Goal: Information Seeking & Learning: Learn about a topic

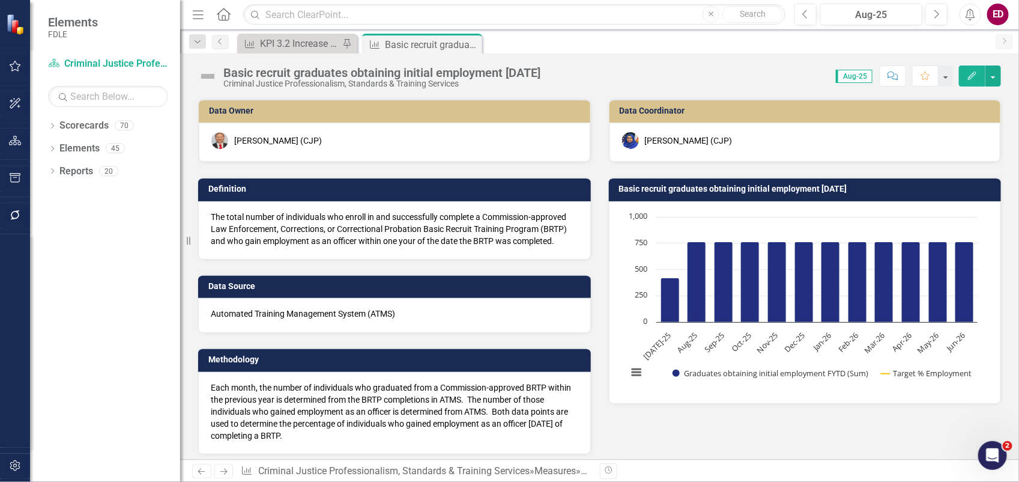
click at [21, 466] on icon "button" at bounding box center [15, 466] width 13 height 10
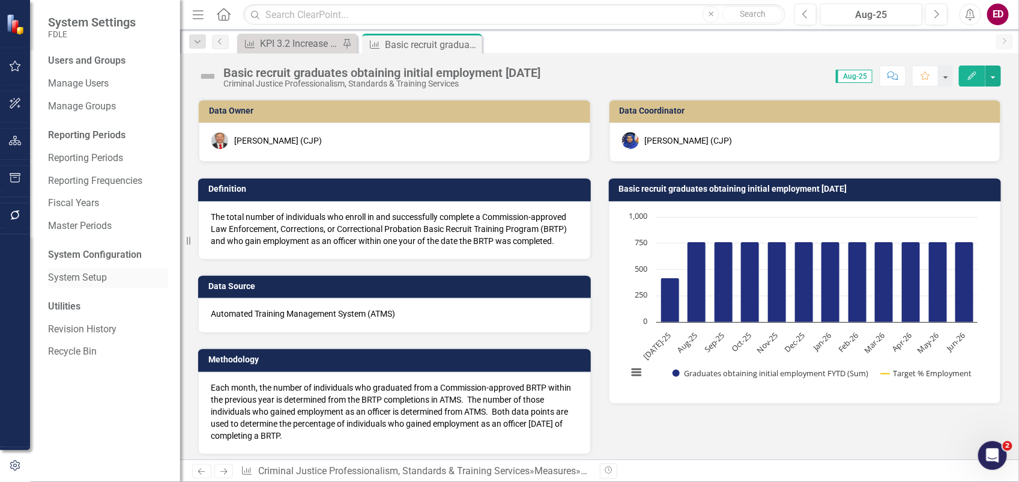
click at [109, 277] on link "System Setup" at bounding box center [108, 278] width 120 height 14
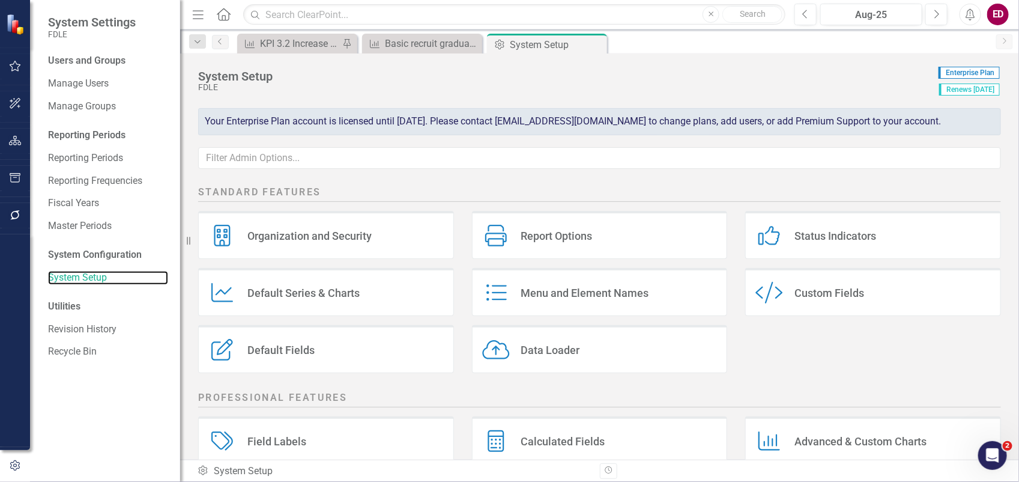
scroll to position [229, 0]
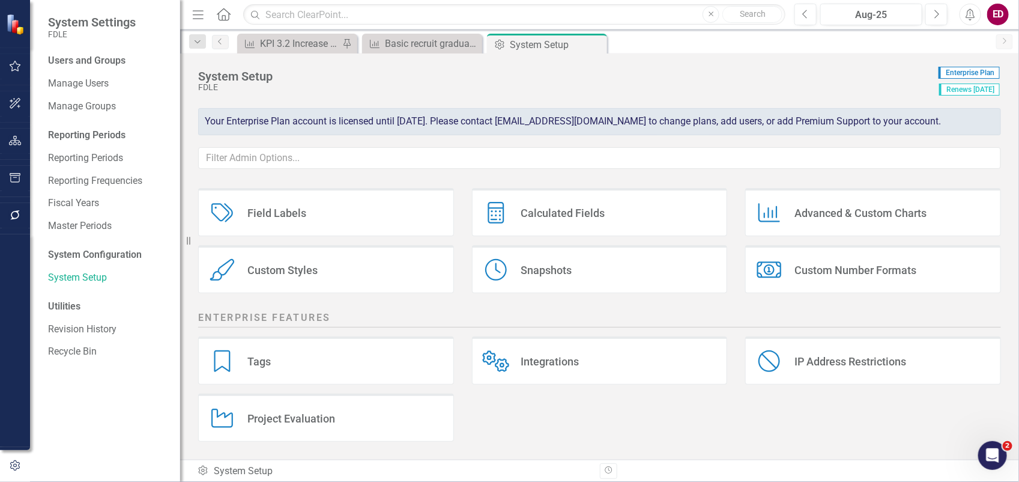
click at [578, 267] on div "Snapshots Snapshots" at bounding box center [600, 269] width 256 height 48
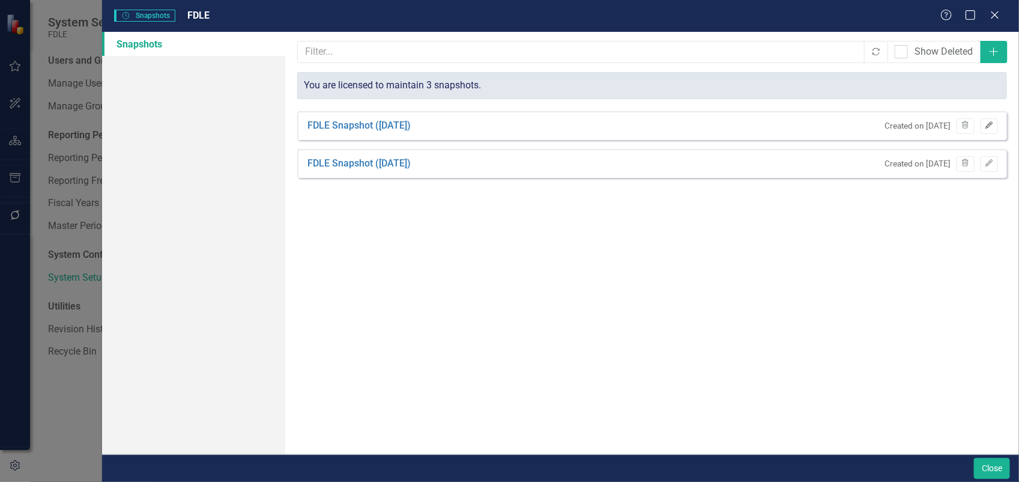
click at [985, 125] on icon "Edit" at bounding box center [989, 125] width 9 height 7
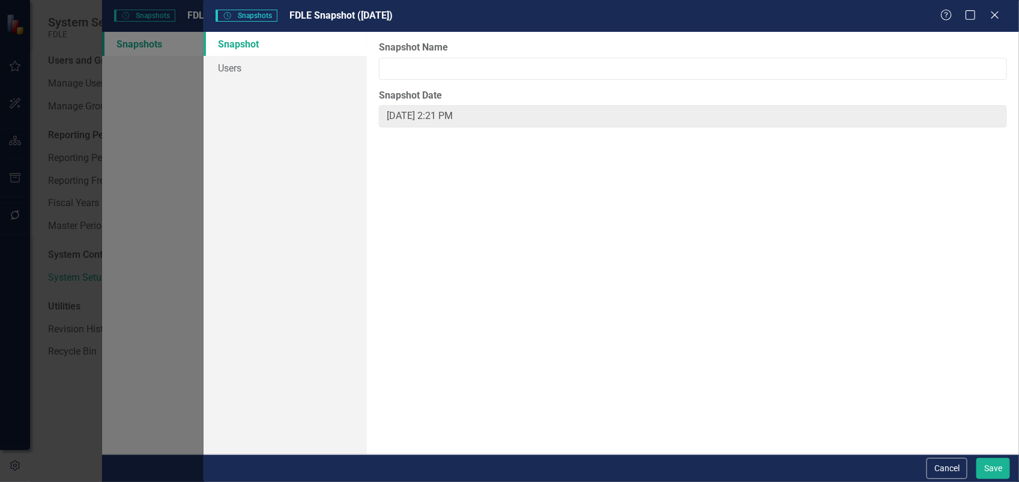
type input "FDLE Snapshot (6/26/25)"
click at [328, 50] on link "Snapshot" at bounding box center [285, 44] width 163 height 24
click at [334, 59] on link "Users" at bounding box center [285, 68] width 163 height 24
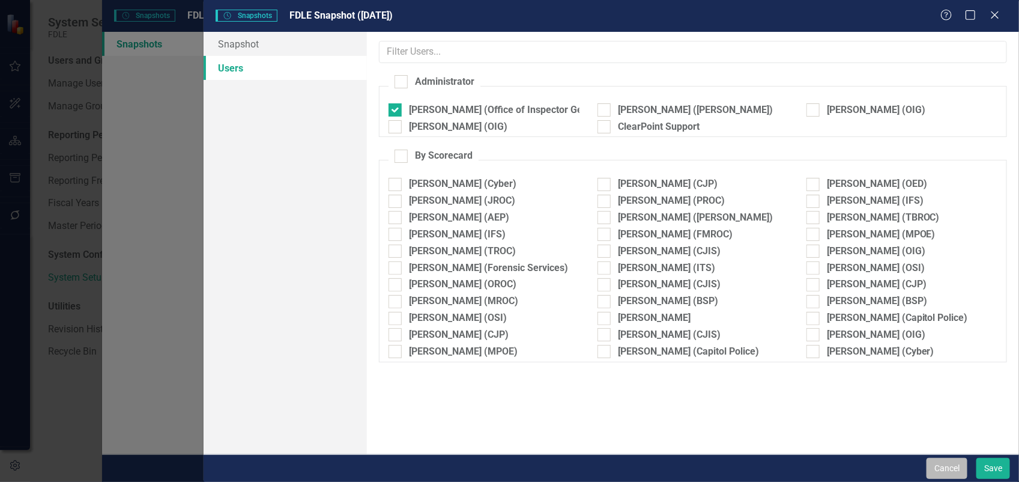
click at [941, 464] on button "Cancel" at bounding box center [947, 468] width 41 height 21
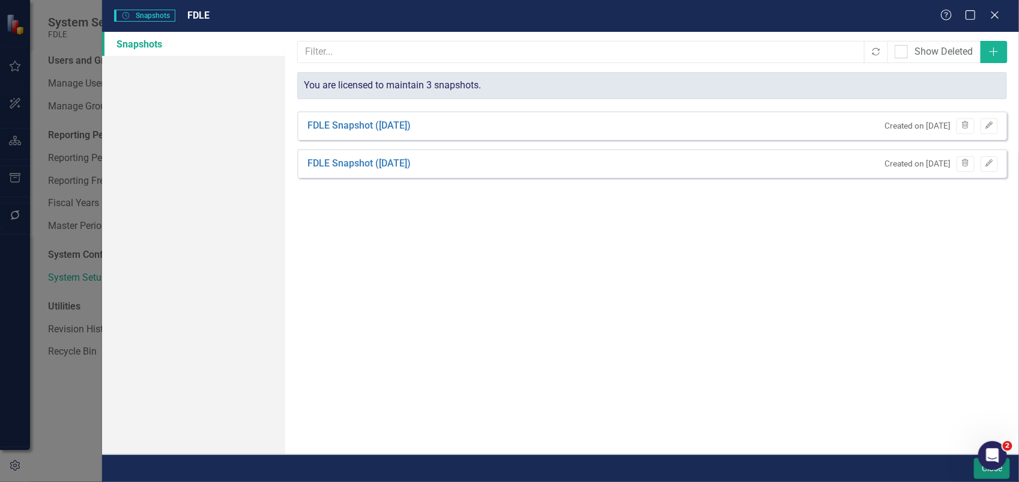
click at [975, 470] on button "Close" at bounding box center [992, 468] width 36 height 21
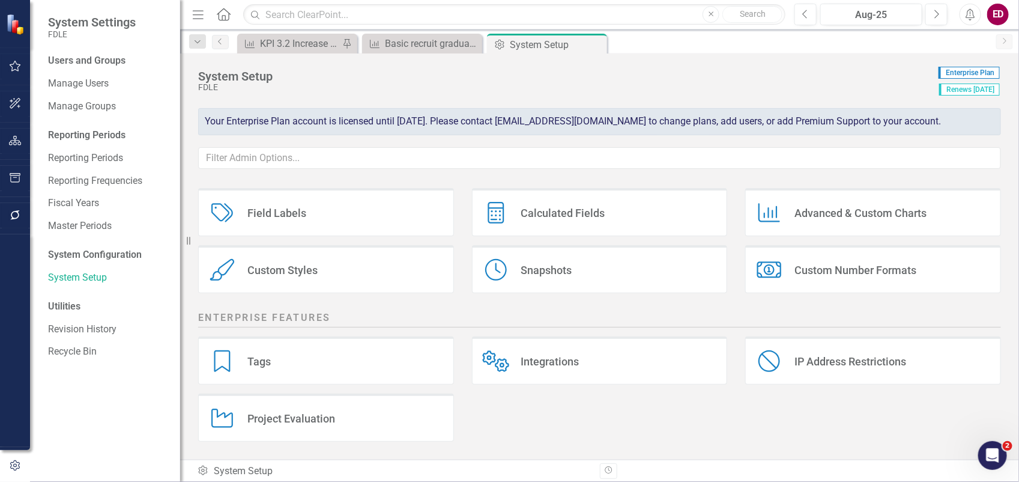
scroll to position [154, 0]
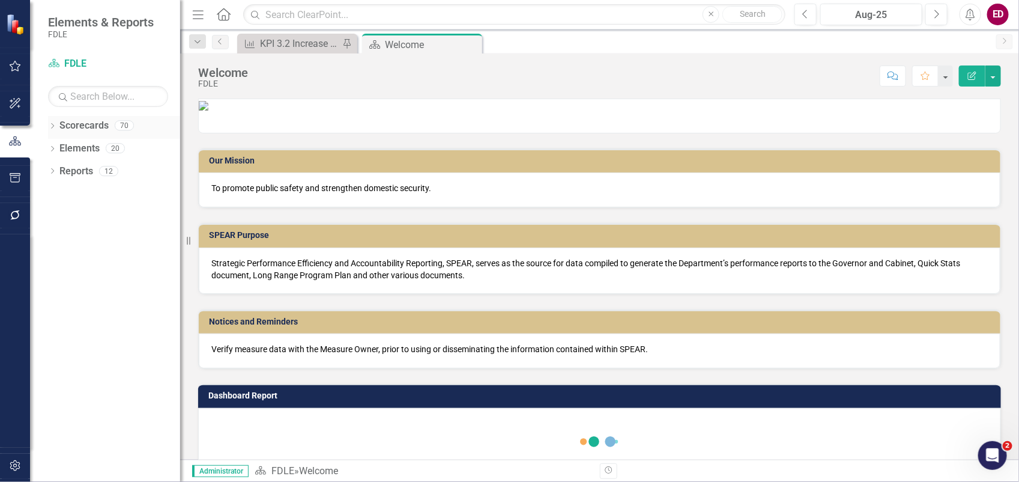
click at [63, 119] on link "Scorecards" at bounding box center [83, 126] width 49 height 14
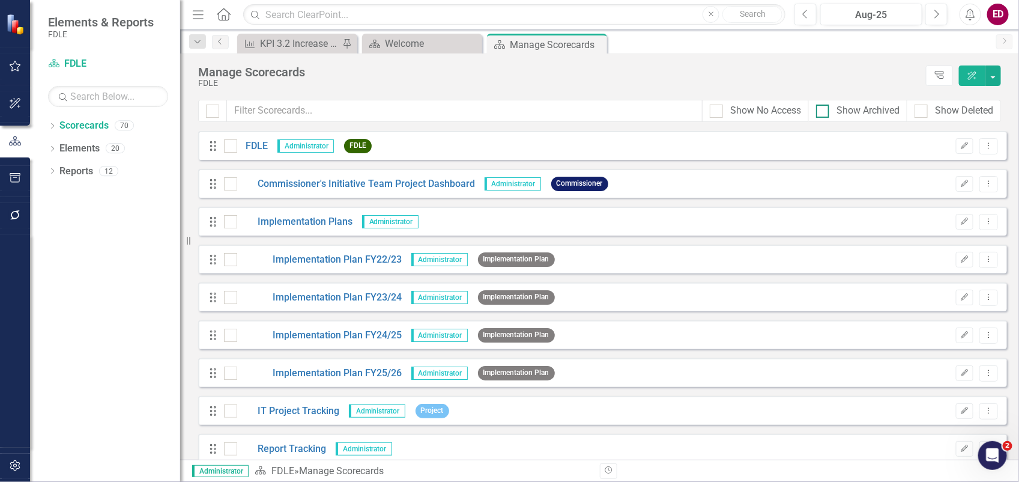
click at [842, 118] on div "Show Archived" at bounding box center [867, 111] width 63 height 14
click at [824, 112] on input "Show Archived" at bounding box center [820, 108] width 8 height 8
checkbox input "true"
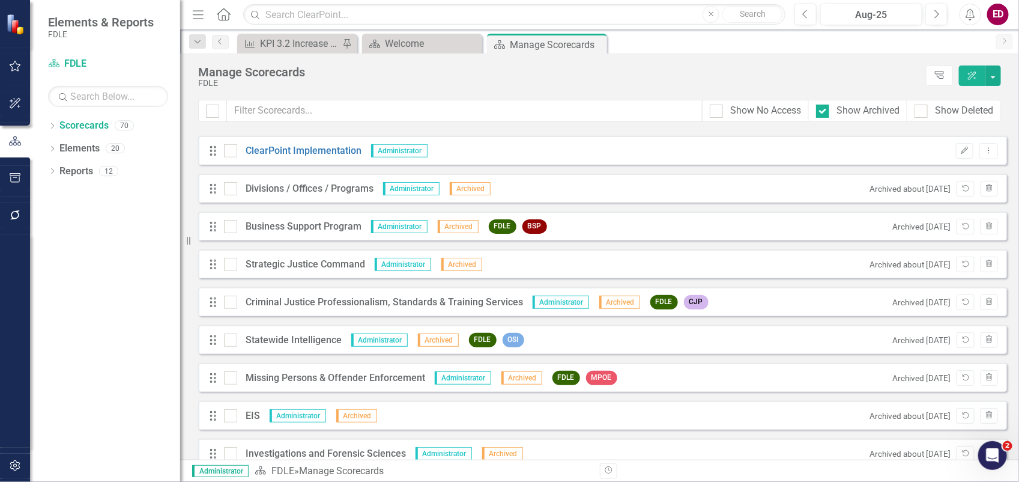
scroll to position [676, 0]
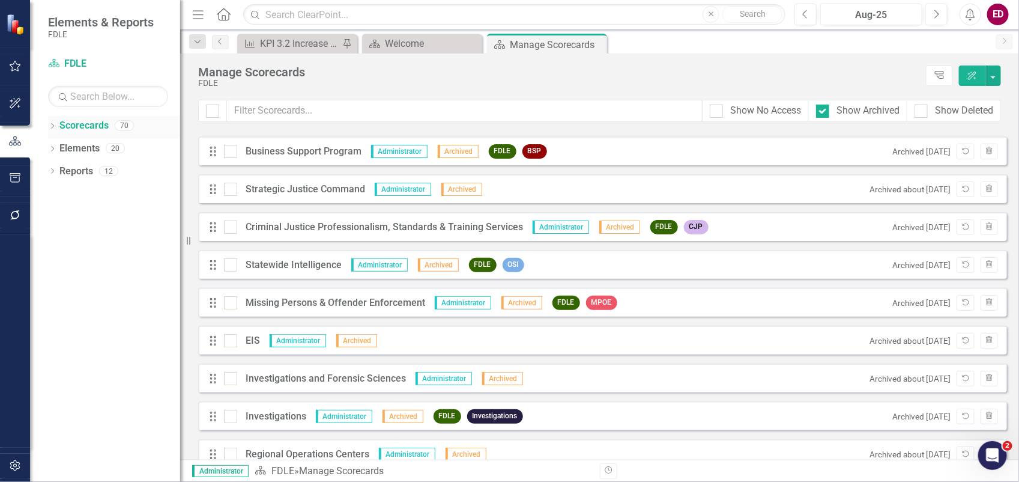
click at [52, 121] on div "Dropdown Scorecards 70" at bounding box center [114, 127] width 132 height 23
click at [55, 130] on icon "Dropdown" at bounding box center [52, 127] width 8 height 7
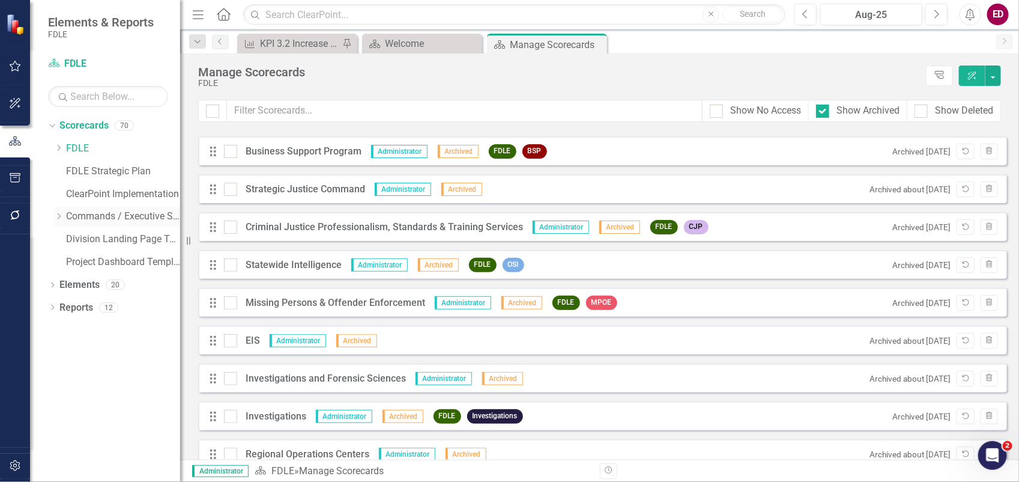
drag, startPoint x: 50, startPoint y: 213, endPoint x: 59, endPoint y: 220, distance: 11.2
click at [50, 213] on div "Dropdown Scorecards 70 Dropdown FDLE Commissioner's Initiative Team Project Das…" at bounding box center [114, 195] width 132 height 159
click at [60, 220] on icon "Dropdown" at bounding box center [58, 216] width 9 height 7
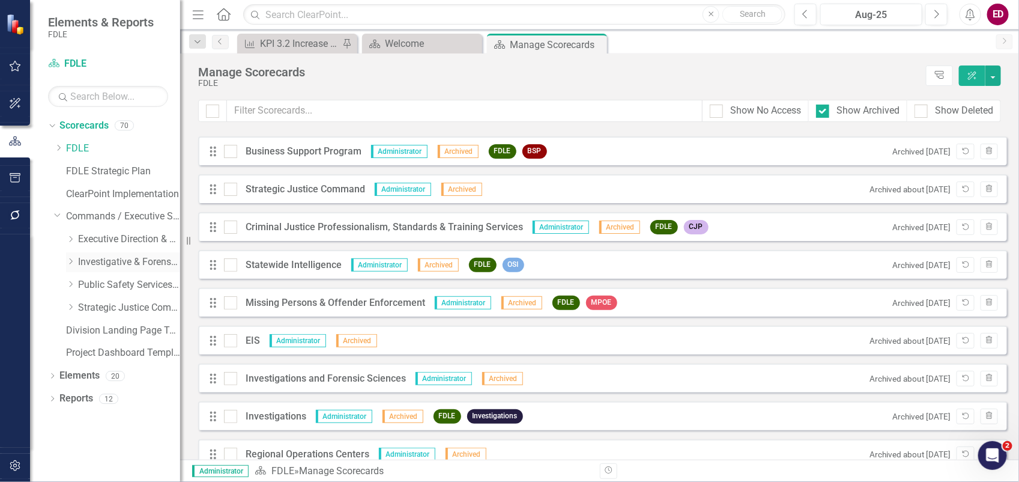
click at [72, 264] on icon "Dropdown" at bounding box center [70, 261] width 9 height 7
click at [81, 304] on icon "Dropdown" at bounding box center [82, 306] width 9 height 7
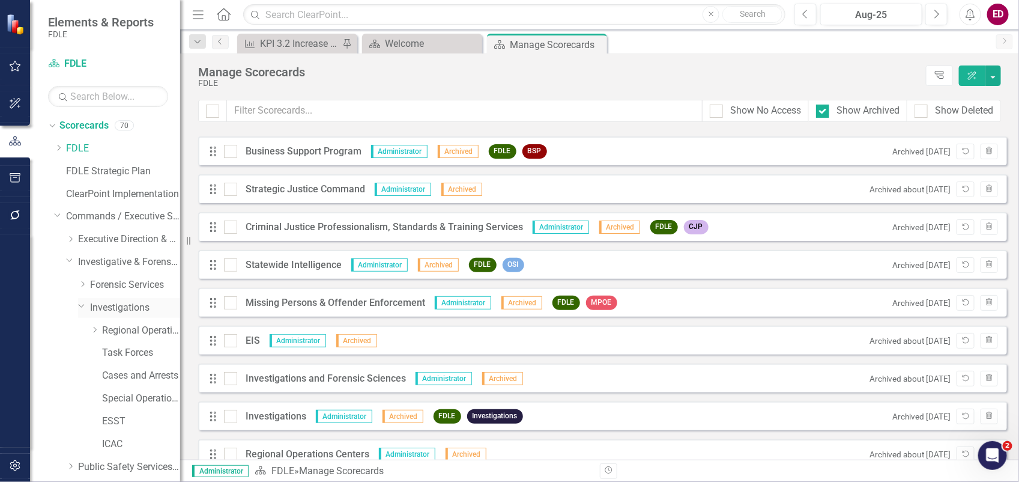
scroll to position [75, 0]
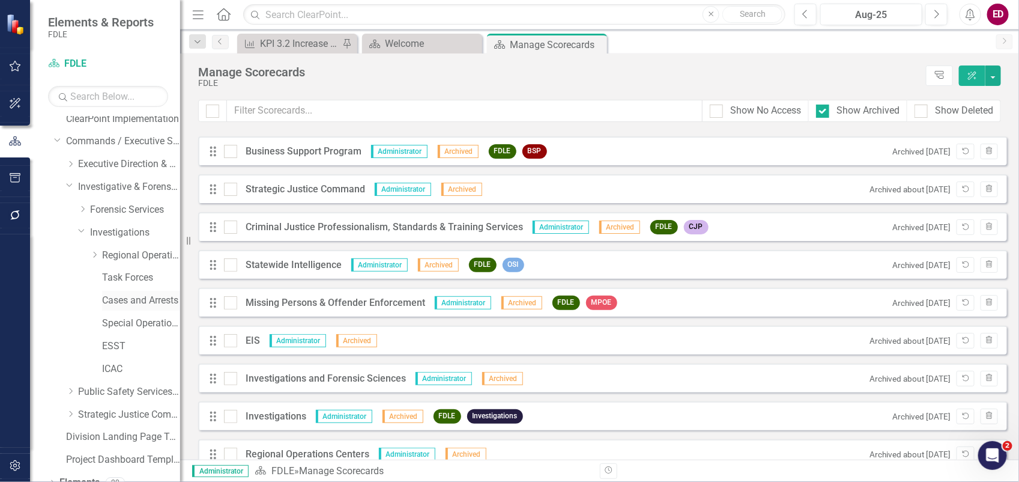
click at [118, 307] on link "Cases and Arrests" at bounding box center [141, 301] width 78 height 14
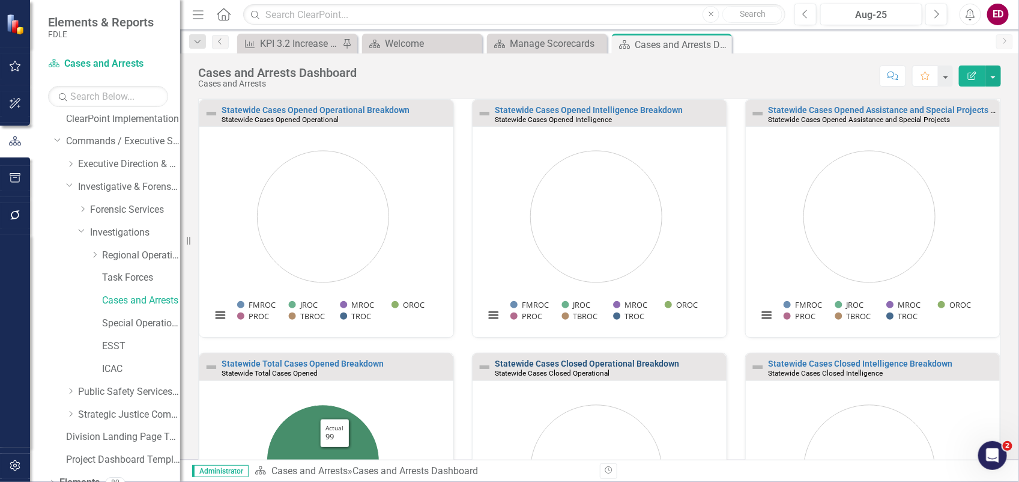
click at [583, 372] on small "Statewide Cases Closed Operational" at bounding box center [552, 373] width 115 height 8
click at [593, 364] on link "Statewide Cases Closed Operational Breakdown" at bounding box center [587, 363] width 184 height 10
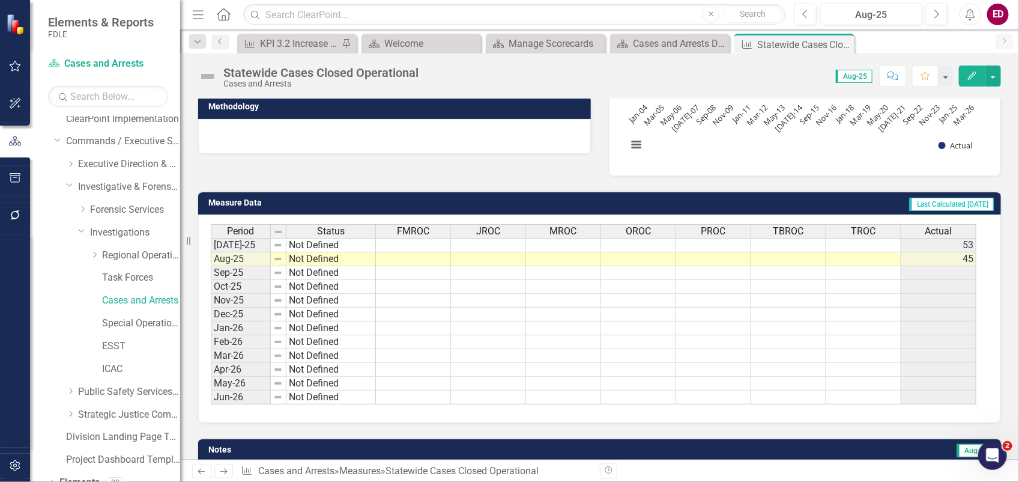
scroll to position [150, 0]
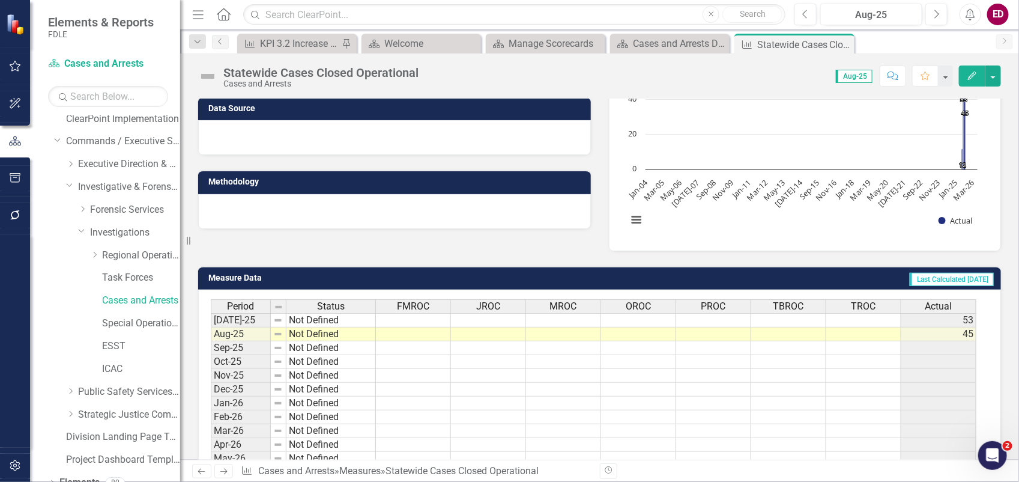
drag, startPoint x: 94, startPoint y: 253, endPoint x: 76, endPoint y: 311, distance: 60.8
click at [94, 253] on icon "Dropdown" at bounding box center [94, 254] width 9 height 7
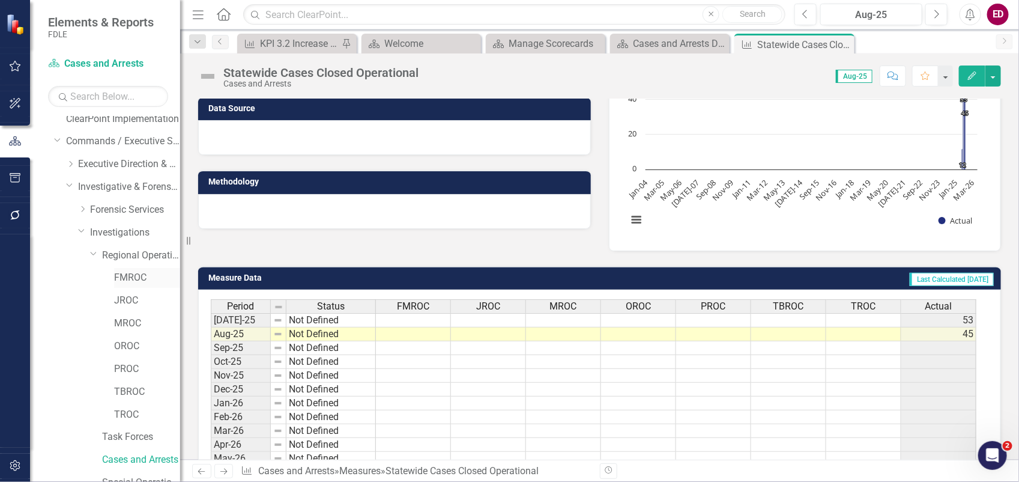
click at [115, 274] on link "FMROC" at bounding box center [147, 278] width 66 height 14
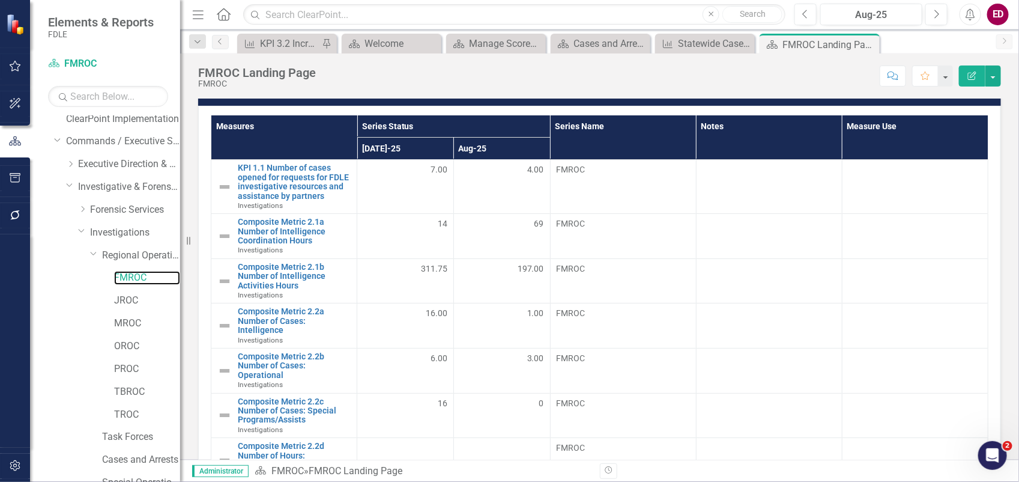
scroll to position [271, 0]
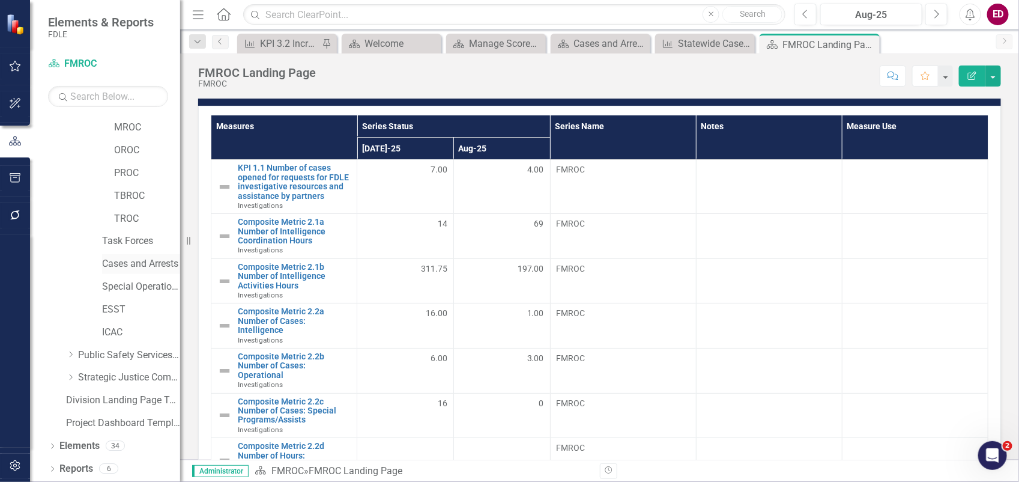
click at [122, 259] on link "Cases and Arrests" at bounding box center [141, 264] width 78 height 14
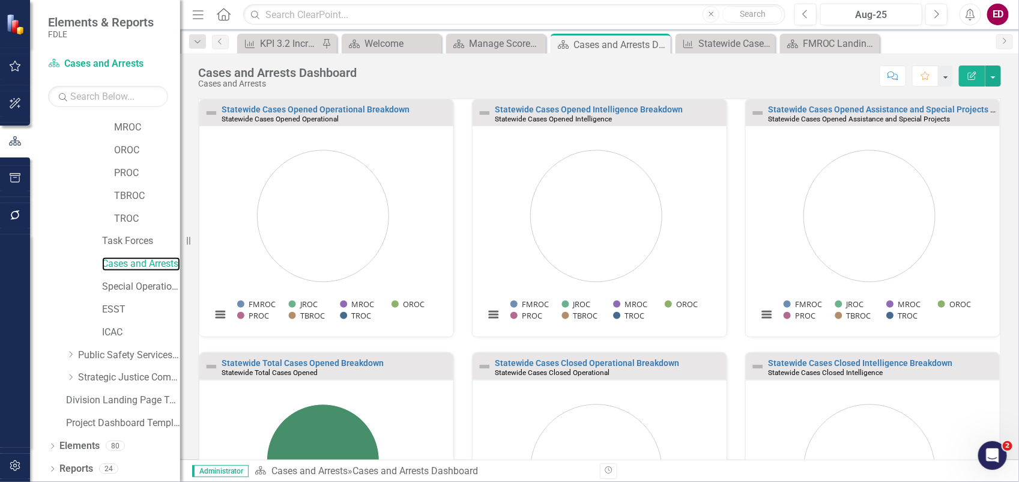
scroll to position [225, 0]
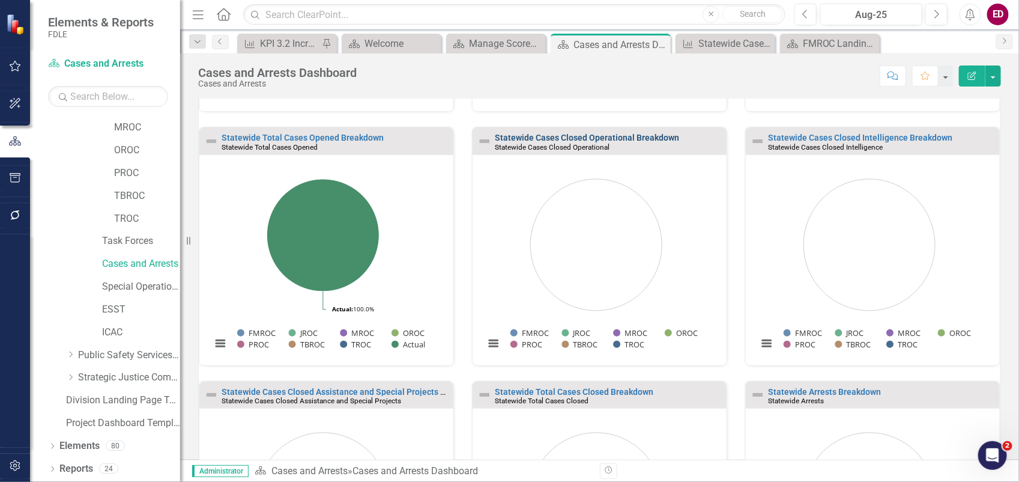
click at [650, 136] on link "Statewide Cases Closed Operational Breakdown" at bounding box center [587, 138] width 184 height 10
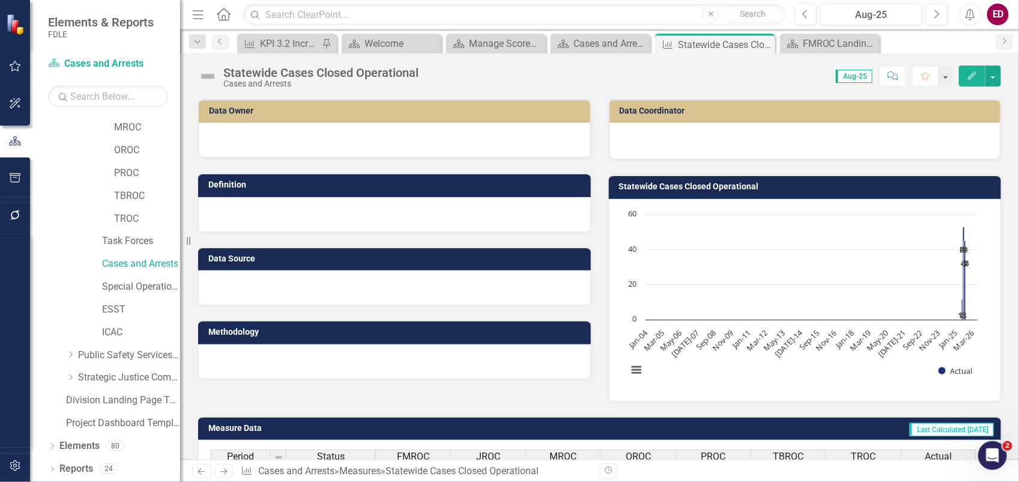
scroll to position [150, 0]
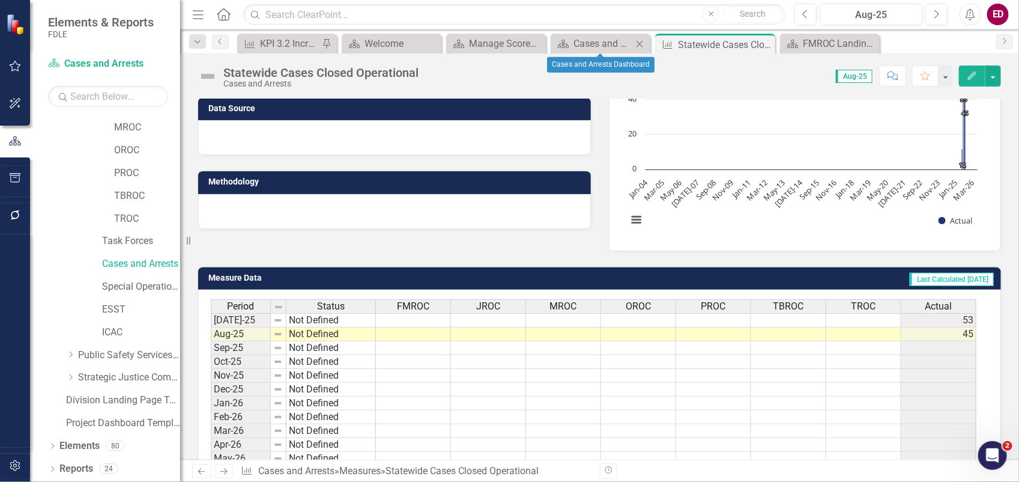
click at [566, 35] on div "Scorecard Cases and Arrests Dashboard Close" at bounding box center [601, 44] width 100 height 20
click at [583, 48] on div "Cases and Arrests Dashboard" at bounding box center [602, 43] width 59 height 15
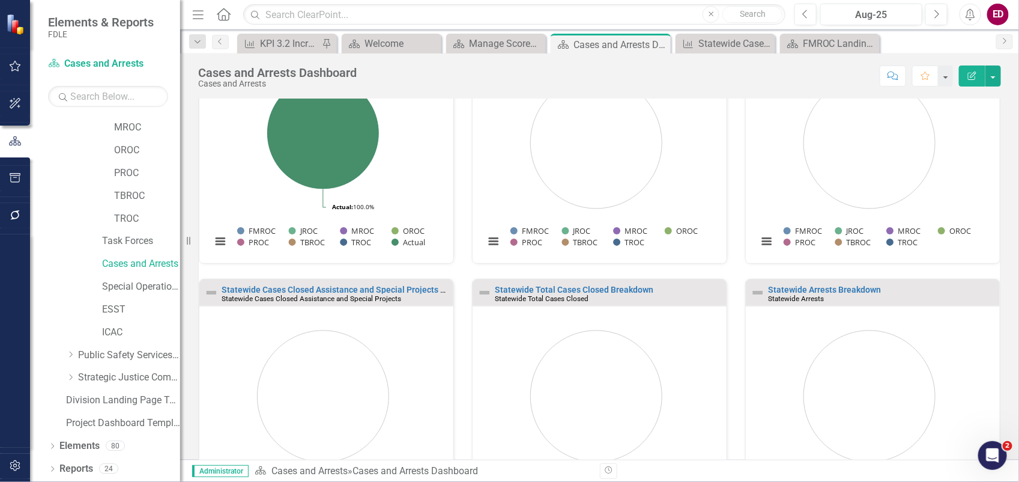
scroll to position [102, 0]
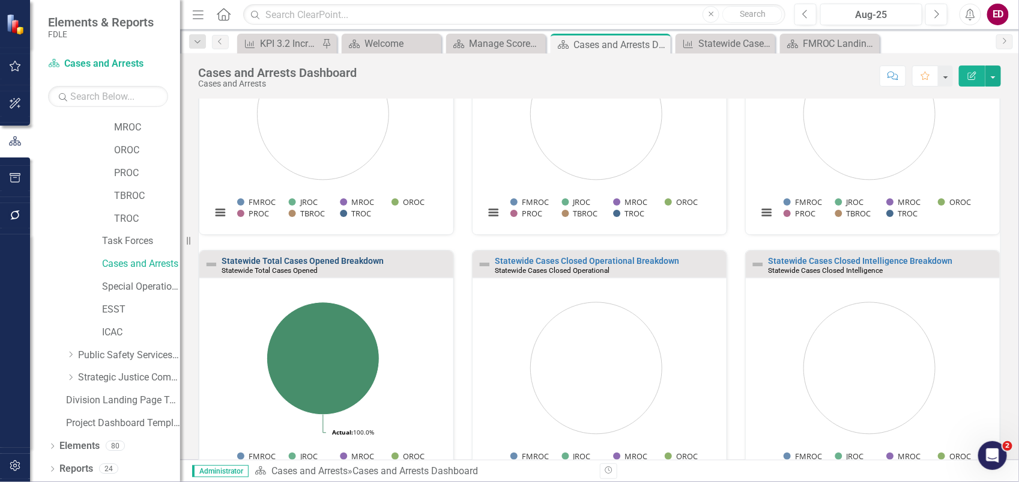
click at [352, 262] on link "Statewide Total Cases Opened Breakdown" at bounding box center [303, 261] width 162 height 10
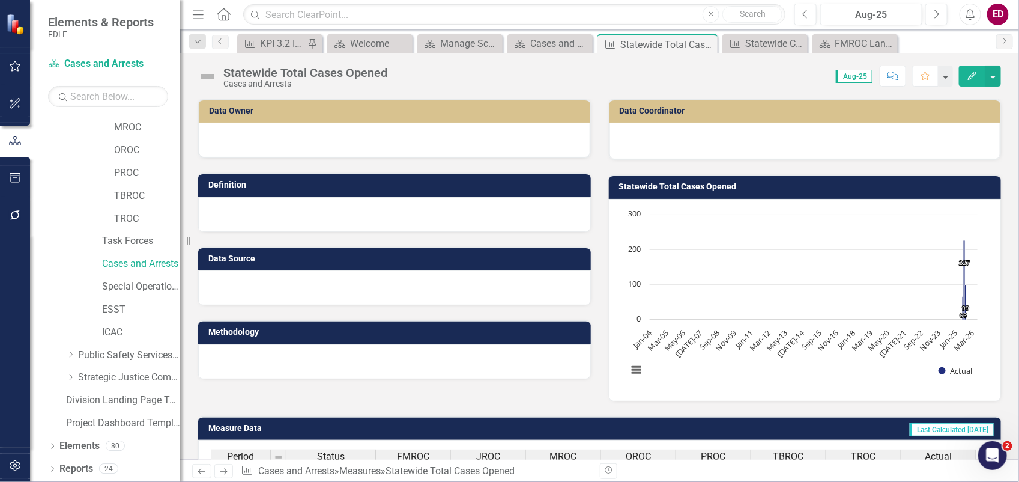
scroll to position [213, 0]
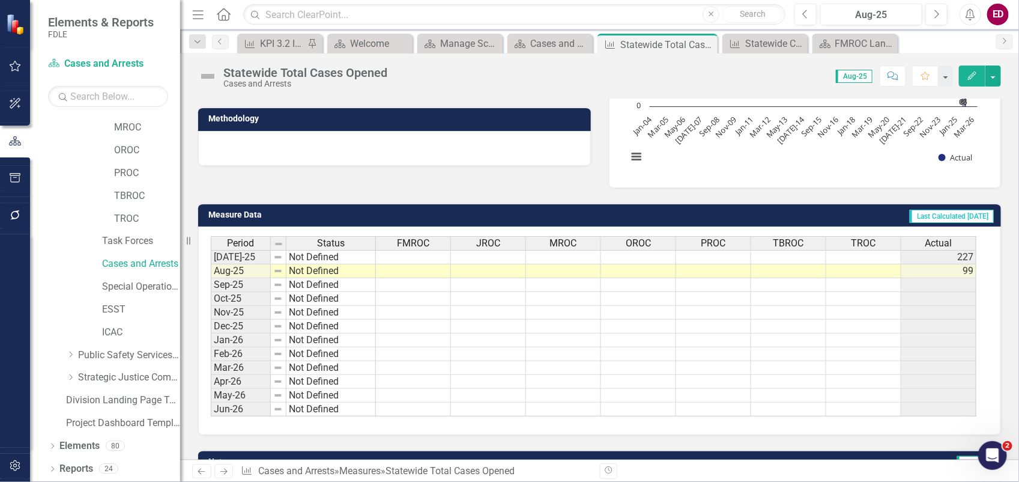
click at [950, 235] on div "Period Status FMROC JROC MROC OROC PROC TBROC TROC Actual [DATE]-25 Not Defined…" at bounding box center [599, 330] width 803 height 208
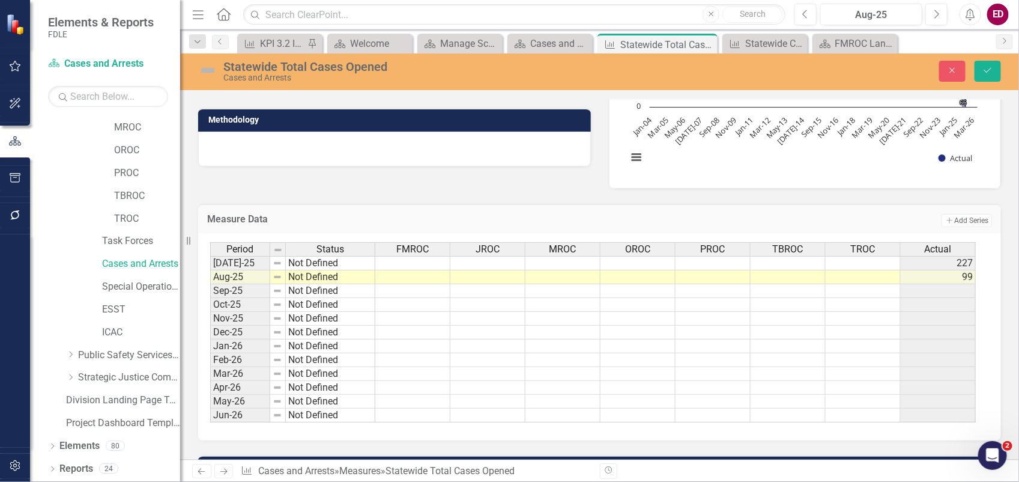
click at [953, 243] on div "Actual" at bounding box center [938, 249] width 74 height 13
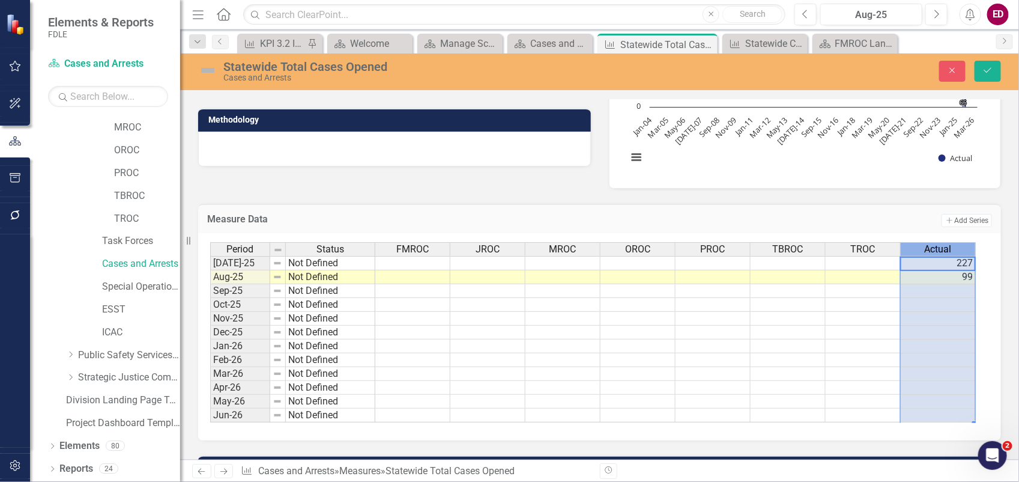
scroll to position [0, 4]
click at [953, 243] on div "Actual" at bounding box center [938, 249] width 74 height 13
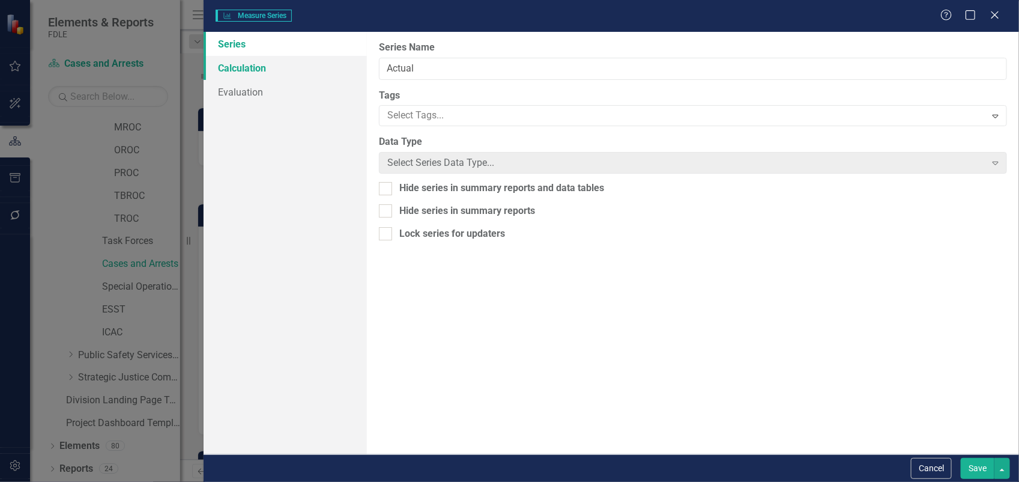
click at [247, 70] on link "Calculation" at bounding box center [285, 68] width 163 height 24
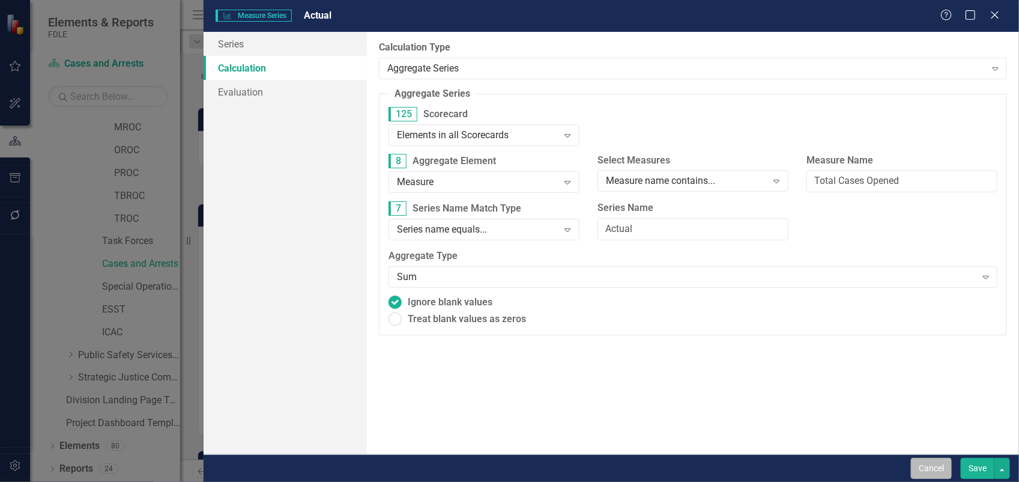
click at [936, 461] on button "Cancel" at bounding box center [931, 468] width 41 height 21
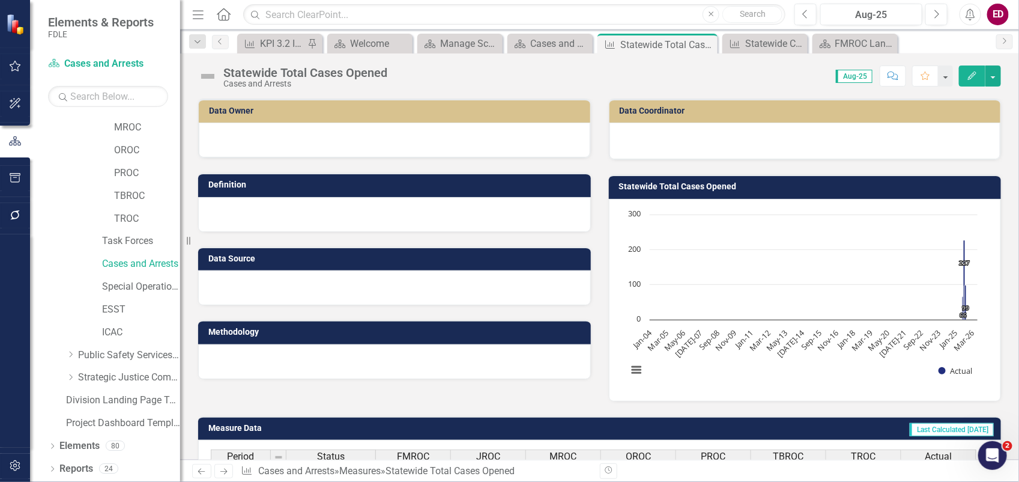
scroll to position [121, 0]
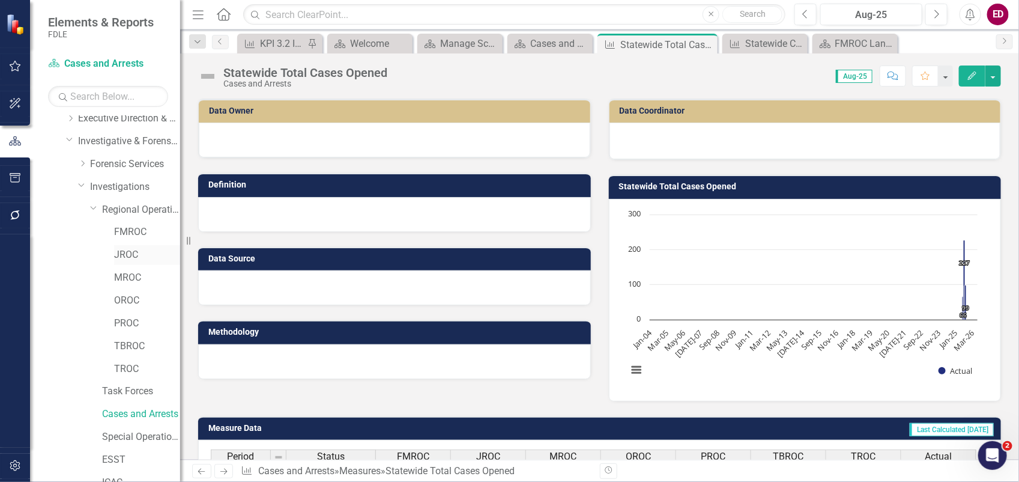
click at [141, 249] on link "JROC" at bounding box center [147, 255] width 66 height 14
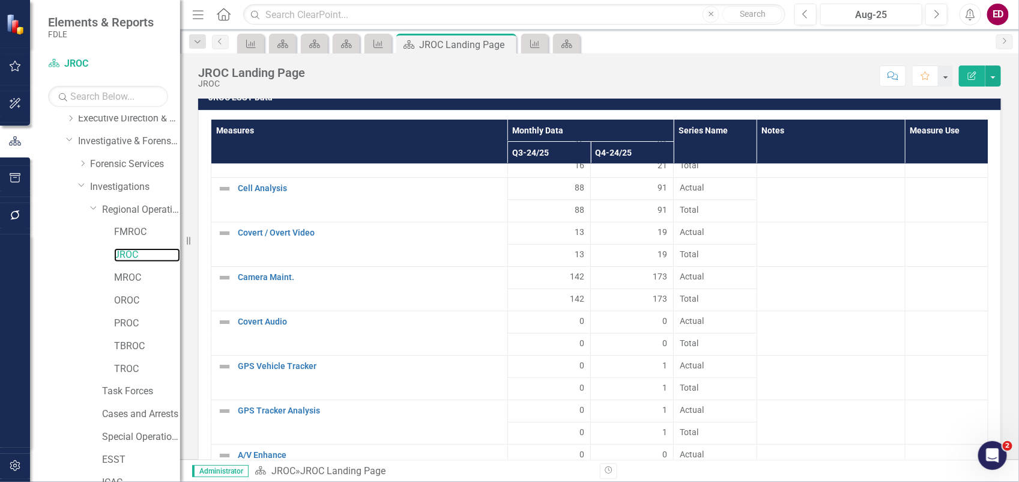
scroll to position [1800, 0]
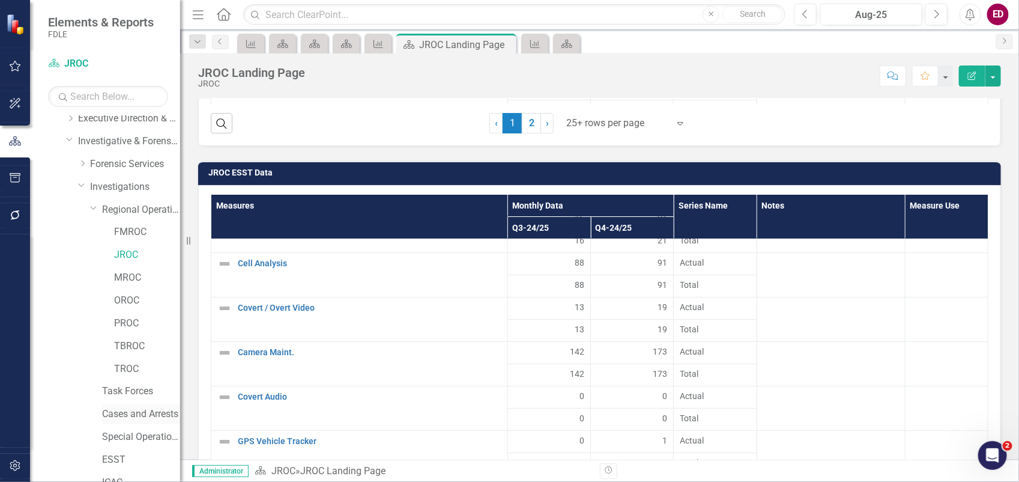
click at [148, 413] on link "Cases and Arrests" at bounding box center [141, 414] width 78 height 14
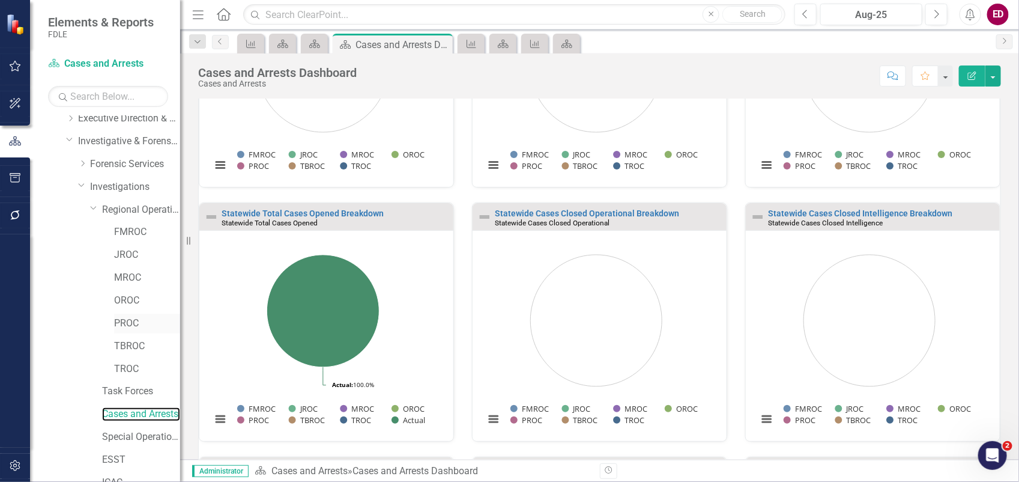
scroll to position [271, 0]
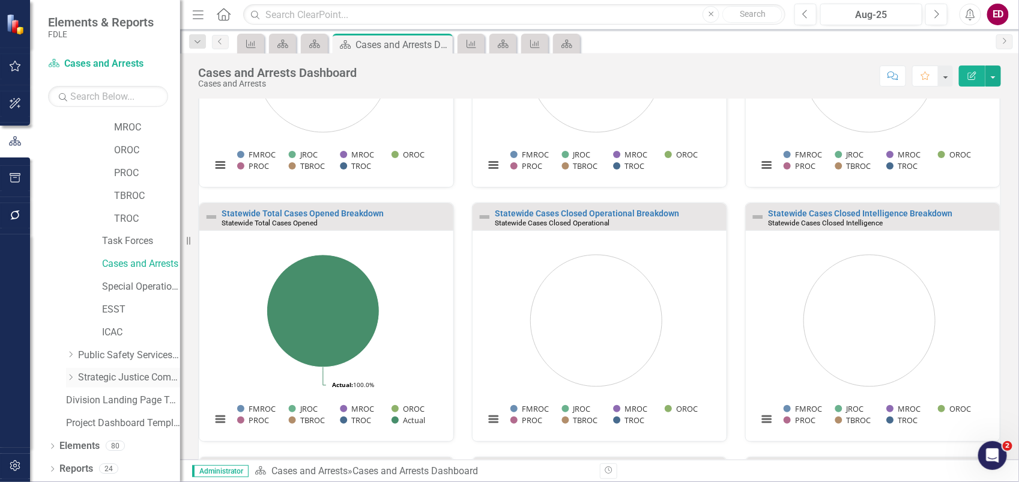
click at [68, 378] on icon "Dropdown" at bounding box center [70, 376] width 9 height 7
click at [82, 422] on icon "Dropdown" at bounding box center [82, 422] width 9 height 7
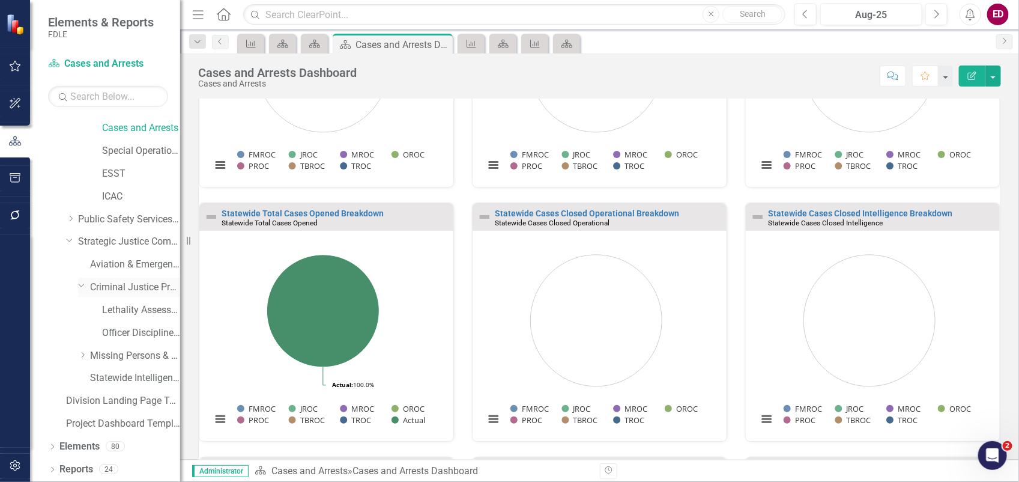
click at [124, 281] on link "Criminal Justice Professionalism, Standards & Training Services" at bounding box center [135, 287] width 90 height 14
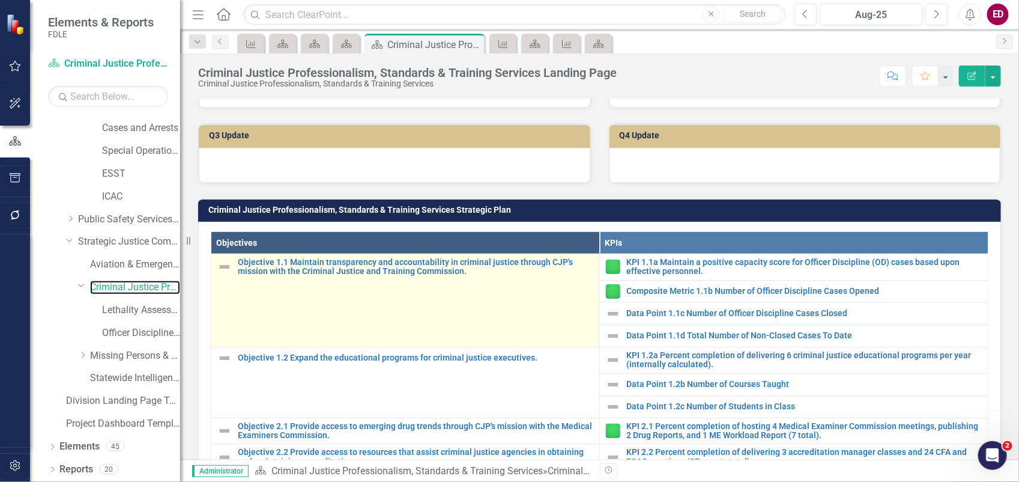
scroll to position [525, 0]
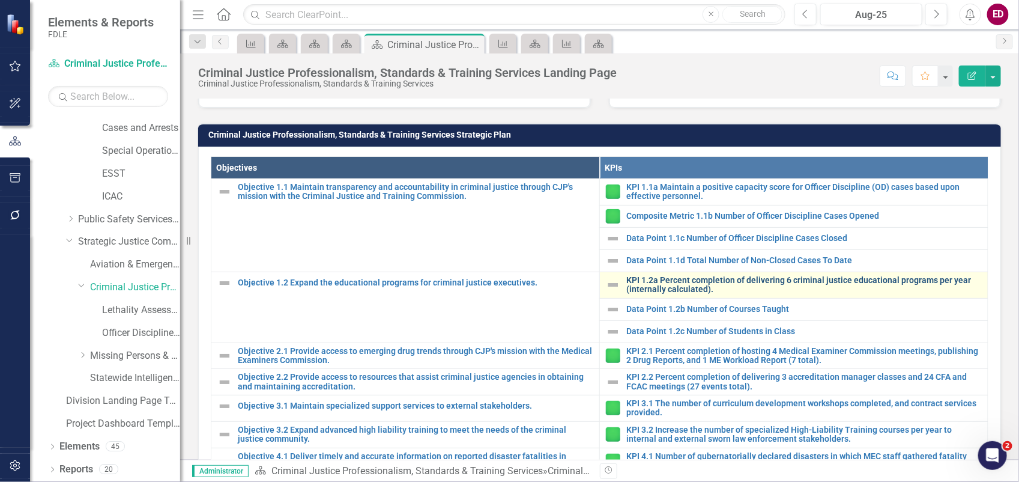
click at [646, 294] on link "KPI 1.2a Percent completion of delivering 6 criminal justice educational progra…" at bounding box center [803, 285] width 355 height 19
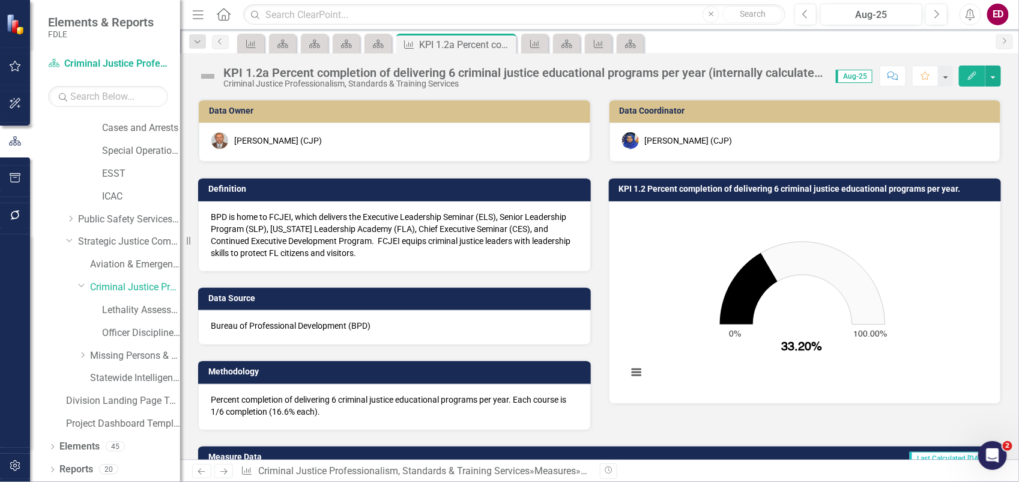
click at [821, 241] on rect "Interactive chart" at bounding box center [802, 301] width 362 height 180
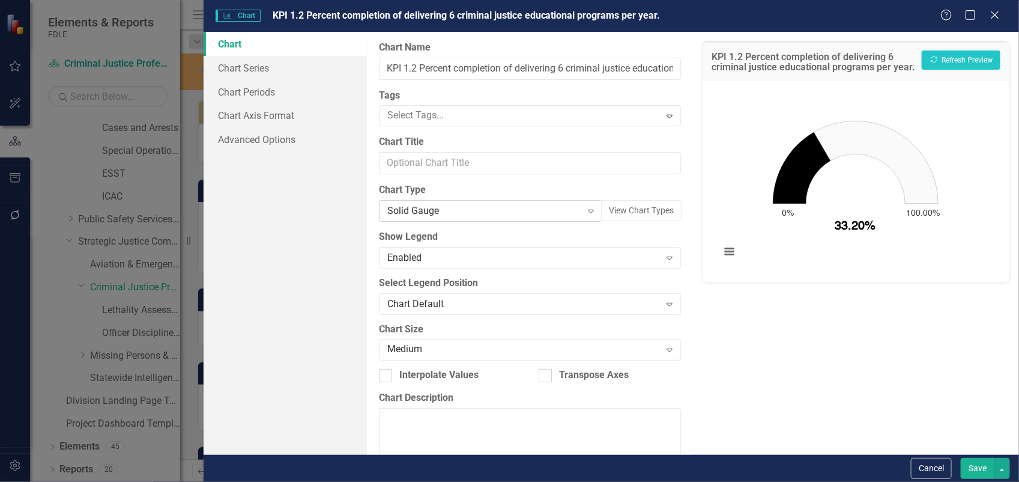
click at [468, 207] on div "Solid Gauge" at bounding box center [484, 211] width 194 height 14
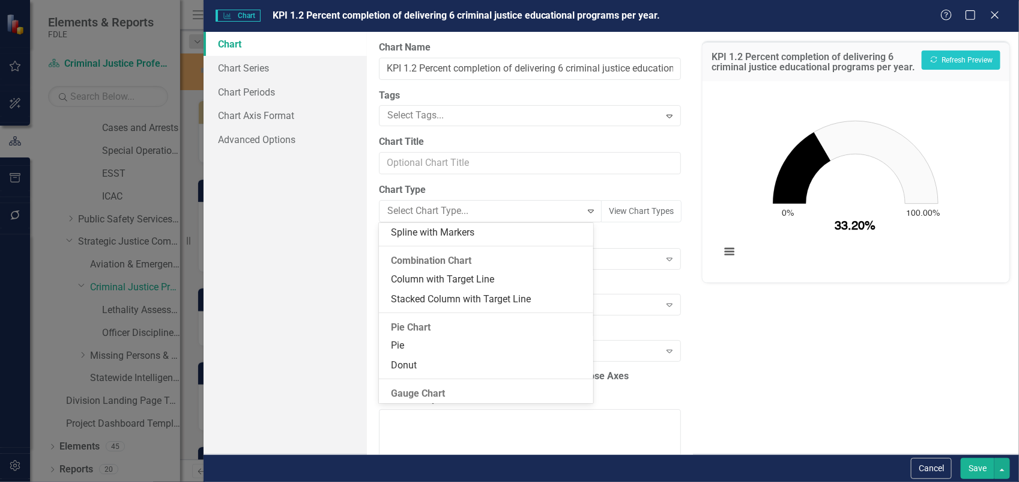
scroll to position [755, 0]
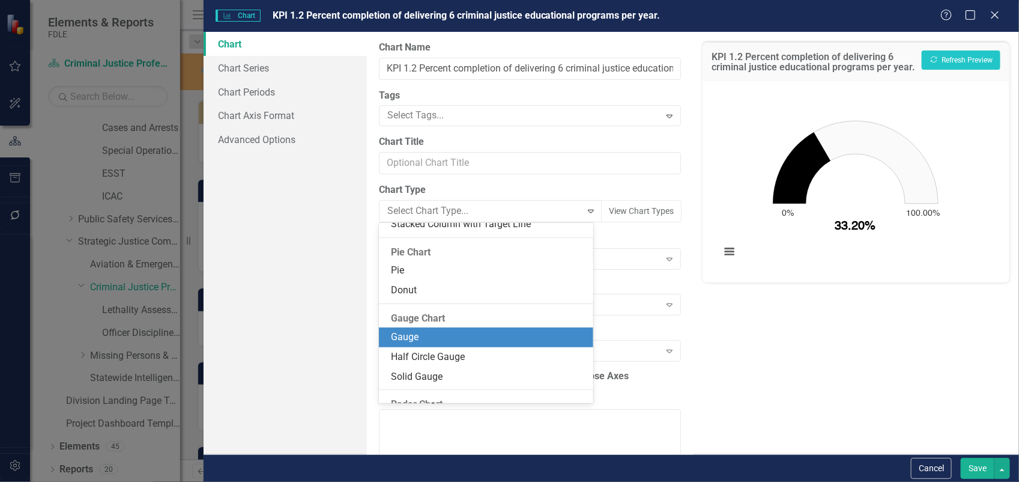
click at [441, 331] on div "Gauge" at bounding box center [488, 337] width 195 height 14
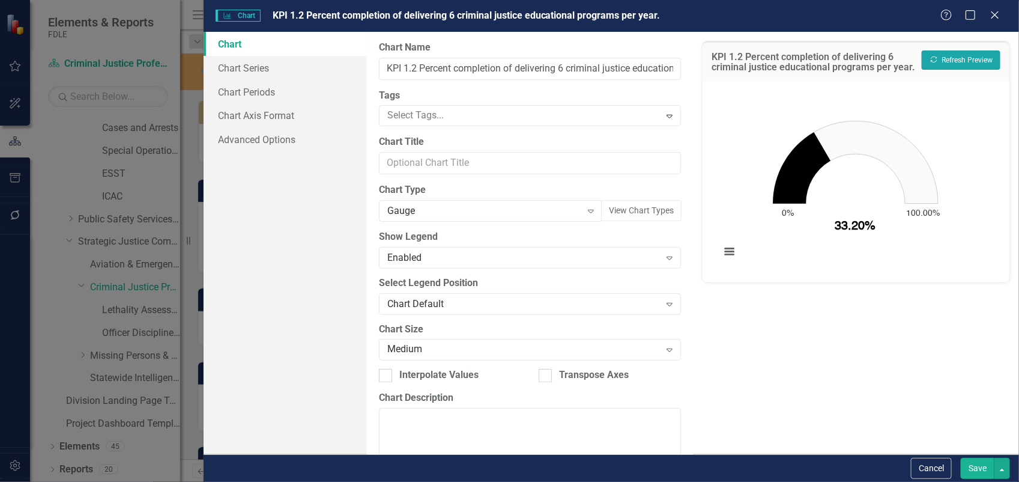
click at [983, 59] on button "Recalculate Refresh Preview" at bounding box center [961, 59] width 79 height 19
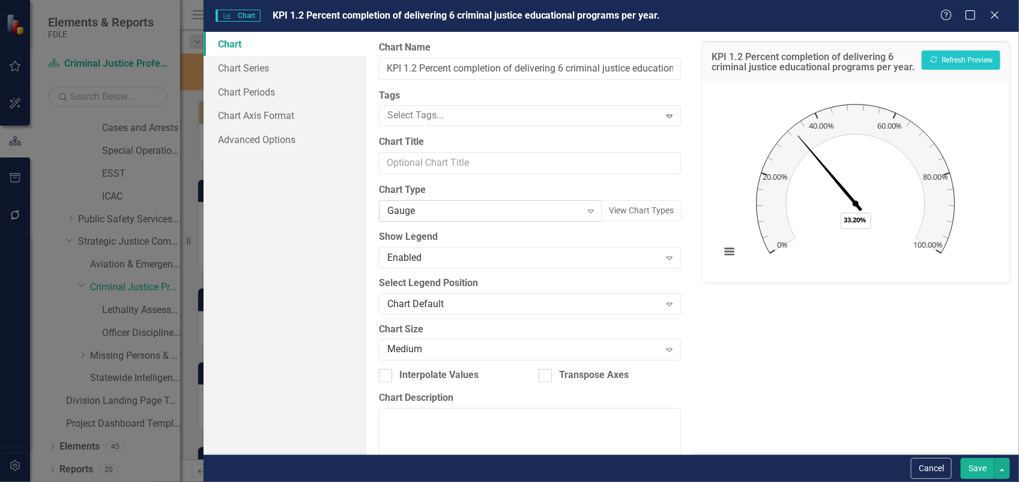
click at [568, 211] on div "Gauge" at bounding box center [484, 211] width 194 height 14
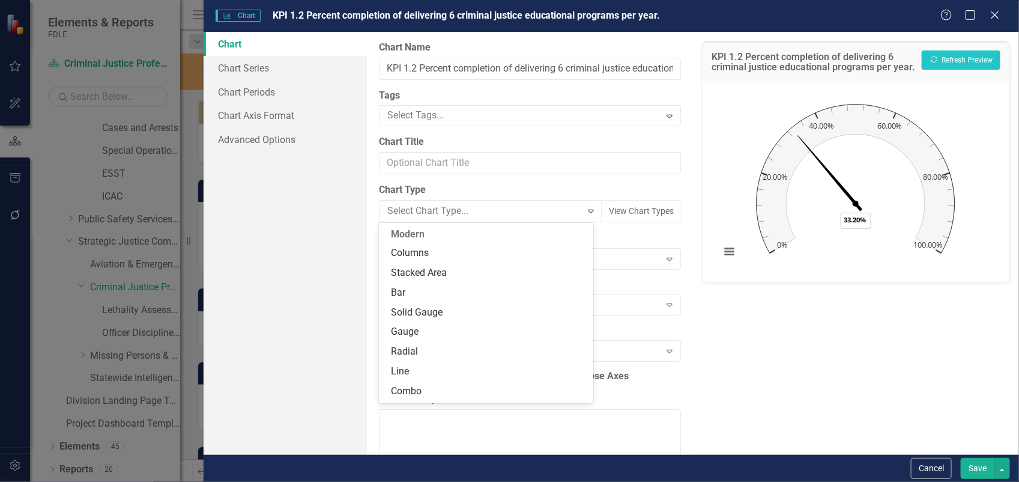
scroll to position [859, 0]
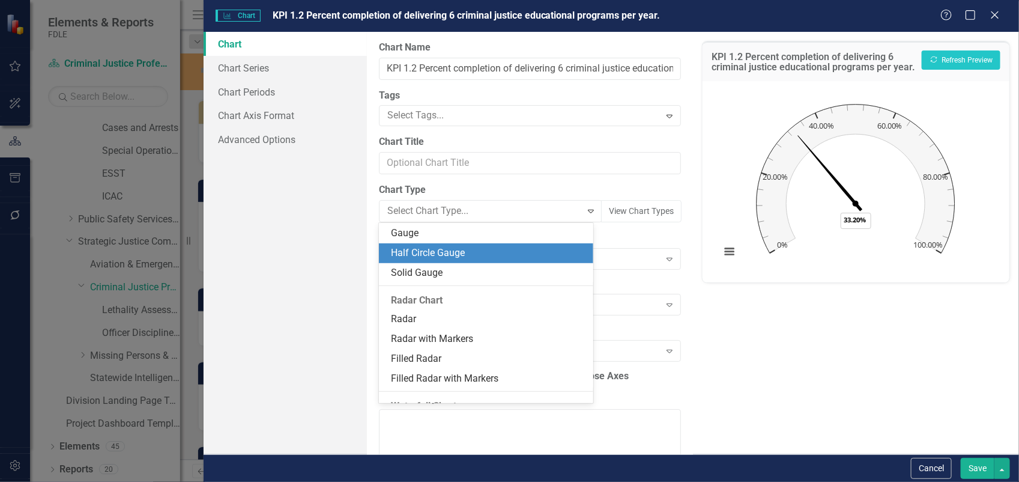
click at [550, 247] on div "Half Circle Gauge" at bounding box center [488, 253] width 195 height 14
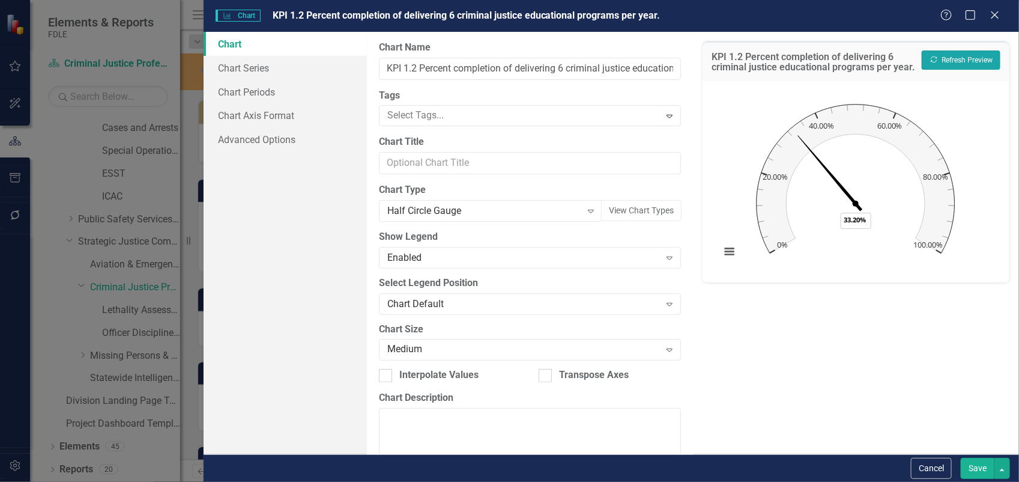
click at [963, 57] on button "Recalculate Refresh Preview" at bounding box center [961, 59] width 79 height 19
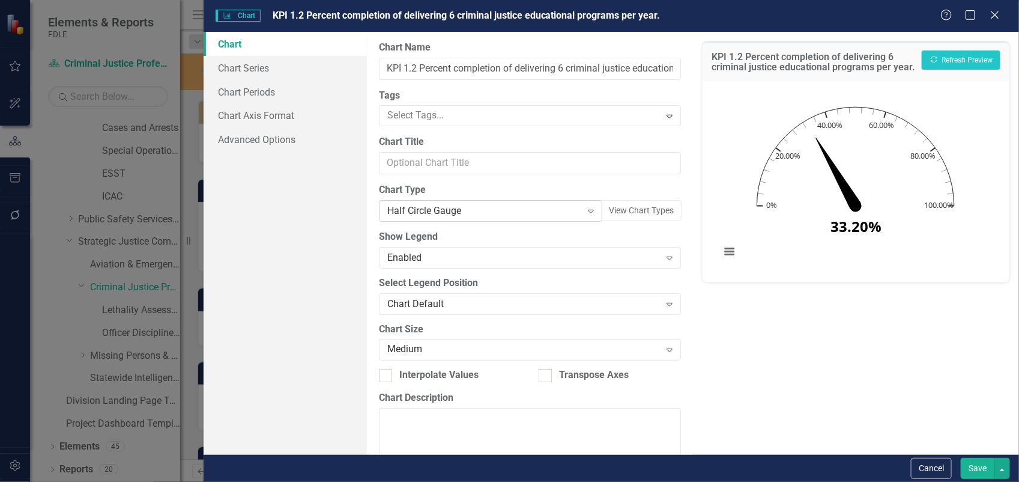
click at [464, 207] on div "Half Circle Gauge" at bounding box center [484, 211] width 194 height 14
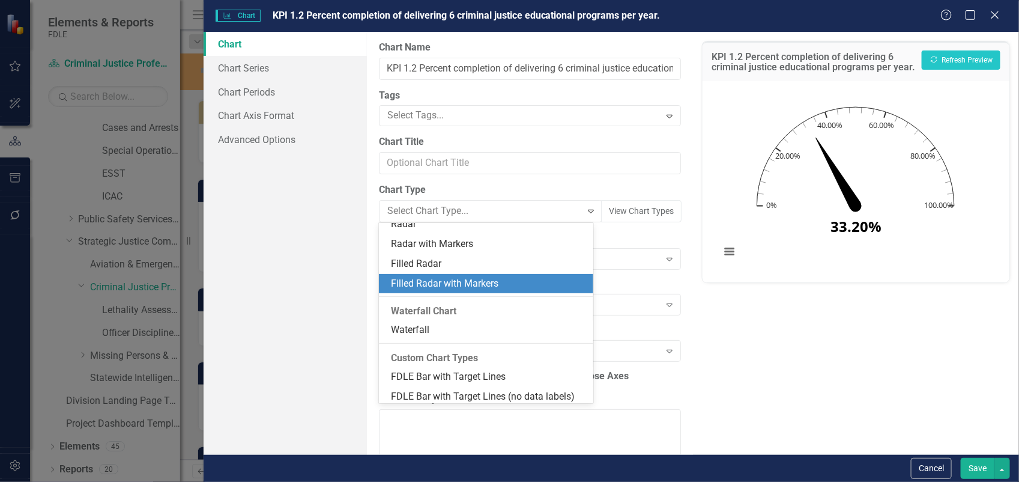
scroll to position [878, 0]
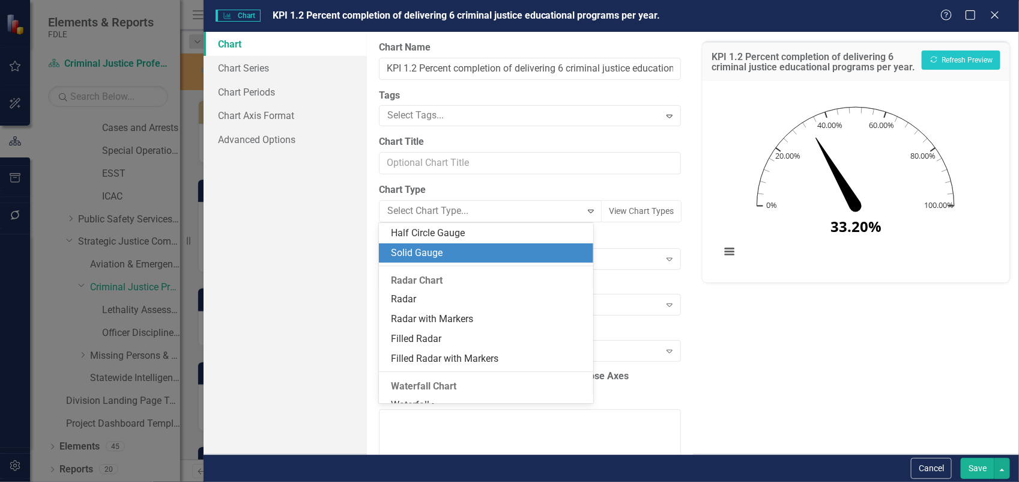
click at [456, 247] on div "Solid Gauge" at bounding box center [488, 253] width 195 height 14
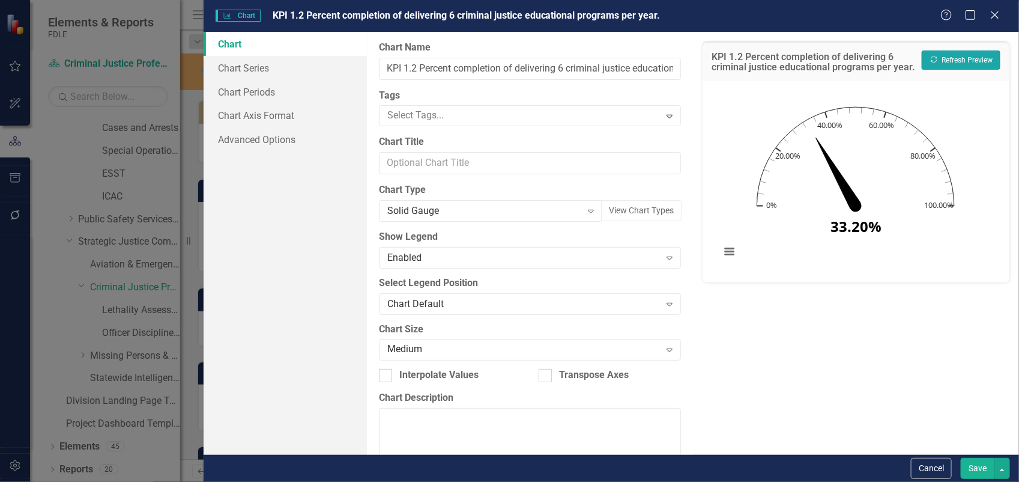
click at [973, 58] on button "Recalculate Refresh Preview" at bounding box center [961, 59] width 79 height 19
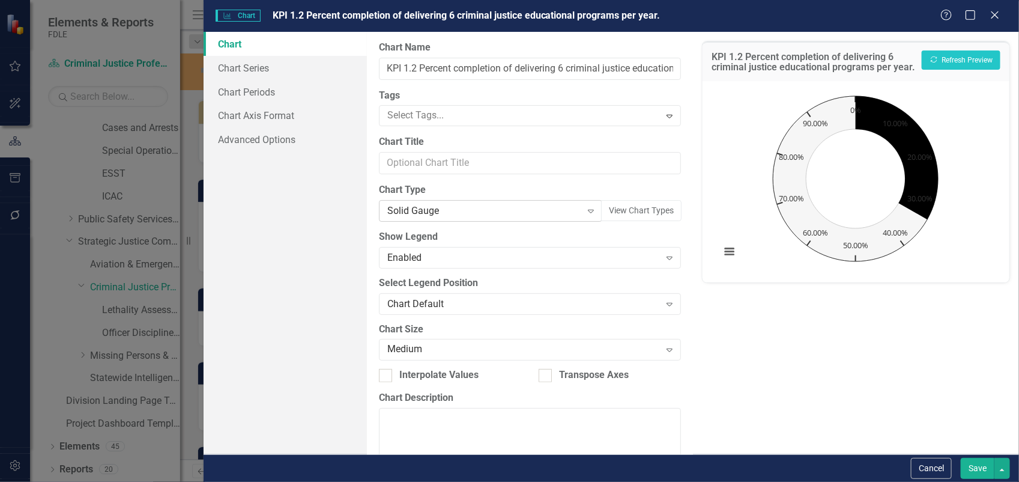
click at [580, 210] on div "Expand" at bounding box center [591, 210] width 22 height 19
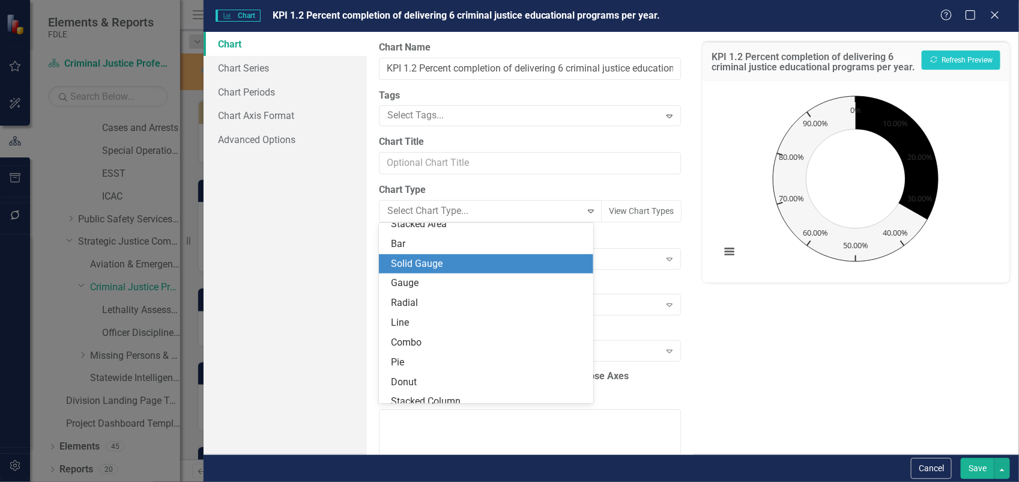
scroll to position [0, 0]
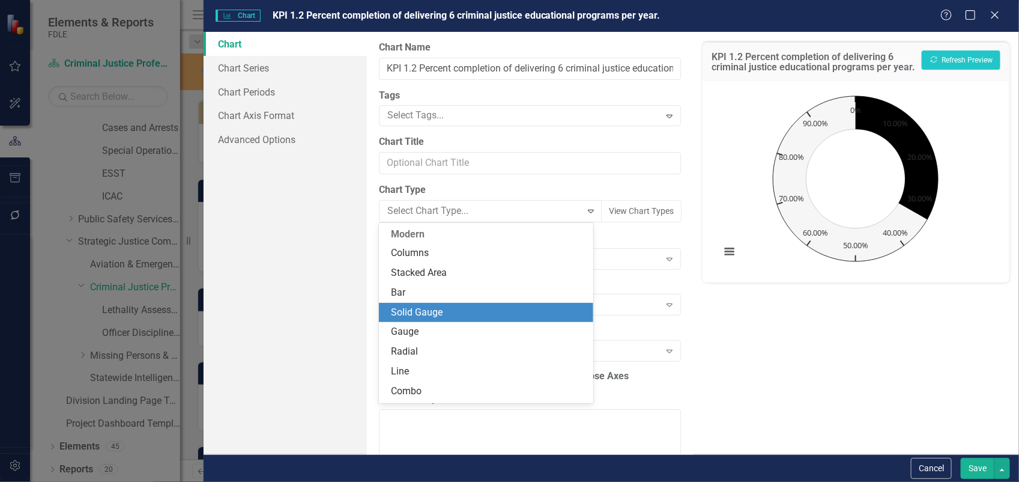
click at [455, 308] on div "Solid Gauge" at bounding box center [488, 313] width 195 height 14
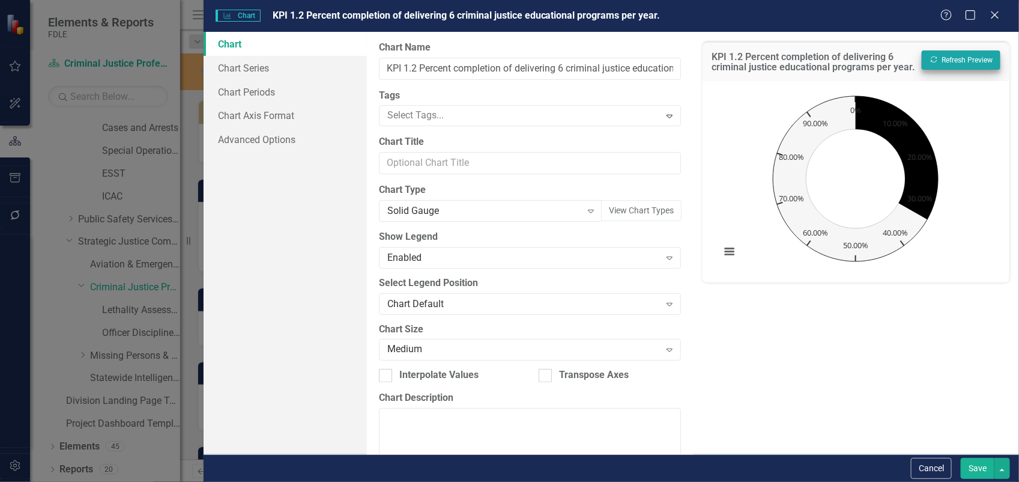
drag, startPoint x: 961, startPoint y: 48, endPoint x: 958, endPoint y: 63, distance: 15.3
click at [958, 63] on div "KPI 1.2 Percent completion of delivering 6 criminal justice educational program…" at bounding box center [856, 61] width 307 height 40
click at [958, 63] on button "Recalculate Refresh Preview" at bounding box center [961, 59] width 79 height 19
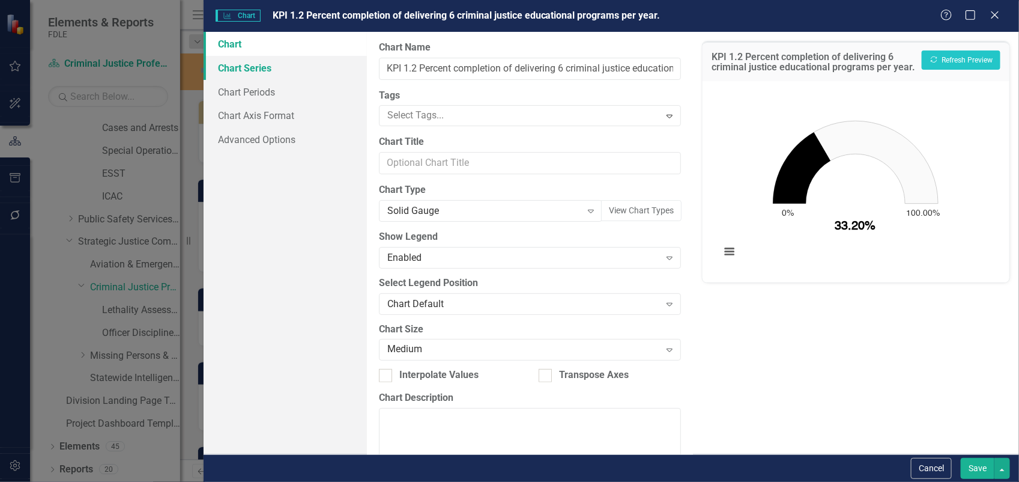
click at [226, 61] on link "Chart Series" at bounding box center [285, 68] width 163 height 24
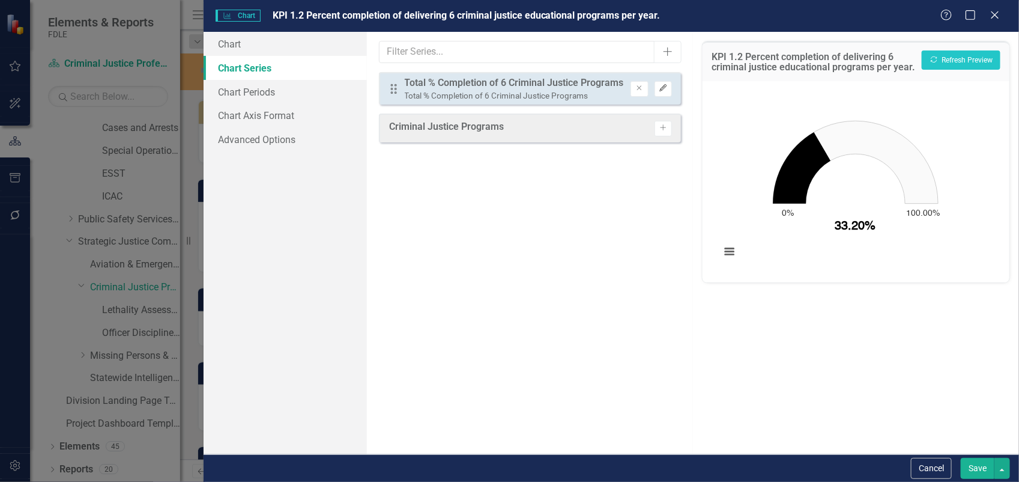
click at [664, 87] on icon "Edit" at bounding box center [663, 88] width 9 height 7
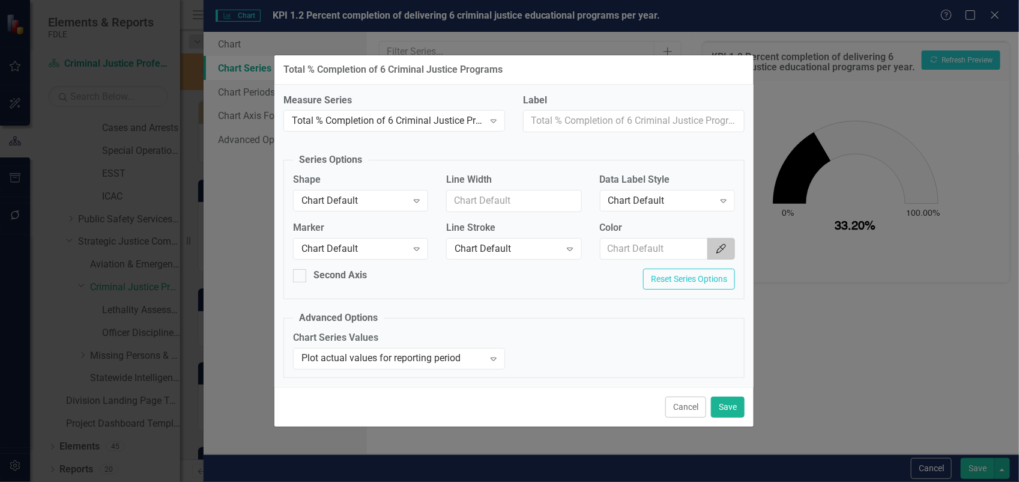
click at [722, 244] on icon "Color Picker" at bounding box center [721, 249] width 12 height 10
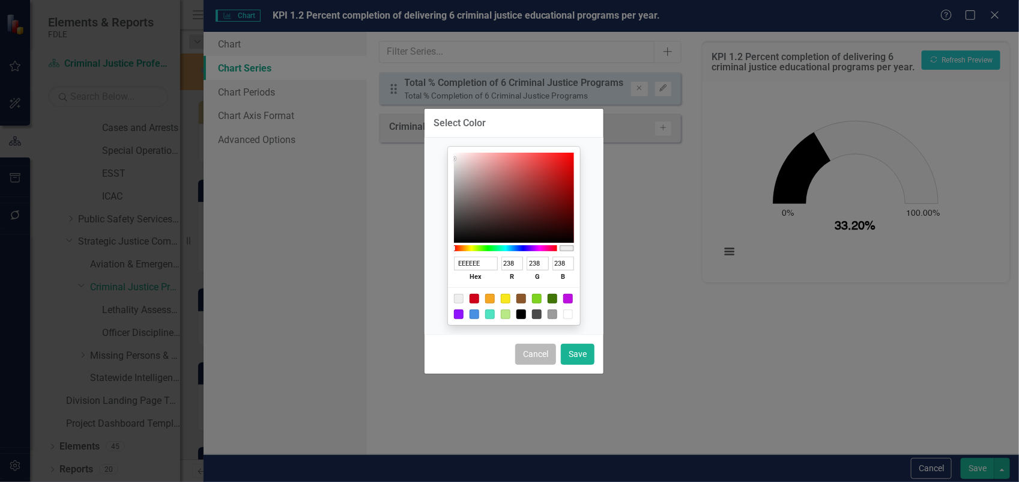
click at [536, 356] on button "Cancel" at bounding box center [535, 353] width 41 height 21
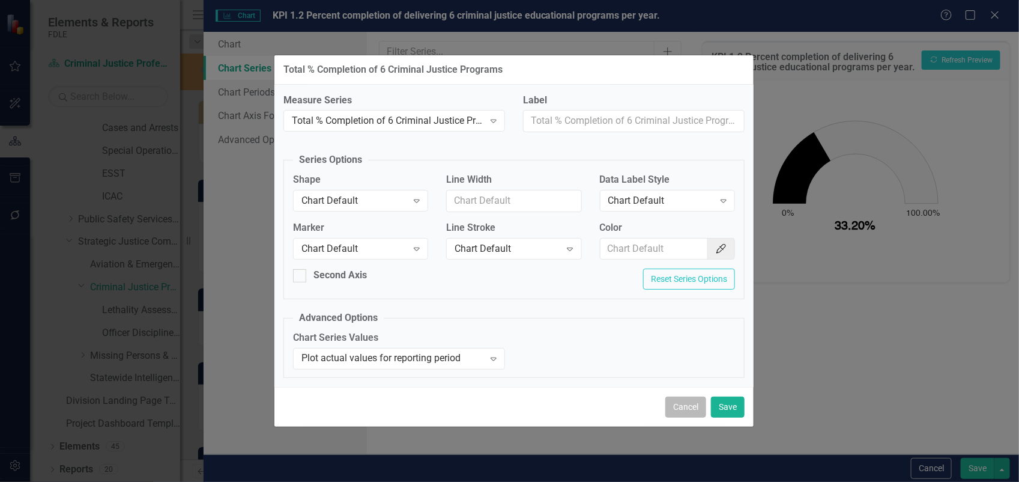
click at [691, 413] on button "Cancel" at bounding box center [685, 406] width 41 height 21
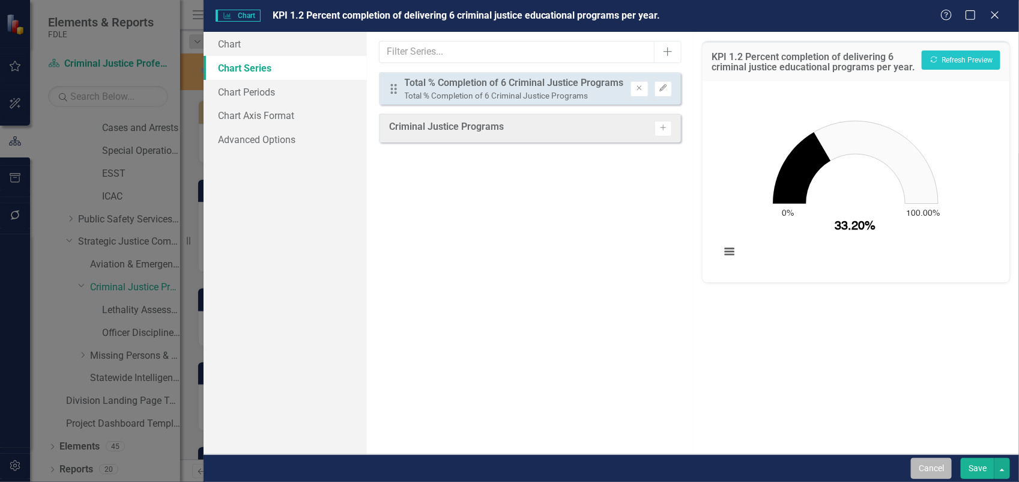
click at [919, 468] on button "Cancel" at bounding box center [931, 468] width 41 height 21
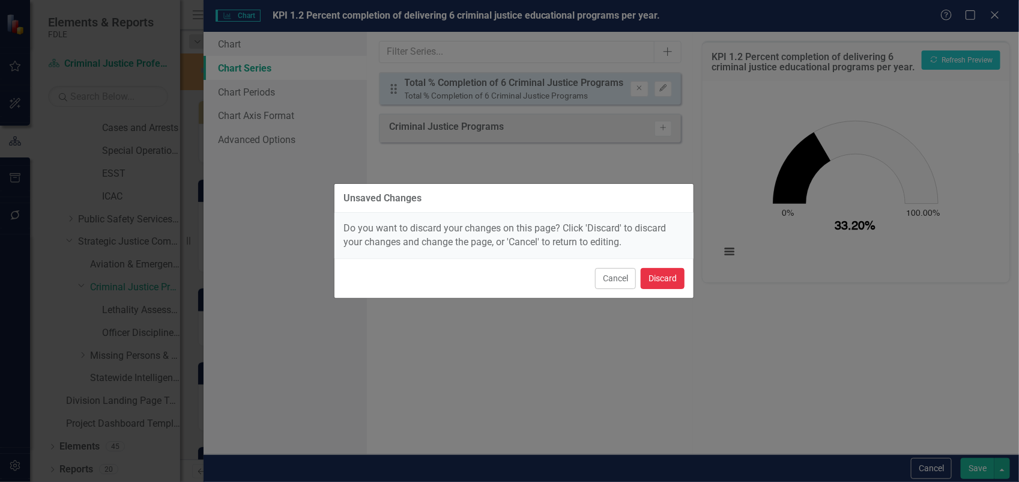
click at [643, 280] on button "Discard" at bounding box center [663, 278] width 44 height 21
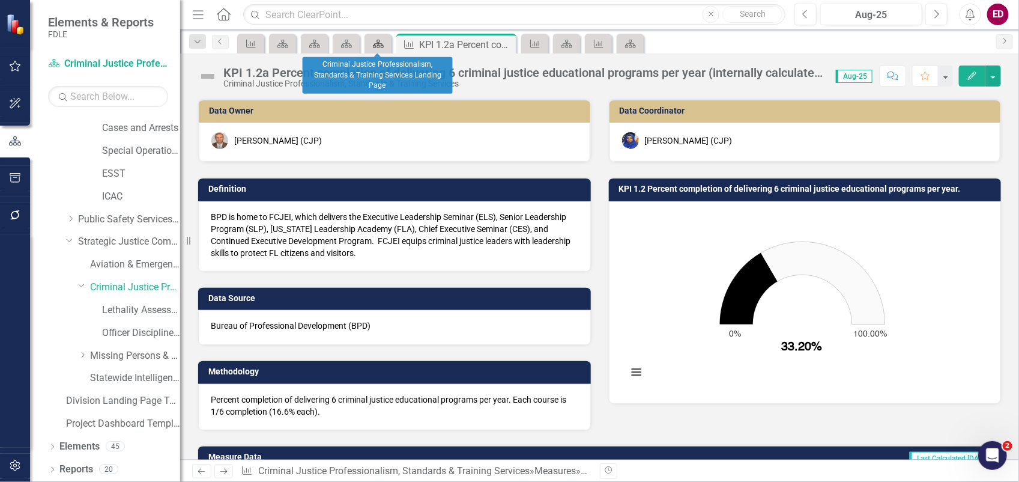
click at [382, 49] on div "Scorecard" at bounding box center [375, 43] width 17 height 15
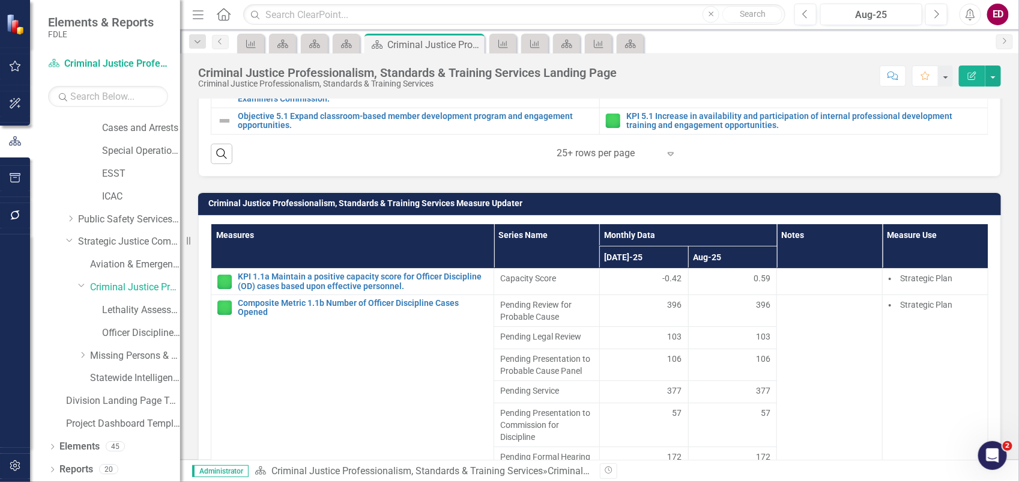
scroll to position [751, 0]
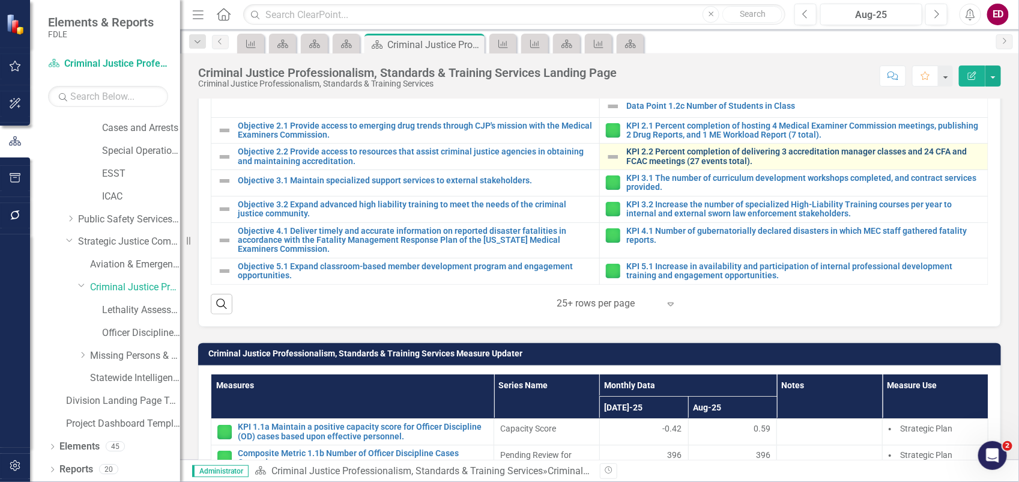
click at [826, 166] on link "KPI 2.2 Percent completion of delivering 3 accreditation manager classes and 24…" at bounding box center [803, 156] width 355 height 19
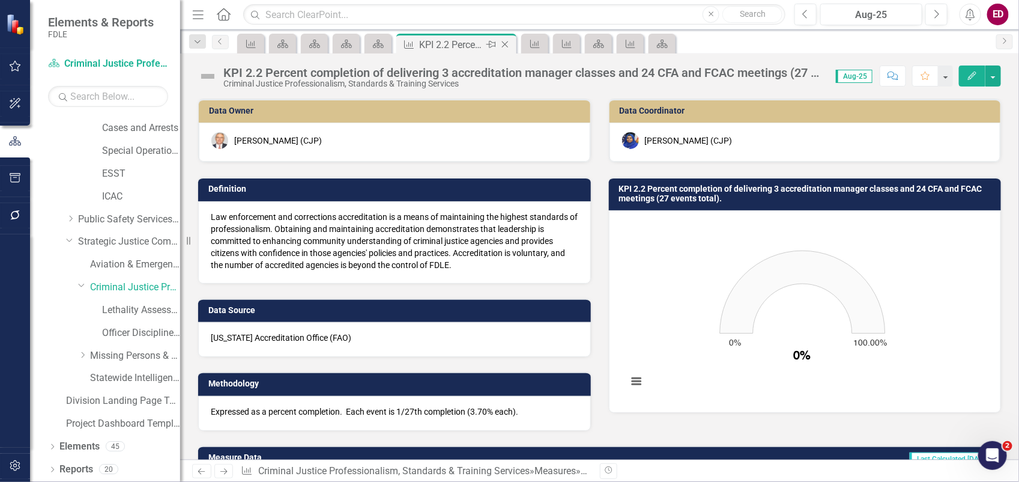
click at [503, 43] on icon "Close" at bounding box center [505, 45] width 12 height 10
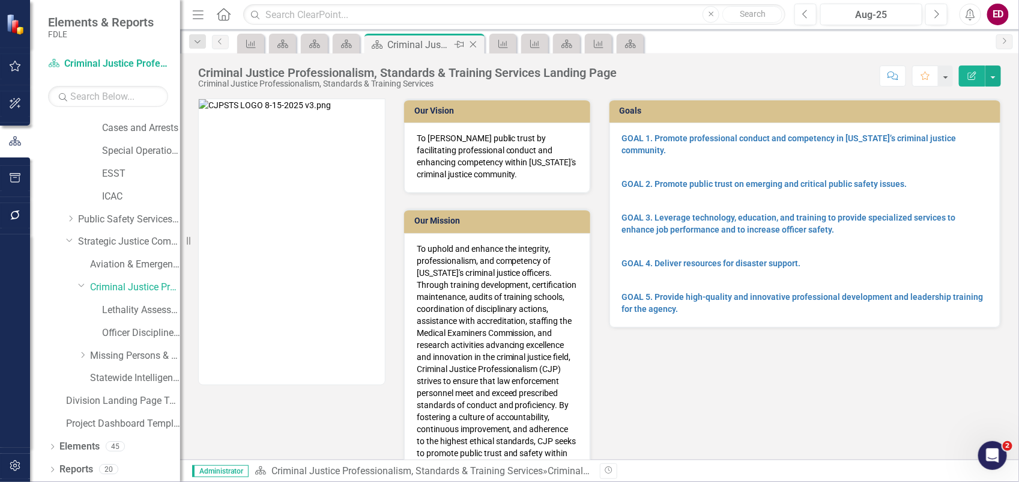
click at [473, 46] on icon "Close" at bounding box center [473, 45] width 12 height 10
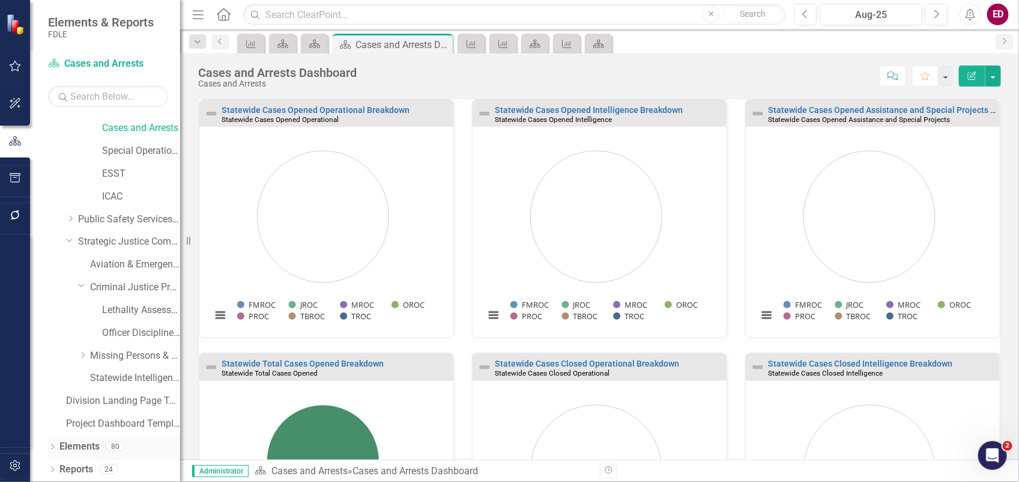
click at [90, 446] on link "Elements" at bounding box center [79, 447] width 40 height 14
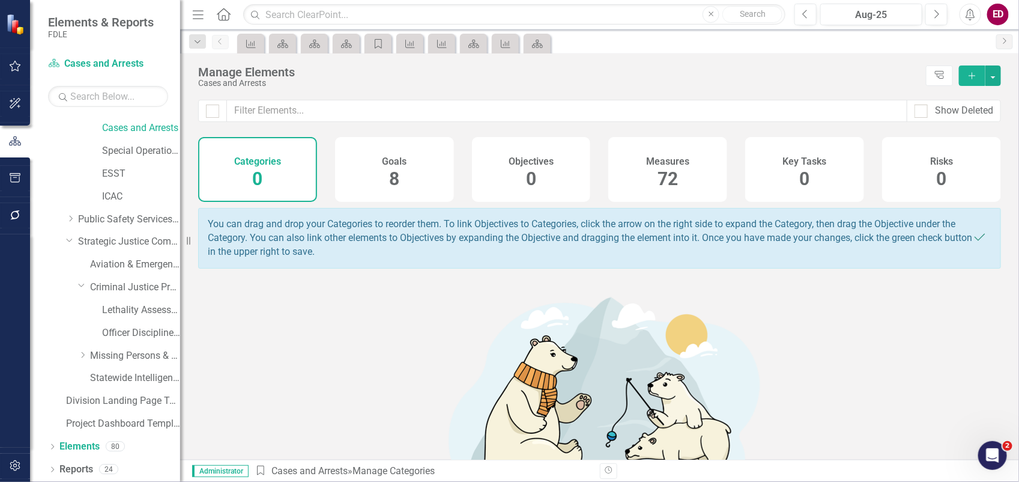
click at [652, 181] on div "Measures 72" at bounding box center [667, 169] width 119 height 65
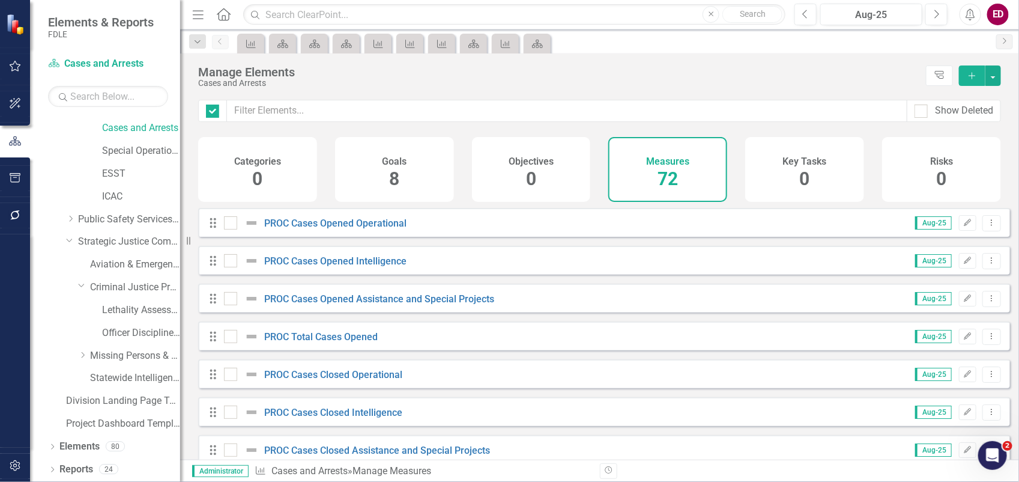
checkbox input "false"
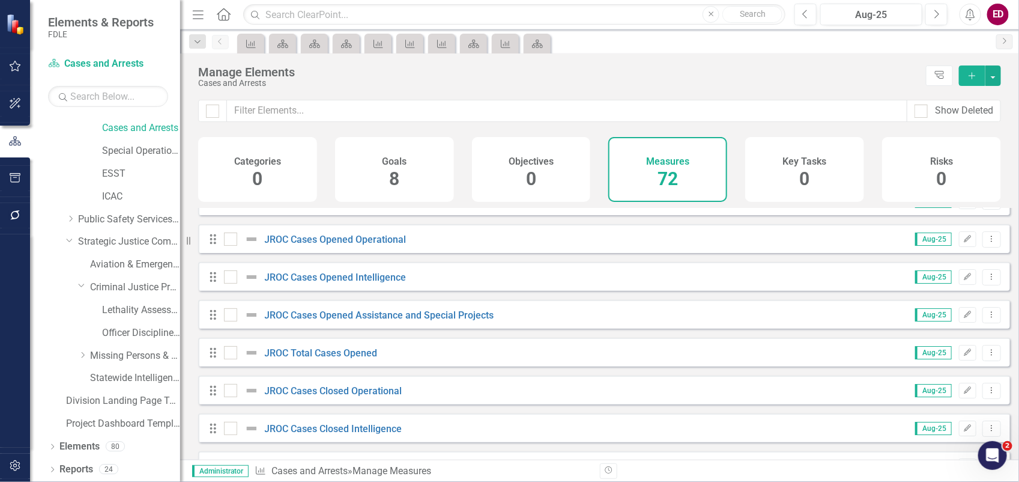
scroll to position [2481, 0]
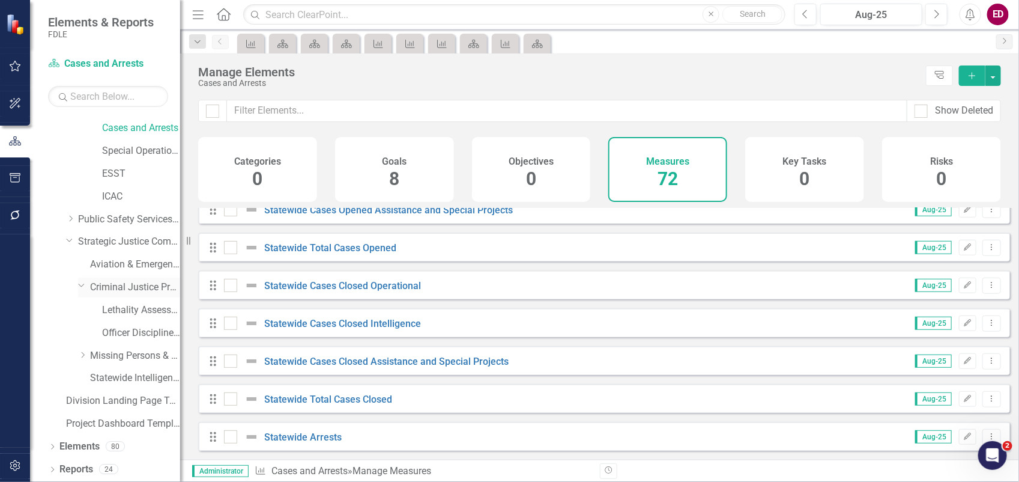
click at [116, 284] on link "Criminal Justice Professionalism, Standards & Training Services" at bounding box center [135, 287] width 90 height 14
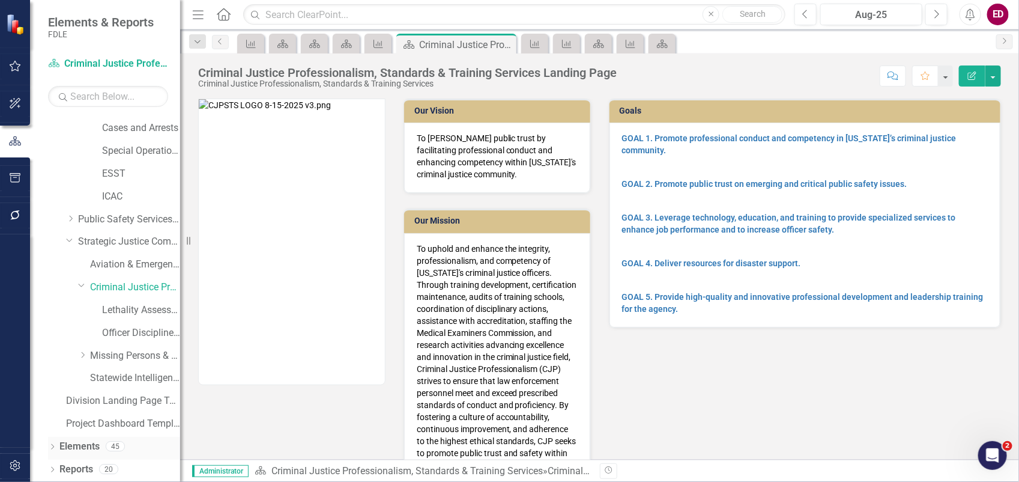
click at [106, 448] on div "45" at bounding box center [115, 446] width 19 height 10
click at [376, 48] on icon "Measure" at bounding box center [378, 44] width 12 height 10
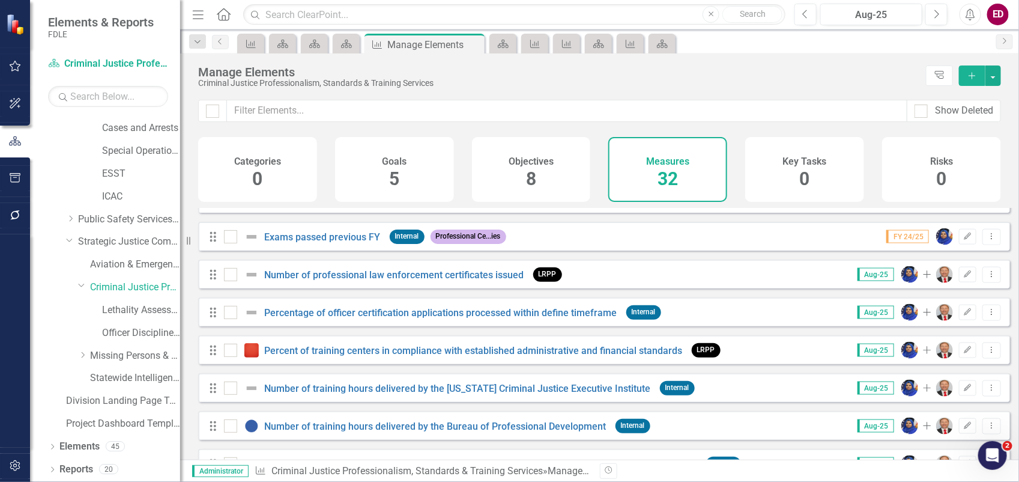
scroll to position [818, 0]
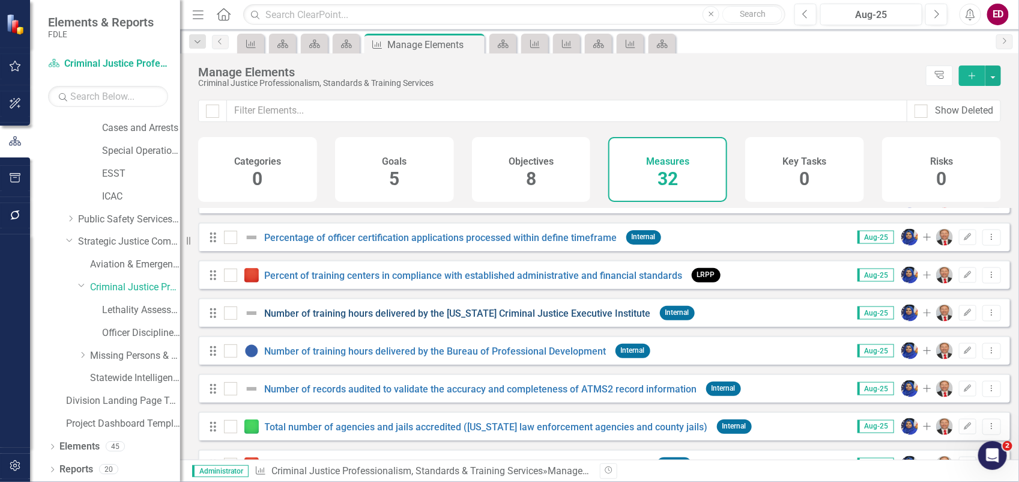
click at [389, 317] on link "Number of training hours delivered by the [US_STATE] Criminal Justice Executive…" at bounding box center [458, 312] width 386 height 11
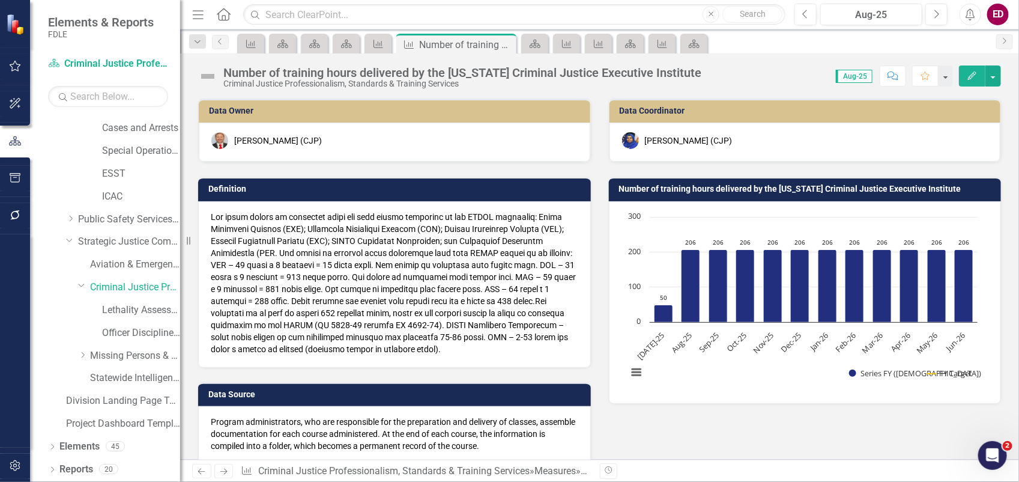
click at [970, 82] on button "Edit" at bounding box center [972, 75] width 26 height 21
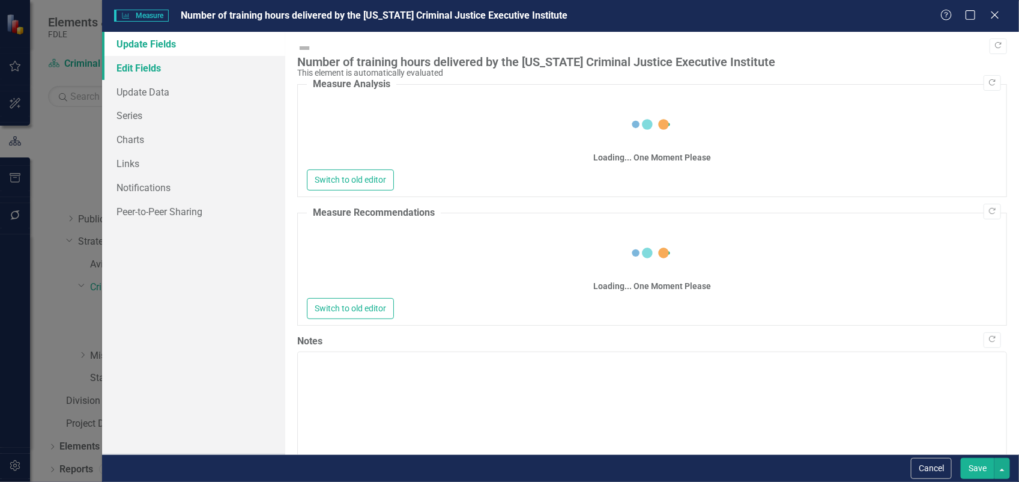
click at [132, 66] on link "Edit Fields" at bounding box center [193, 68] width 183 height 24
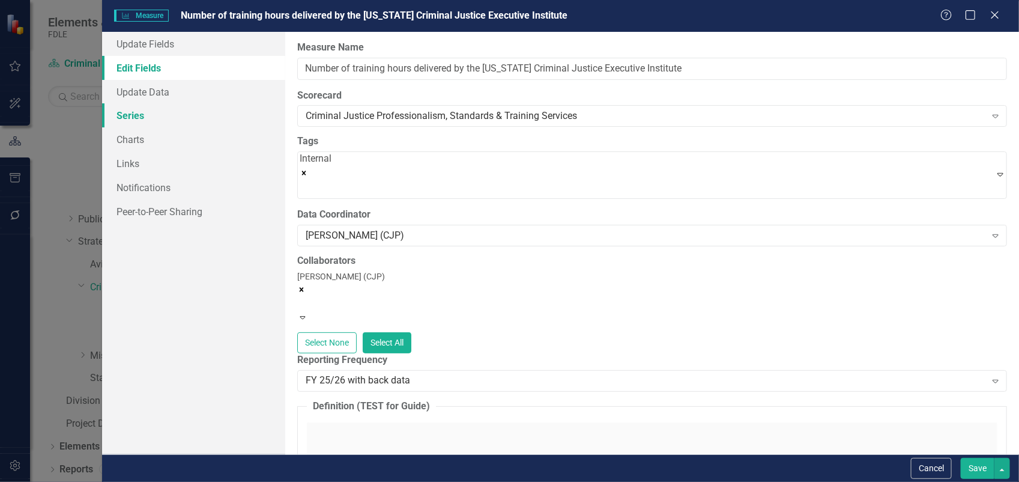
click at [130, 110] on link "Series" at bounding box center [193, 115] width 183 height 24
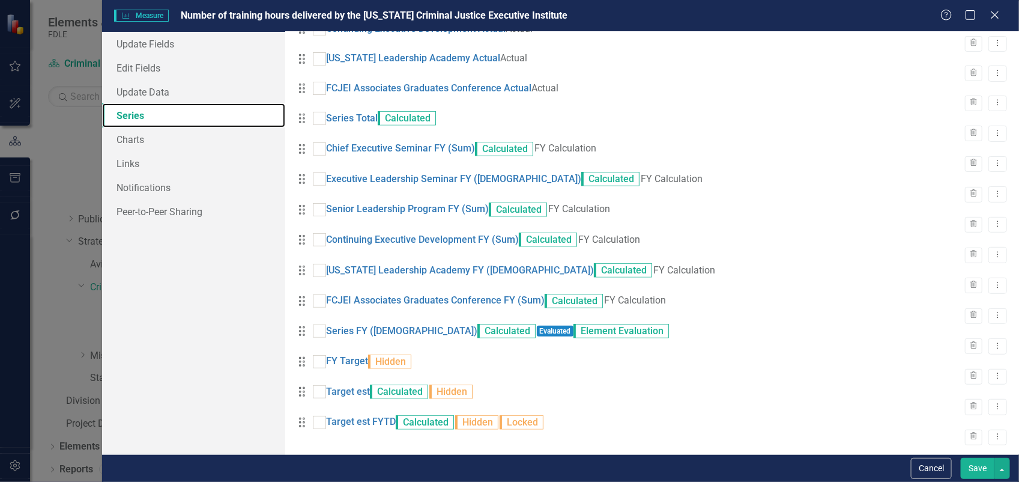
scroll to position [241, 0]
click at [356, 113] on link "Series Total" at bounding box center [352, 119] width 52 height 14
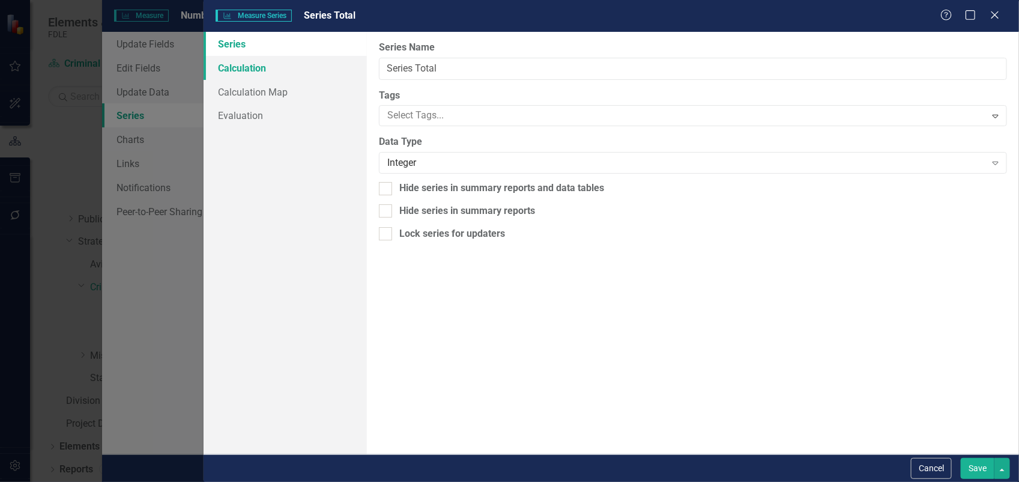
click at [244, 66] on link "Calculation" at bounding box center [285, 68] width 163 height 24
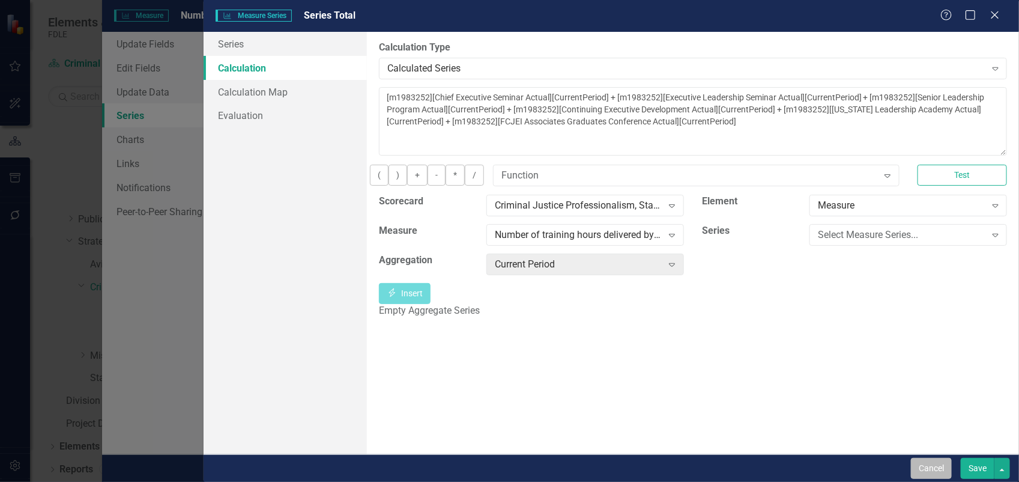
click at [948, 477] on button "Cancel" at bounding box center [931, 468] width 41 height 21
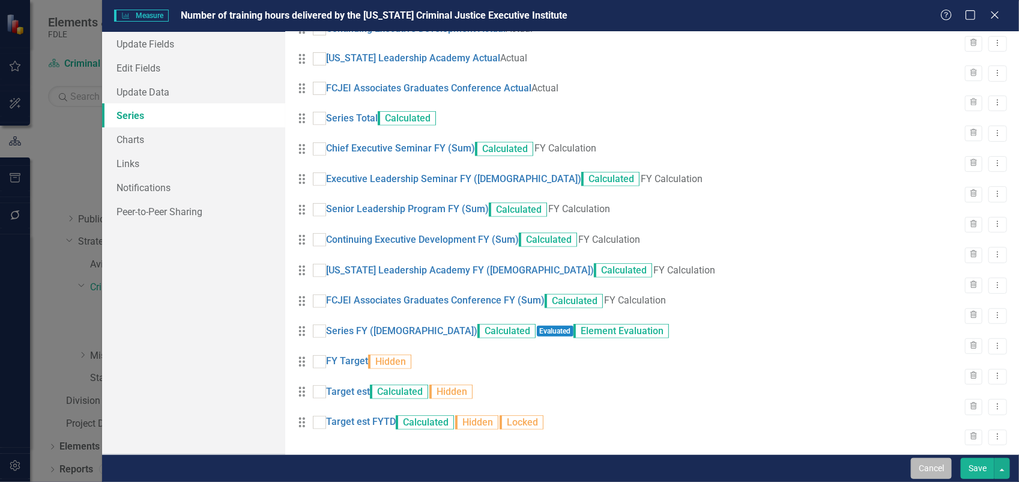
click at [920, 463] on button "Cancel" at bounding box center [931, 468] width 41 height 21
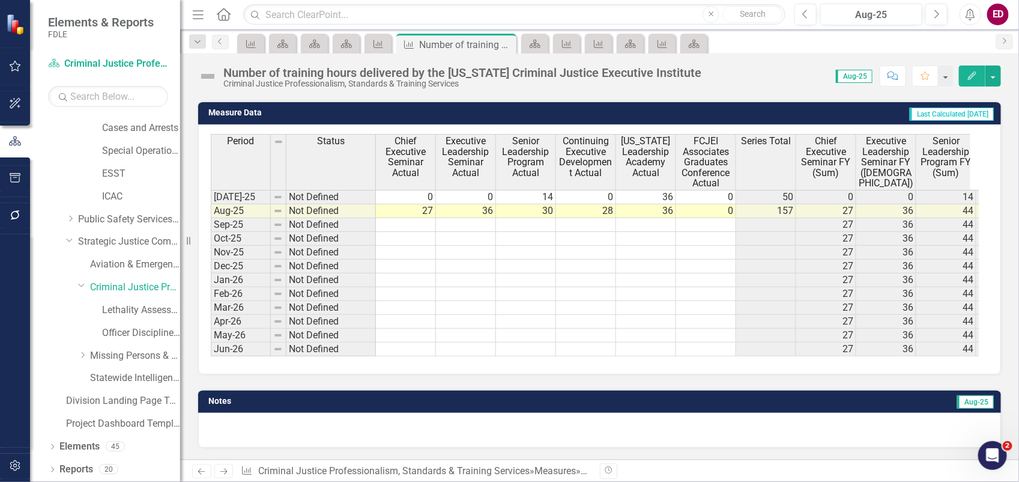
scroll to position [433, 0]
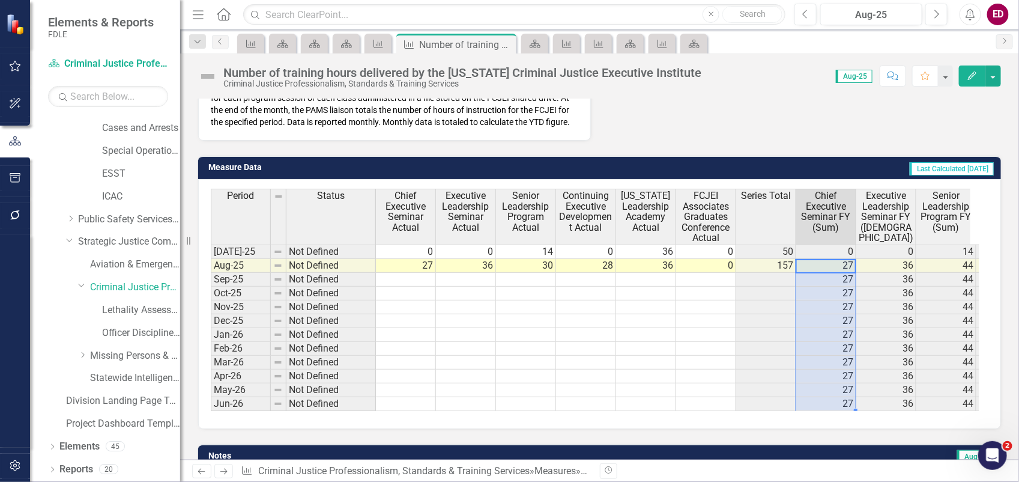
drag, startPoint x: 821, startPoint y: 274, endPoint x: 811, endPoint y: 429, distance: 155.9
click at [811, 411] on div "Period Status Chief Executive Seminar Actual Executive Leadership Seminar Actua…" at bounding box center [595, 300] width 769 height 222
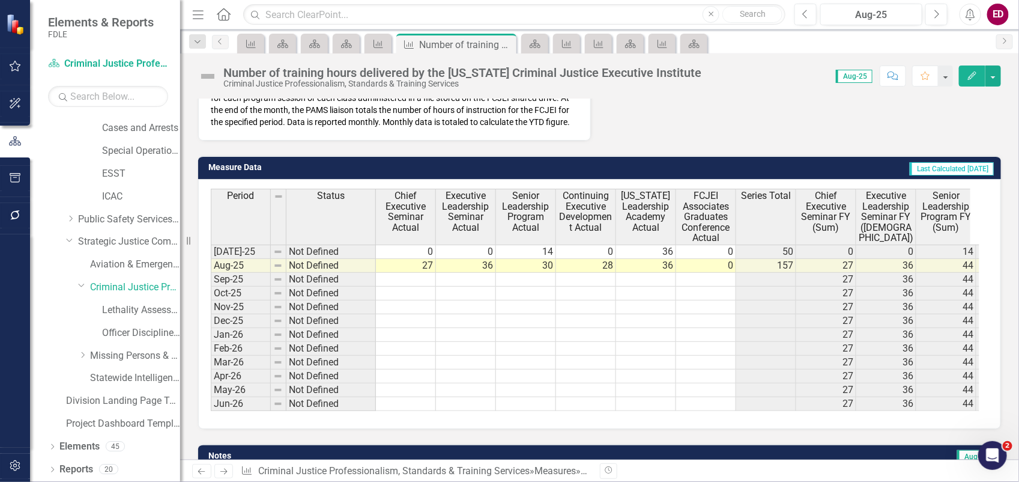
click at [847, 204] on span "Chief Executive Seminar FY (Sum)" at bounding box center [826, 211] width 55 height 42
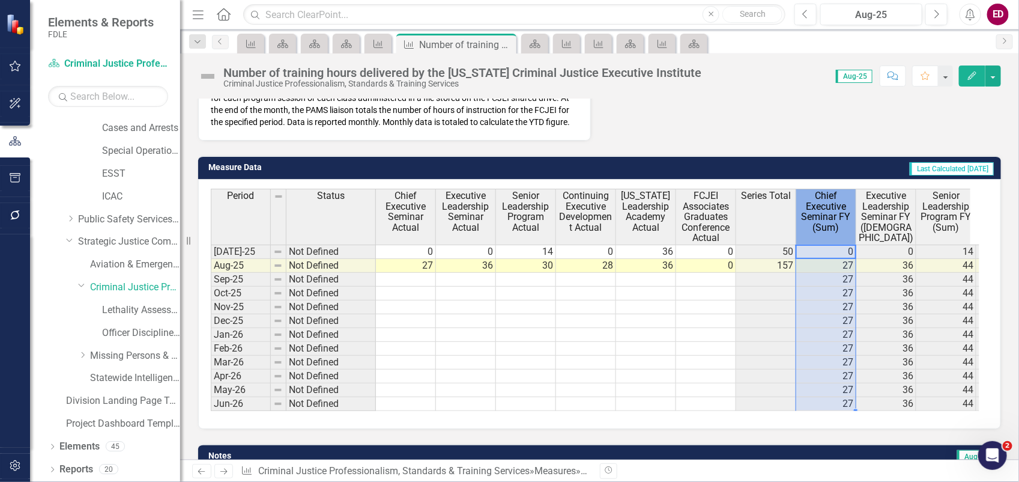
click at [847, 204] on span "Chief Executive Seminar FY (Sum)" at bounding box center [826, 211] width 55 height 42
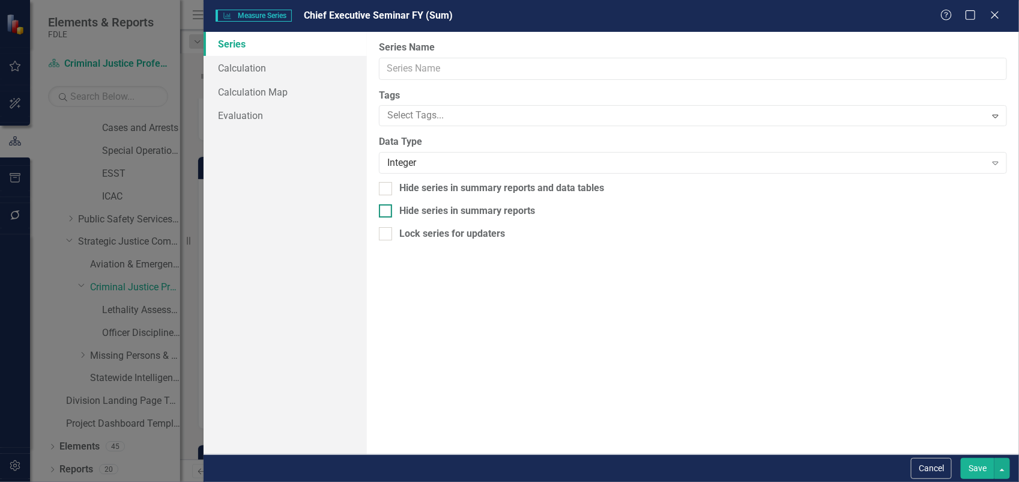
type input "Chief Executive Seminar FY (Sum)"
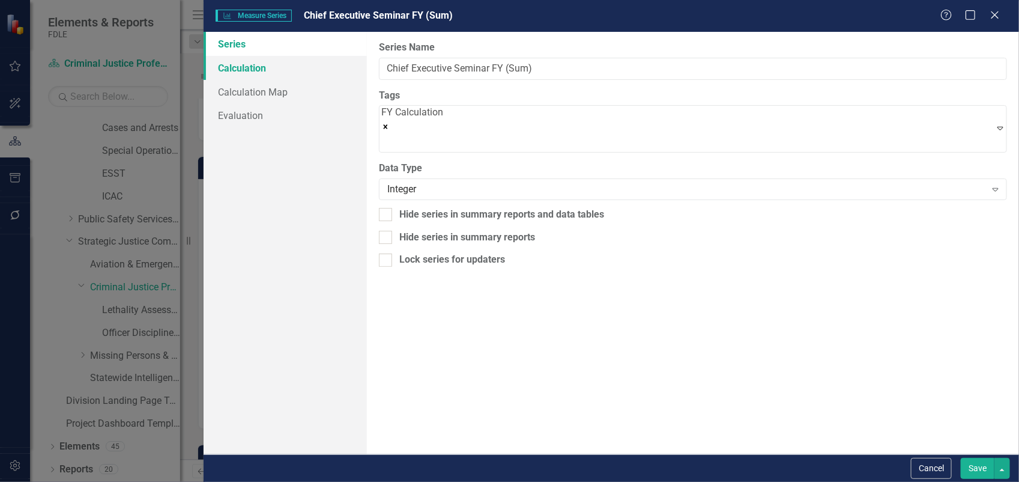
click at [249, 61] on link "Calculation" at bounding box center [285, 68] width 163 height 24
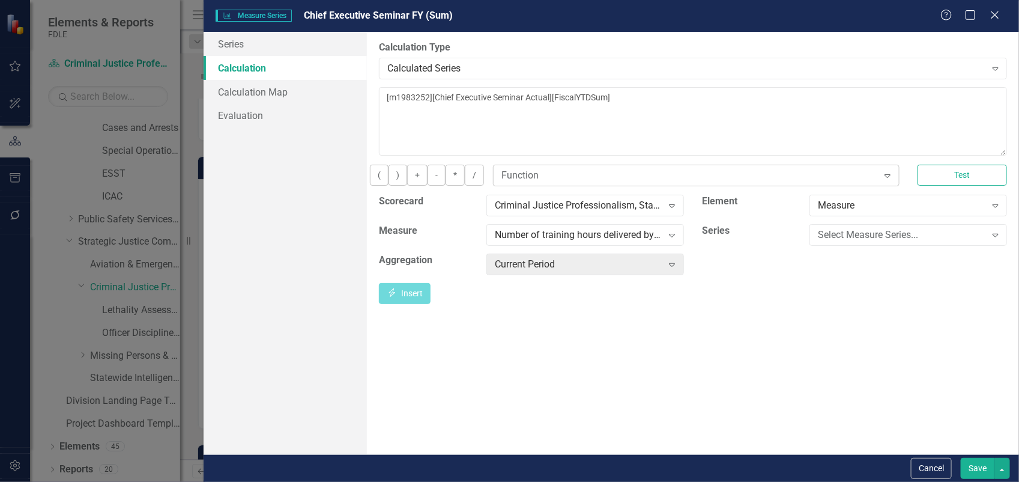
click at [584, 175] on div "Function" at bounding box center [689, 175] width 376 height 14
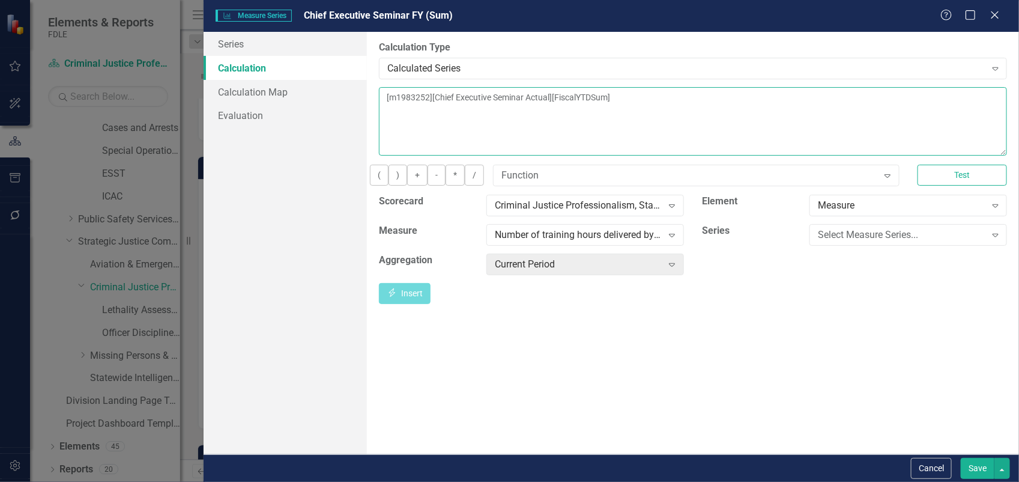
click at [384, 100] on textarea "[m1983252][Chief Executive Seminar Actual][FiscalYTDSum]" at bounding box center [693, 121] width 628 height 68
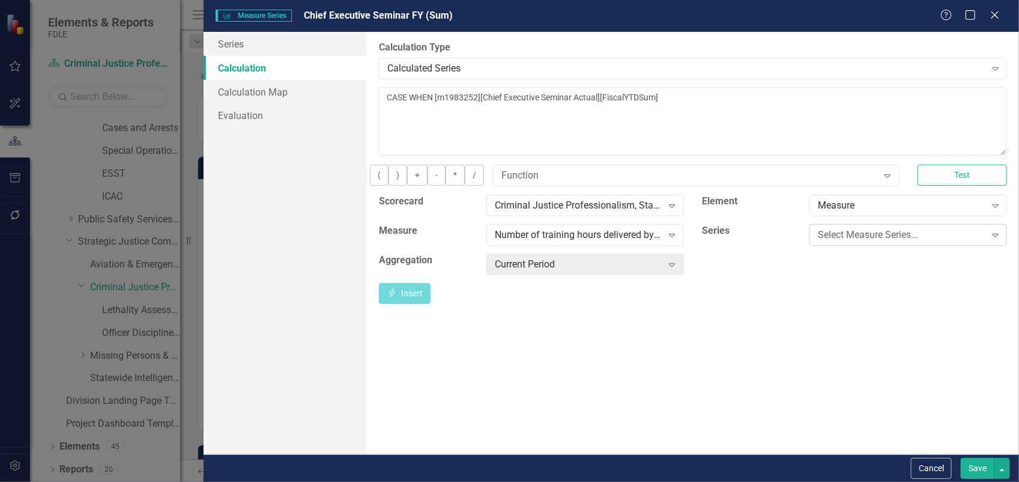
click at [952, 238] on div "Select Measure Series..." at bounding box center [902, 235] width 168 height 14
click at [954, 481] on div "Chief Executive Seminar Actual" at bounding box center [512, 492] width 1000 height 14
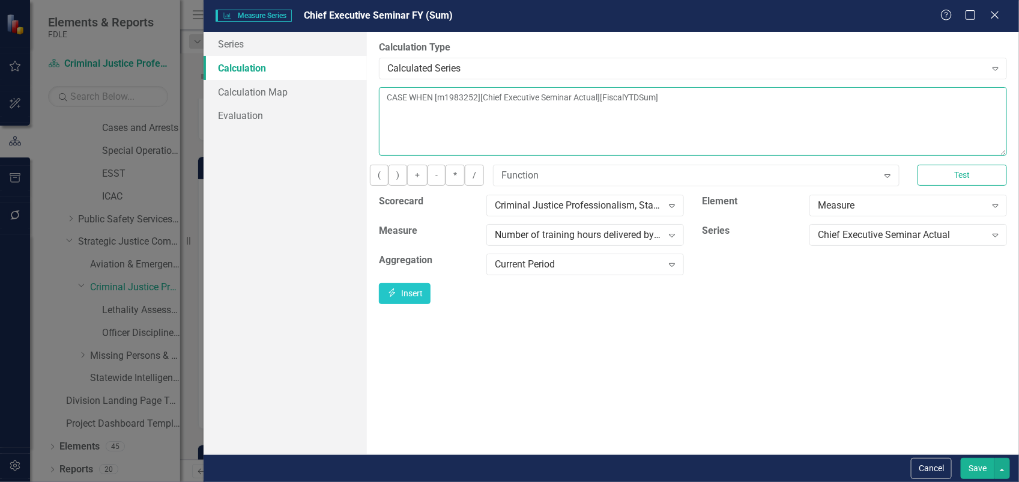
click at [437, 100] on textarea "CASE WHEN [m1983252][Chief Executive Seminar Actual][FiscalYTDSum]" at bounding box center [693, 121] width 628 height 68
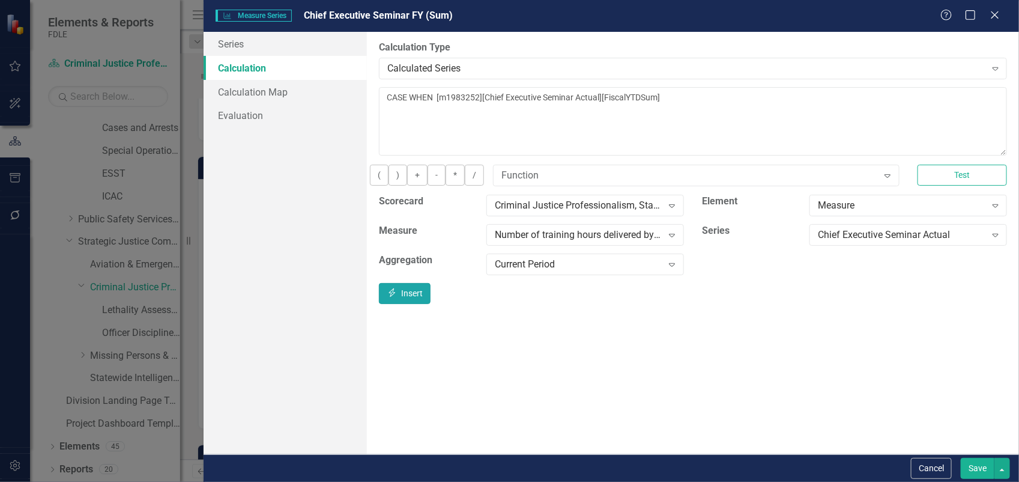
click at [431, 298] on button "Insert Insert" at bounding box center [405, 293] width 52 height 21
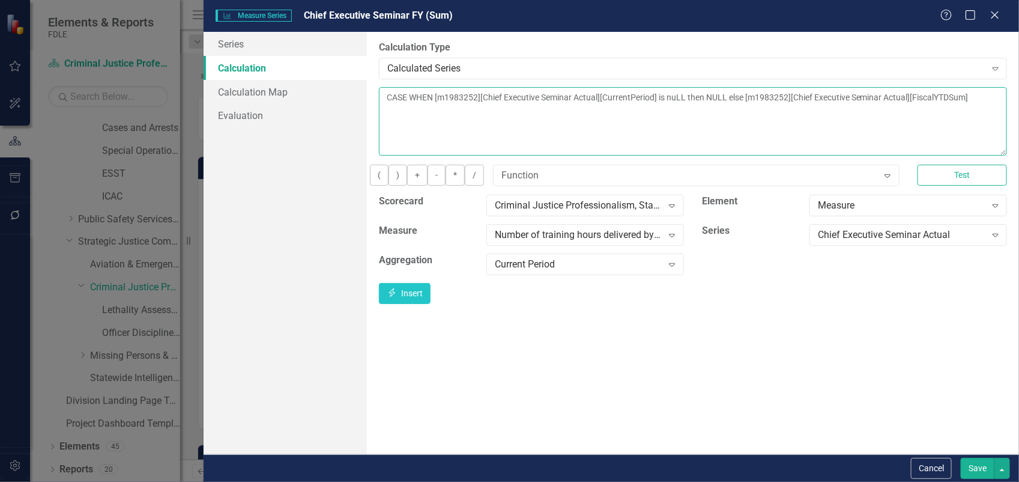
click at [674, 112] on textarea "CASE WHEN [m1983252][Chief Executive Seminar Actual][CurrentPeriod] is nuLL the…" at bounding box center [693, 121] width 628 height 68
type textarea "CASE WHEN [m1983252][Chief Executive Seminar Actual][CurrentPeriod] is nuLL the…"
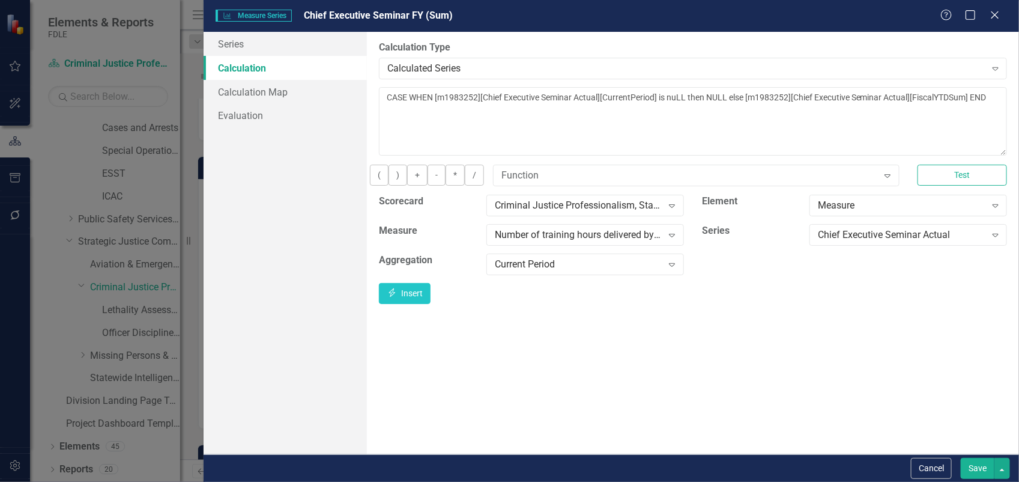
click at [973, 467] on button "Save" at bounding box center [978, 468] width 34 height 21
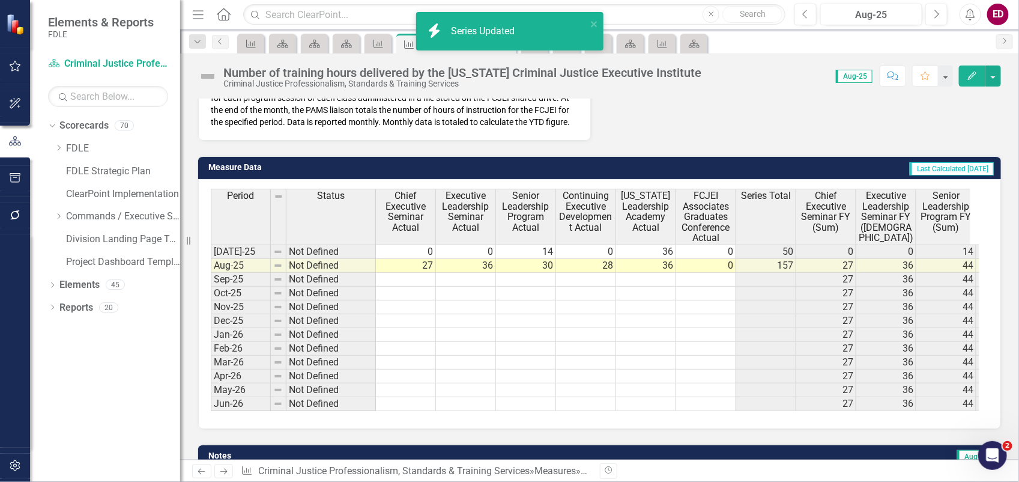
scroll to position [0, 0]
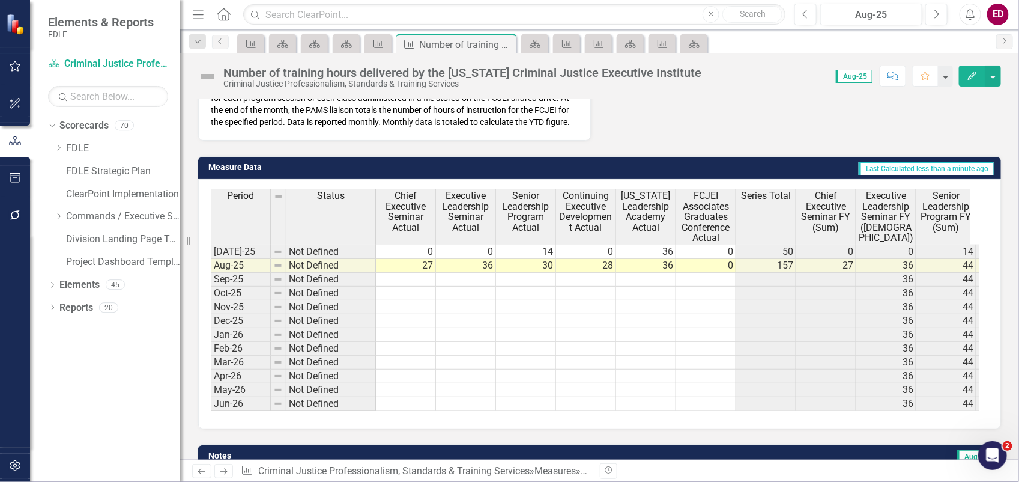
click at [844, 207] on span "Chief Executive Seminar FY (Sum)" at bounding box center [826, 211] width 55 height 42
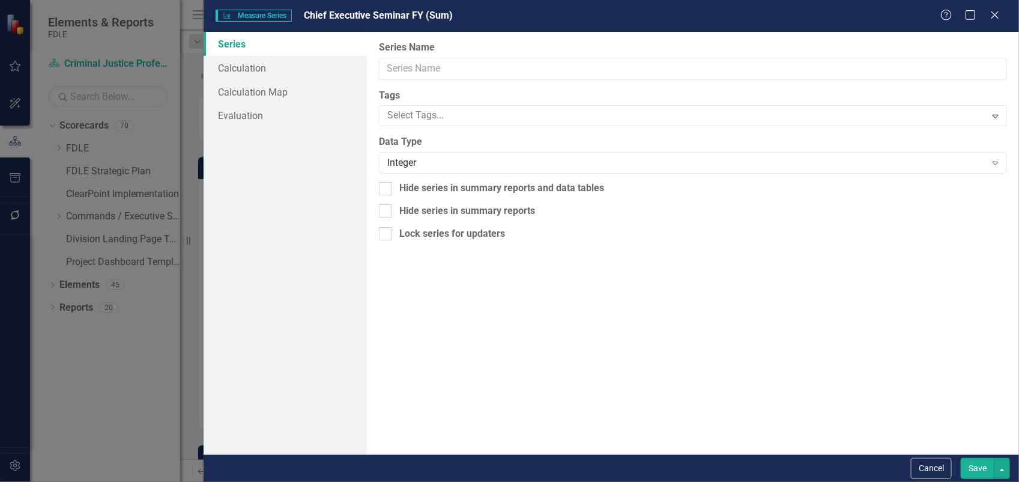
type input "Chief Executive Seminar FY (Sum)"
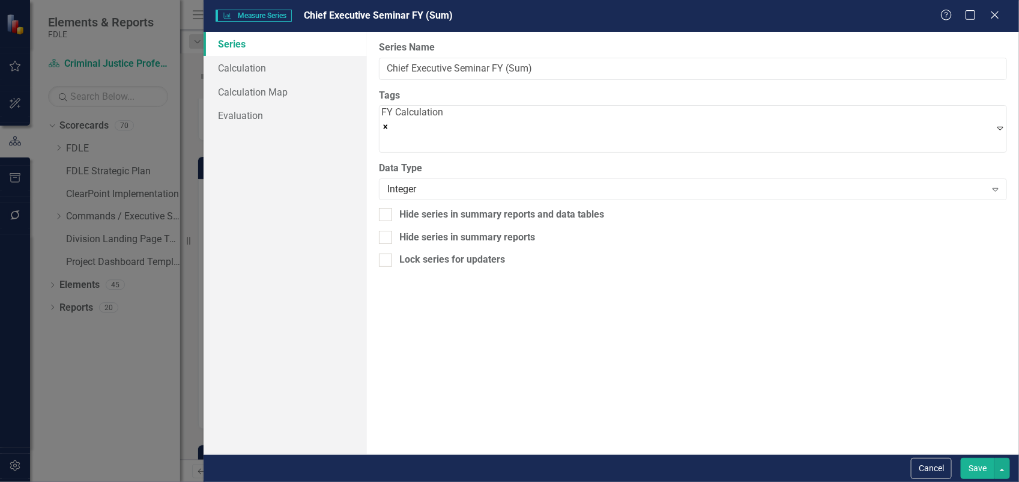
click at [935, 464] on button "Cancel" at bounding box center [931, 468] width 41 height 21
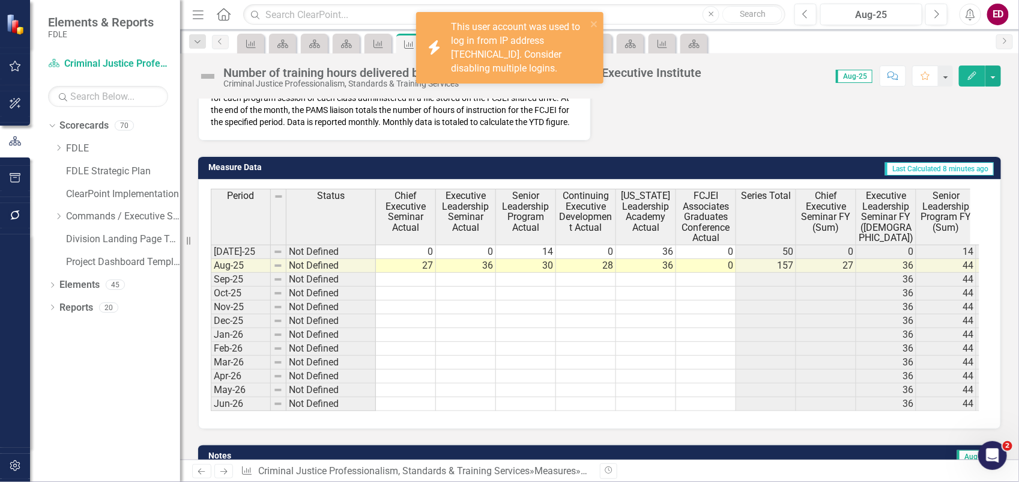
scroll to position [133, 0]
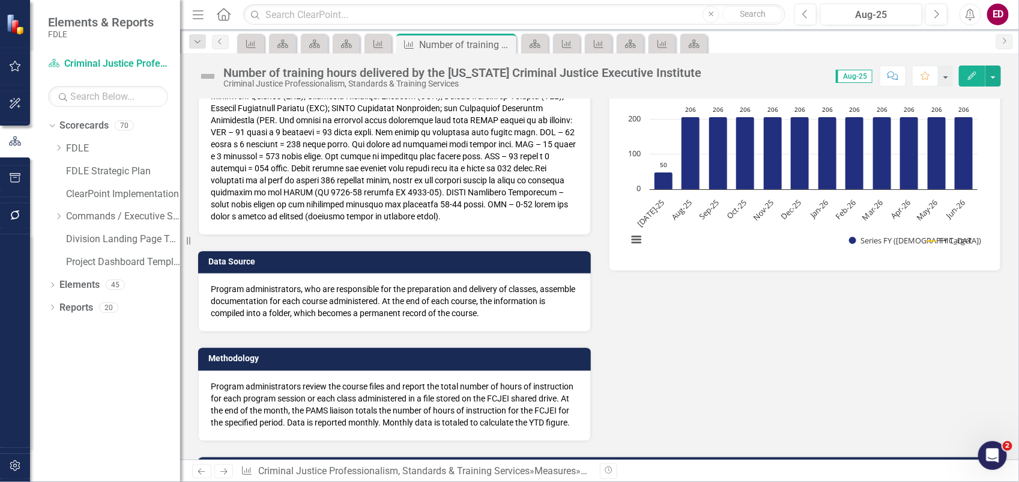
click at [16, 172] on button "button" at bounding box center [15, 178] width 27 height 25
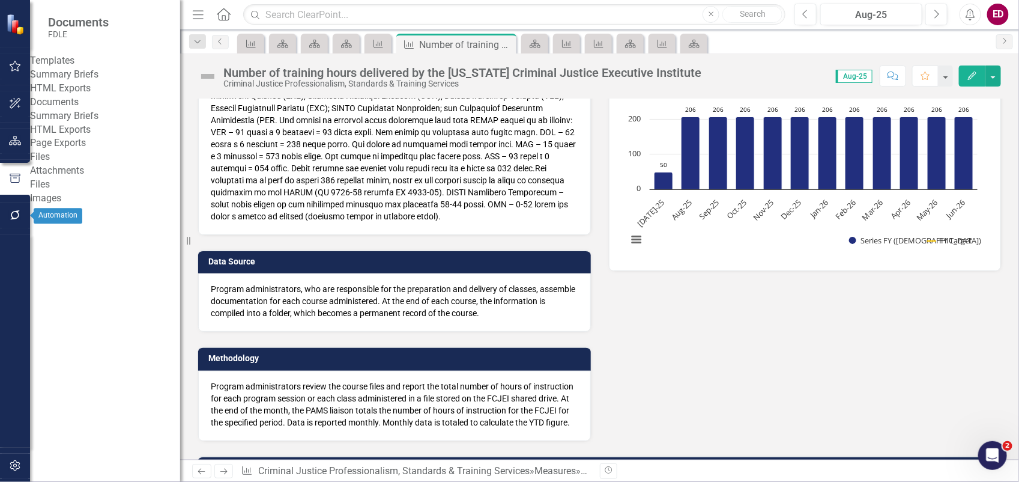
click at [9, 214] on icon "button" at bounding box center [15, 215] width 13 height 10
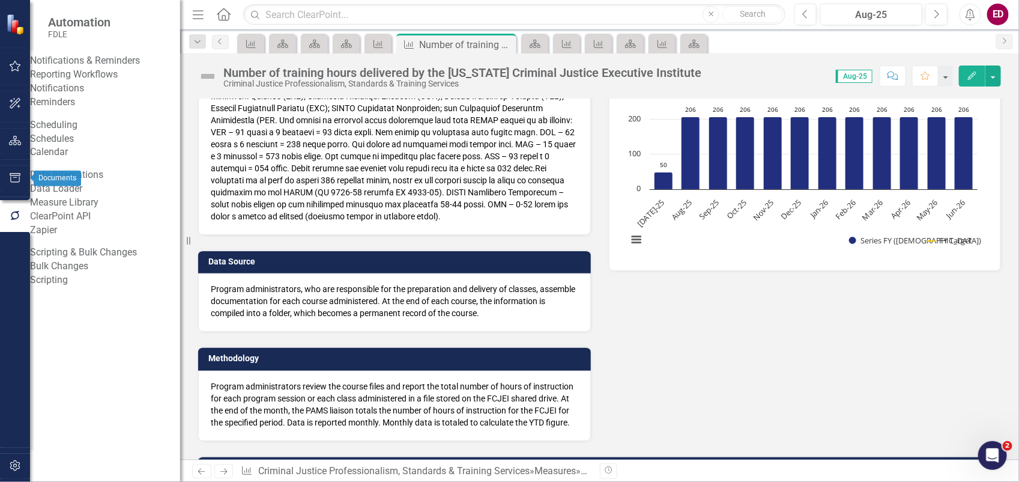
click at [16, 149] on button "button" at bounding box center [15, 140] width 27 height 25
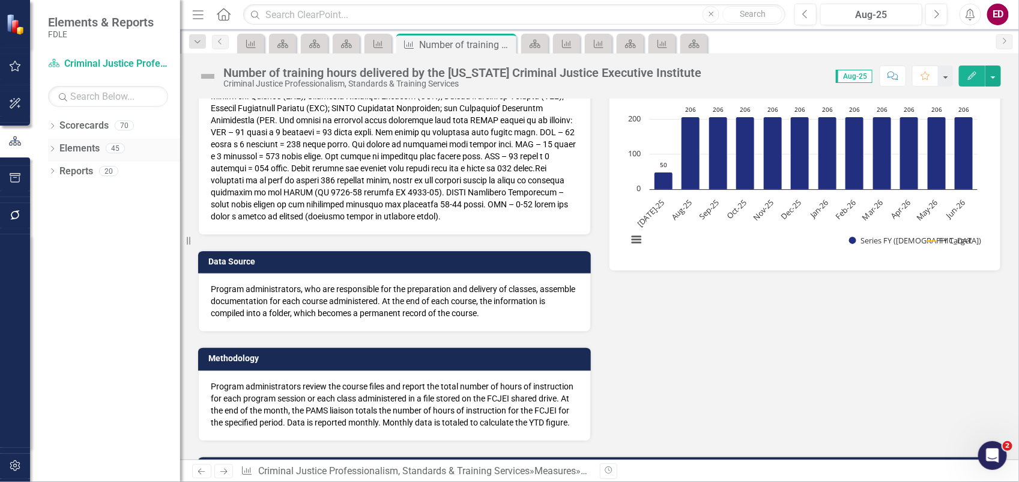
click at [51, 149] on icon "Dropdown" at bounding box center [52, 150] width 8 height 7
click at [16, 185] on button "button" at bounding box center [15, 178] width 27 height 25
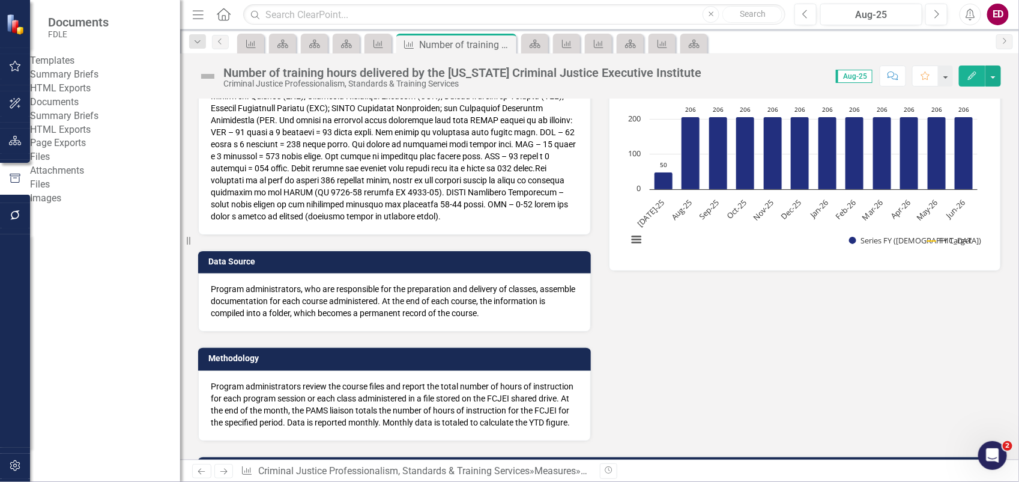
click at [130, 82] on link "Summary Briefs" at bounding box center [105, 75] width 150 height 14
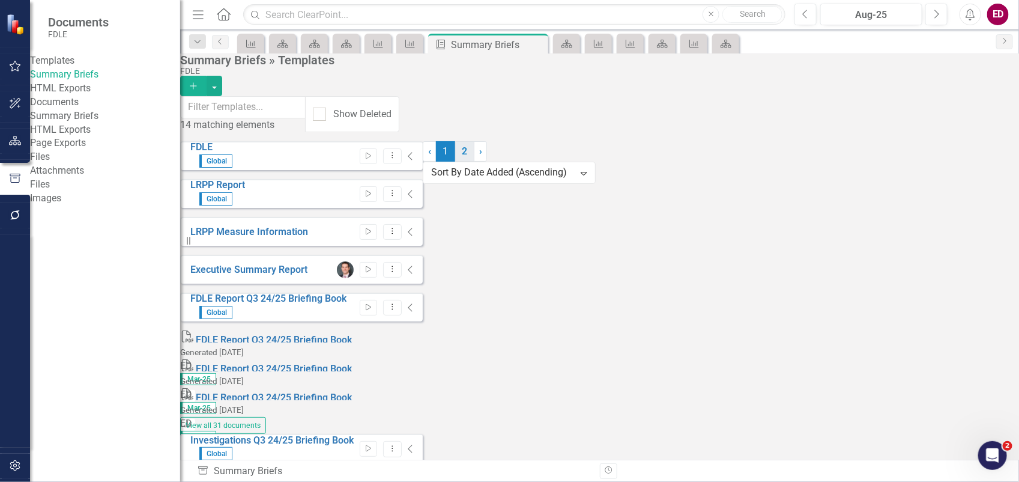
click at [474, 162] on link "2" at bounding box center [464, 151] width 19 height 20
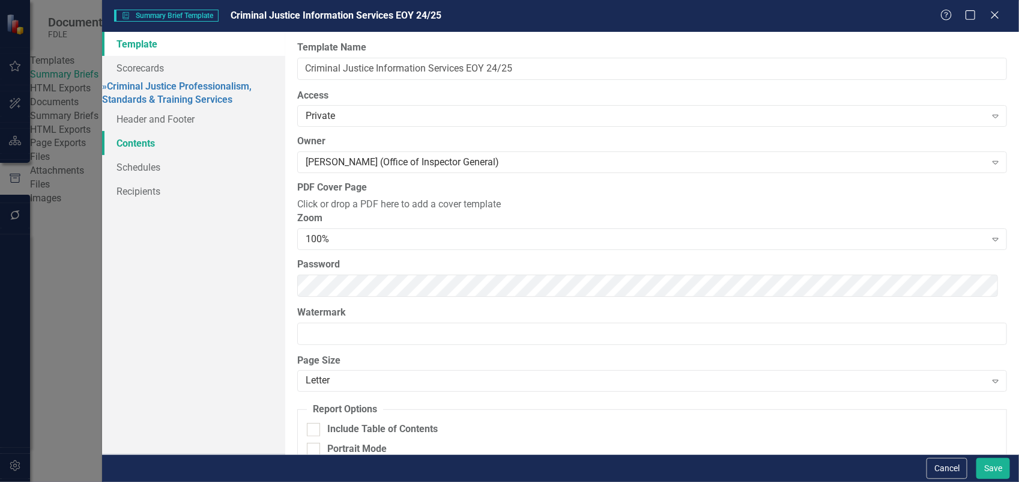
click at [217, 143] on link "Contents" at bounding box center [193, 143] width 183 height 24
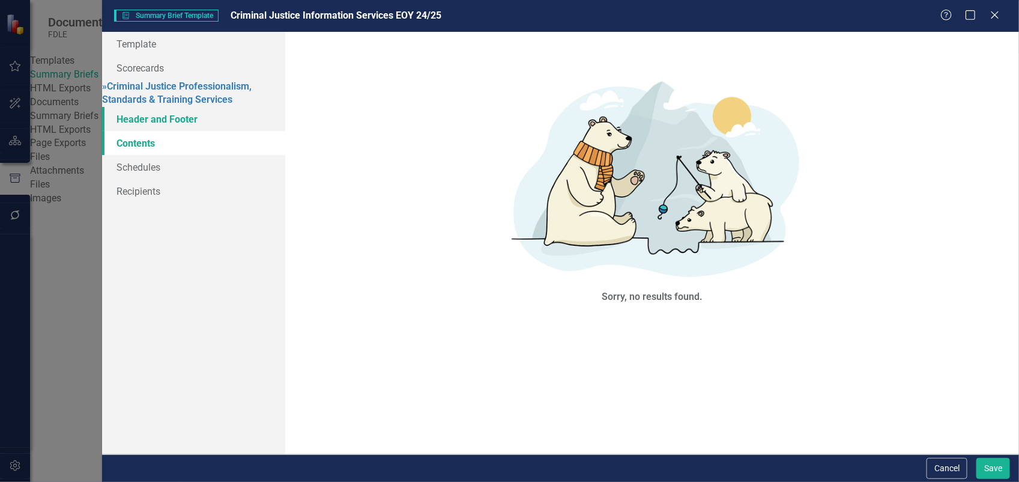
click at [234, 114] on link "Header and Footer" at bounding box center [193, 119] width 183 height 24
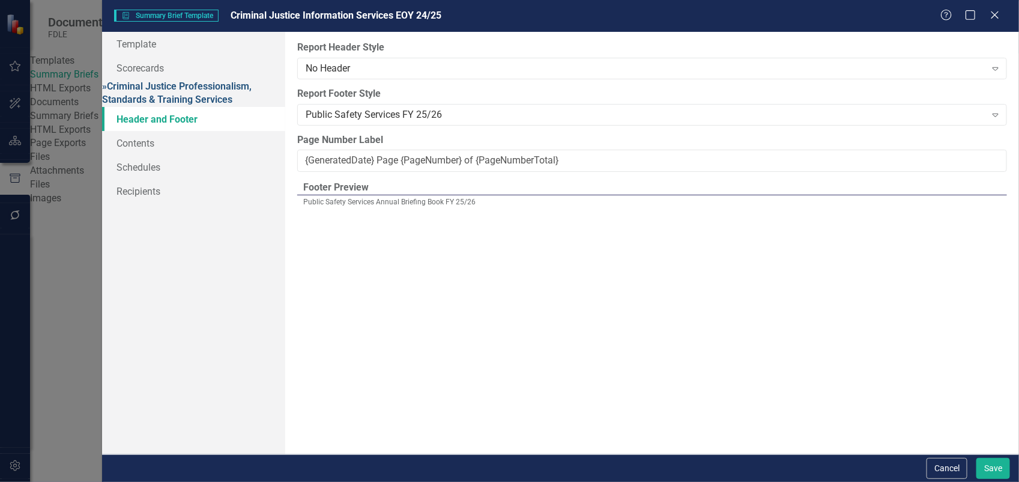
click at [245, 81] on link "» Criminal Justice Professionalism, Standards & Training Services" at bounding box center [177, 92] width 150 height 25
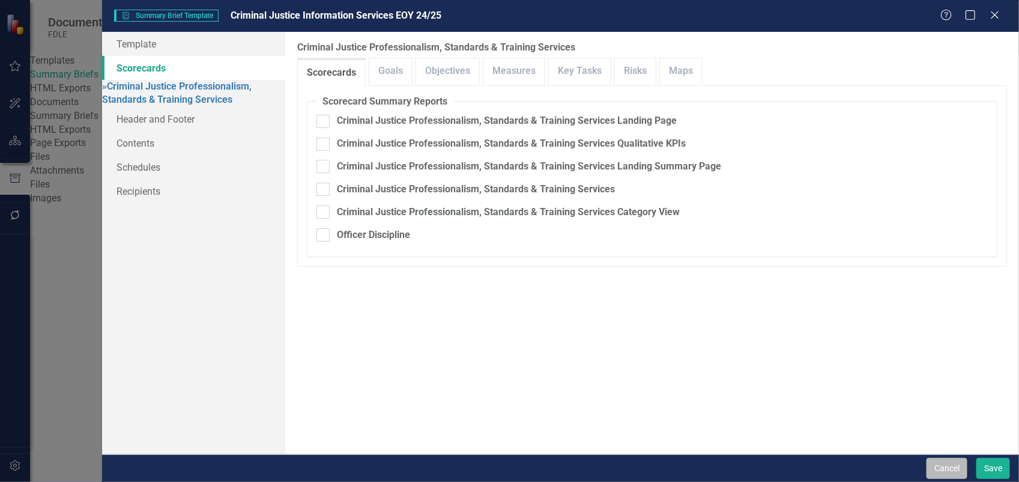
click at [946, 470] on button "Cancel" at bounding box center [947, 468] width 41 height 21
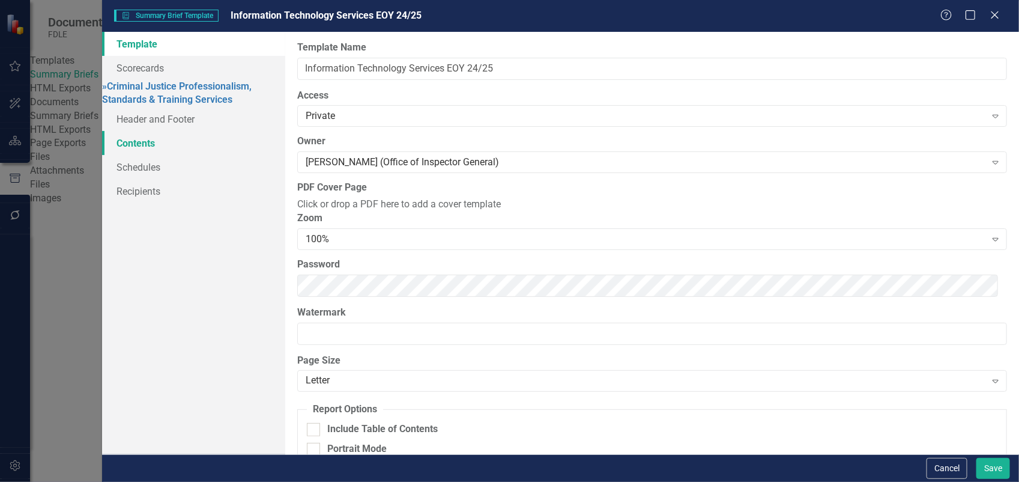
click at [253, 133] on link "Contents" at bounding box center [193, 143] width 183 height 24
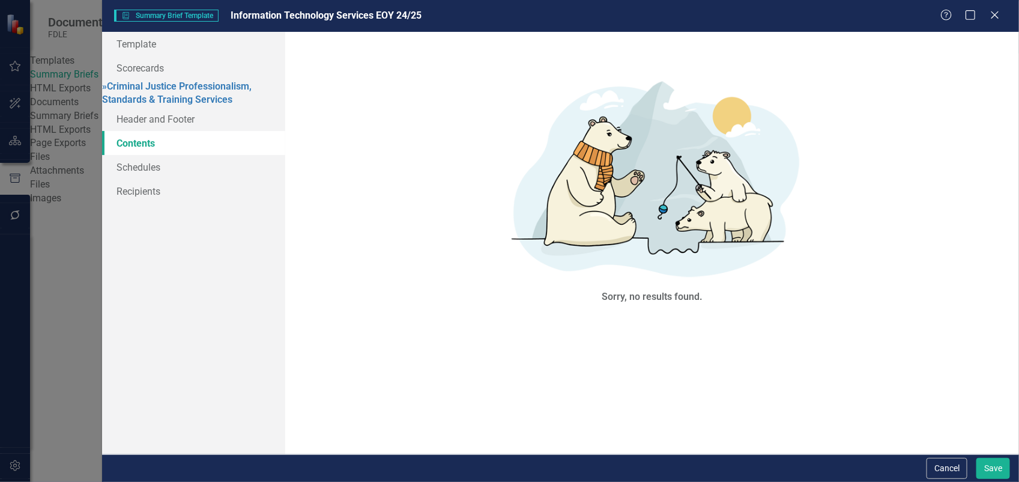
click at [935, 451] on div "The pages that you have selected to include are listed below. If you manually s…" at bounding box center [652, 243] width 734 height 422
click at [940, 461] on button "Cancel" at bounding box center [947, 468] width 41 height 21
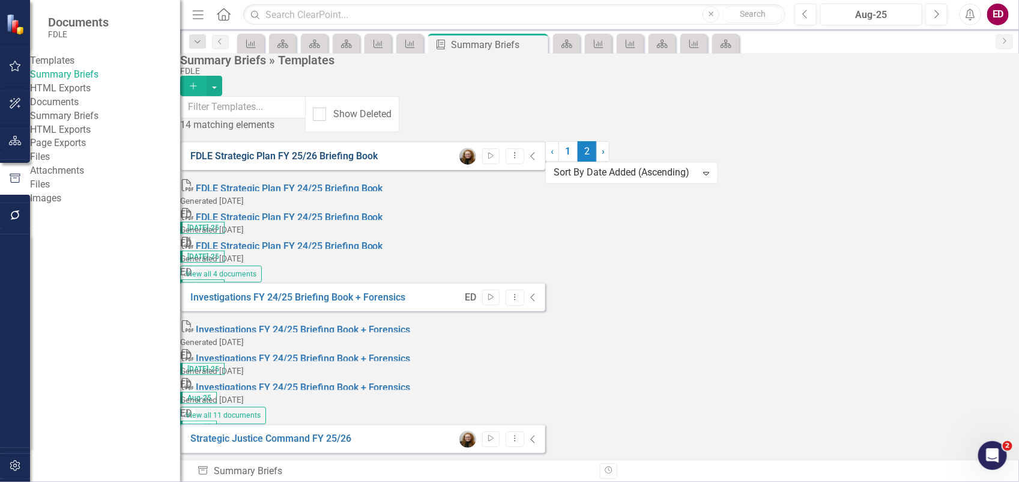
click at [370, 153] on link "FDLE Strategic Plan FY 25/26 Briefing Book" at bounding box center [283, 155] width 187 height 11
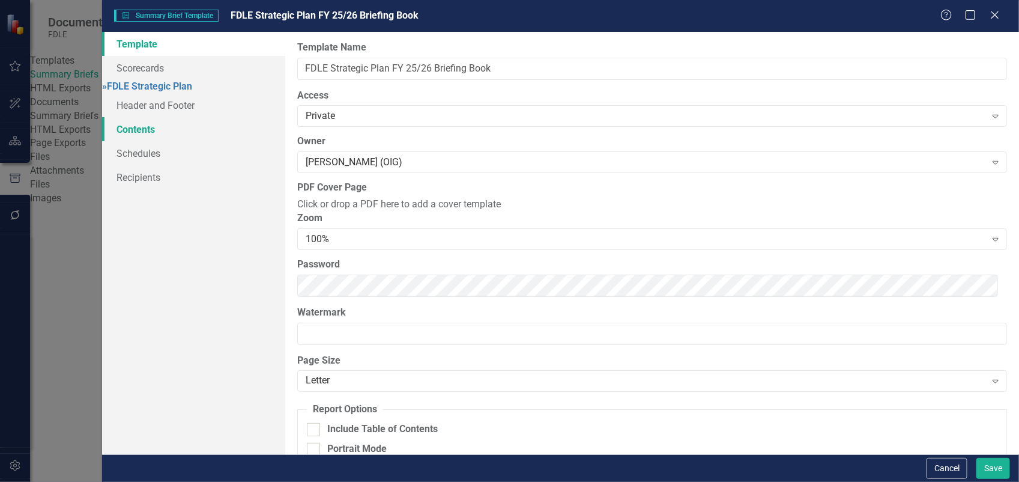
click at [260, 141] on link "Contents" at bounding box center [193, 129] width 183 height 24
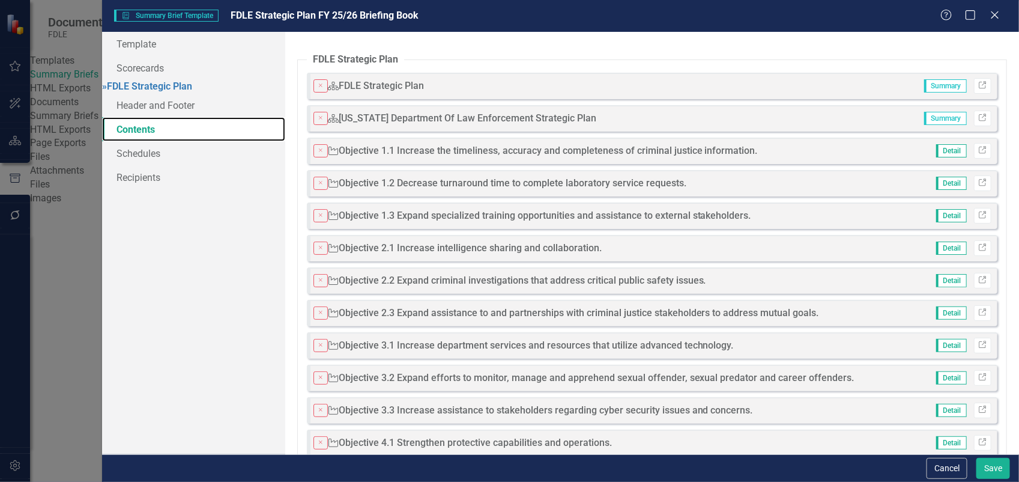
scroll to position [450, 0]
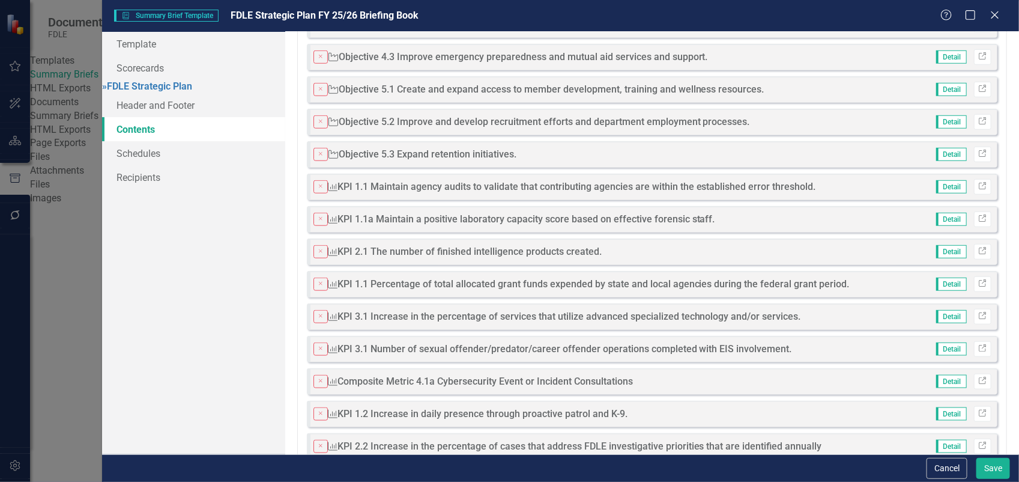
drag, startPoint x: 388, startPoint y: 270, endPoint x: 400, endPoint y: 219, distance: 52.4
click at [400, 219] on fieldset "FDLE Strategic Plan Close Scorecard FDLE Strategic Plan Summary Link Close Scor…" at bounding box center [652, 131] width 710 height 1058
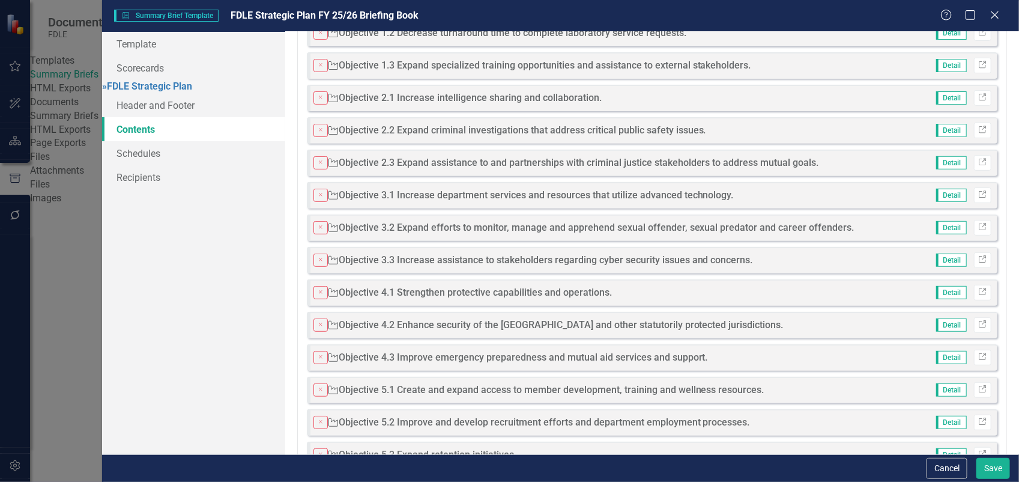
drag, startPoint x: 803, startPoint y: 232, endPoint x: 803, endPoint y: 306, distance: 73.9
click at [803, 306] on fieldset "FDLE Strategic Plan Close Scorecard FDLE Strategic Plan Summary Link Close Scor…" at bounding box center [652, 432] width 710 height 1058
drag, startPoint x: 803, startPoint y: 306, endPoint x: 817, endPoint y: 232, distance: 75.3
click at [817, 232] on fieldset "FDLE Strategic Plan Close Scorecard FDLE Strategic Plan Summary Link Close Scor…" at bounding box center [652, 432] width 710 height 1058
drag, startPoint x: 820, startPoint y: 188, endPoint x: 823, endPoint y: 268, distance: 80.5
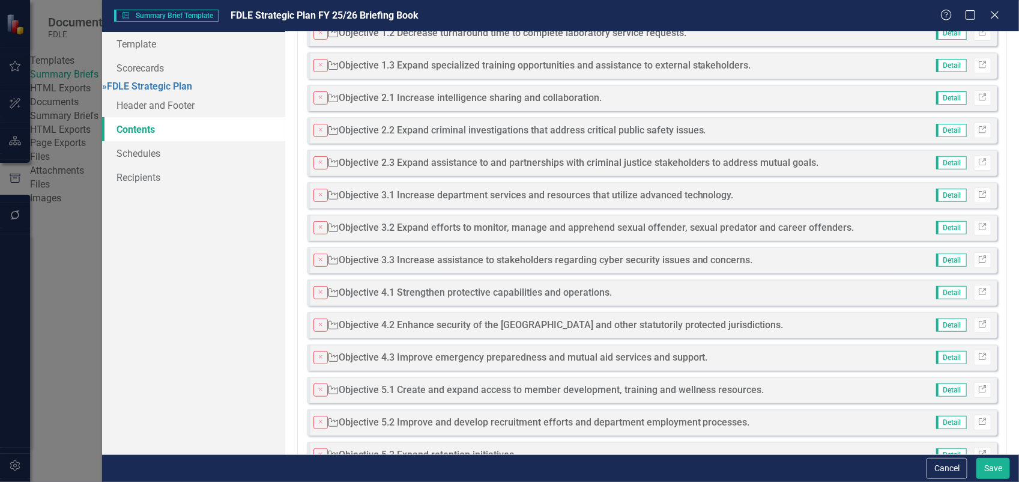
click at [823, 268] on fieldset "FDLE Strategic Plan Close Scorecard FDLE Strategic Plan Summary Link Close Scor…" at bounding box center [652, 432] width 710 height 1058
drag, startPoint x: 814, startPoint y: 283, endPoint x: 814, endPoint y: 261, distance: 22.2
click at [814, 261] on fieldset "FDLE Strategic Plan Close Scorecard FDLE Strategic Plan Summary Link Close Scor…" at bounding box center [652, 432] width 710 height 1058
drag, startPoint x: 856, startPoint y: 407, endPoint x: 872, endPoint y: 343, distance: 65.8
click at [874, 343] on fieldset "FDLE Strategic Plan Close Scorecard FDLE Strategic Plan Summary Link Close Scor…" at bounding box center [652, 432] width 710 height 1058
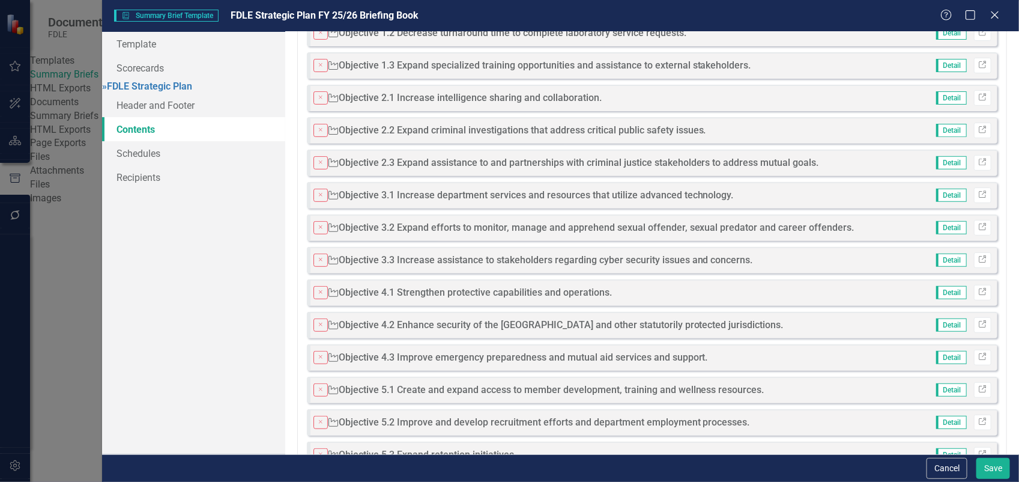
drag, startPoint x: 848, startPoint y: 368, endPoint x: 848, endPoint y: 294, distance: 73.9
click at [848, 294] on fieldset "FDLE Strategic Plan Close Scorecard FDLE Strategic Plan Summary Link Close Scor…" at bounding box center [652, 432] width 710 height 1058
drag, startPoint x: 415, startPoint y: 353, endPoint x: 435, endPoint y: 316, distance: 41.9
click at [435, 316] on fieldset "FDLE Strategic Plan Close Scorecard FDLE Strategic Plan Summary Link Close Scor…" at bounding box center [652, 432] width 710 height 1058
drag, startPoint x: 417, startPoint y: 361, endPoint x: 440, endPoint y: 259, distance: 104.6
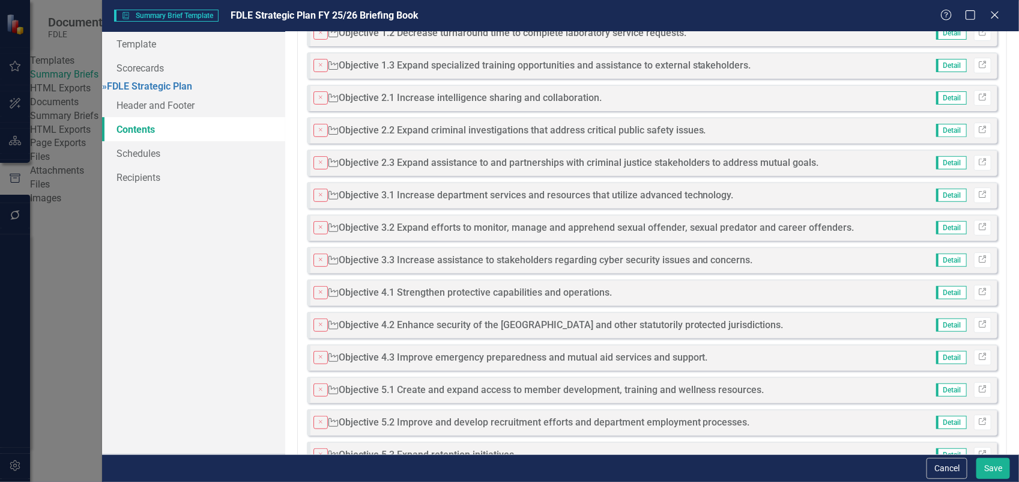
click at [440, 260] on fieldset "FDLE Strategic Plan Close Scorecard FDLE Strategic Plan Summary Link Close Scor…" at bounding box center [652, 432] width 710 height 1058
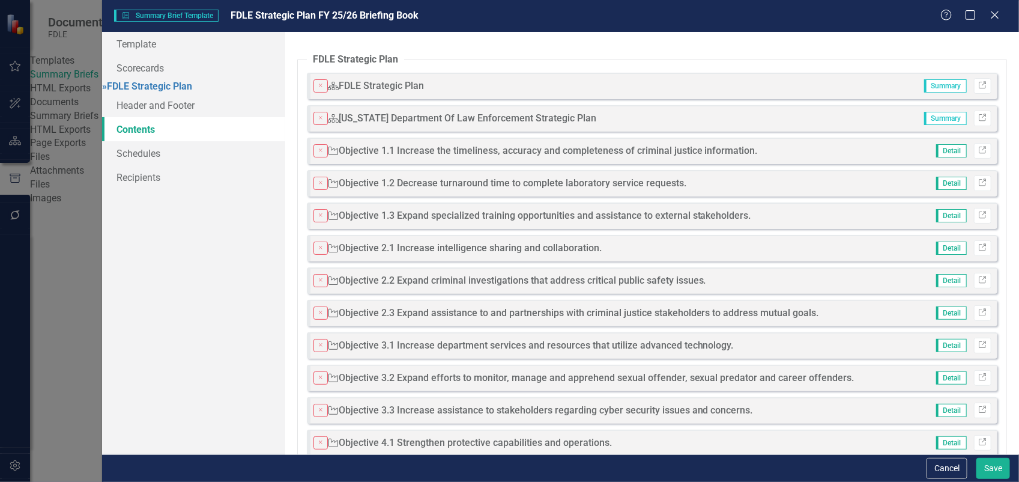
drag, startPoint x: 519, startPoint y: 79, endPoint x: 516, endPoint y: 125, distance: 46.3
drag, startPoint x: 516, startPoint y: 125, endPoint x: 533, endPoint y: 89, distance: 39.5
click at [192, 92] on link "» FDLE Strategic Plan" at bounding box center [147, 85] width 90 height 11
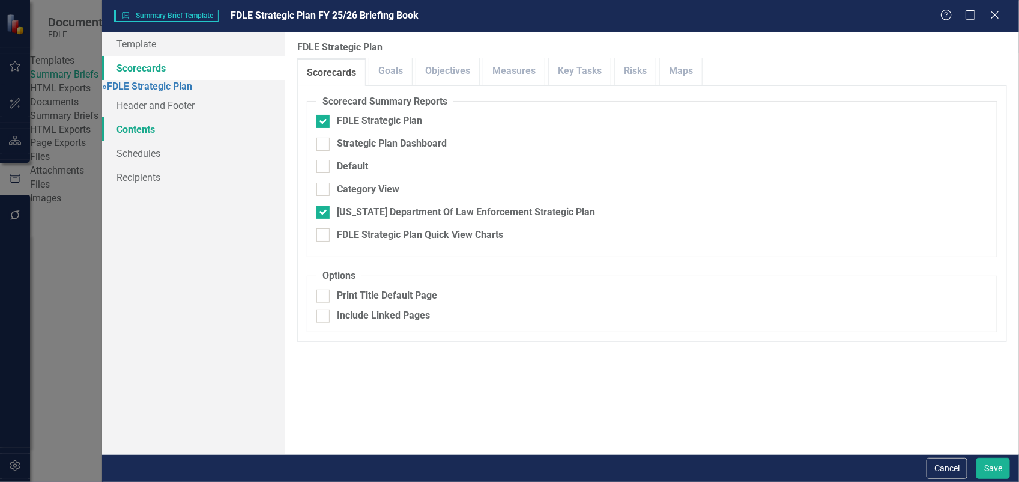
click at [256, 126] on link "Contents" at bounding box center [193, 129] width 183 height 24
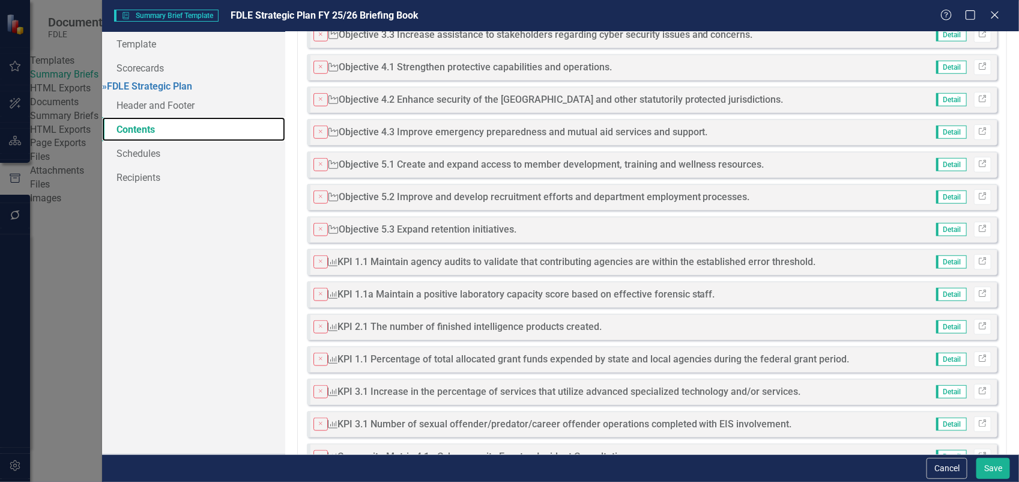
scroll to position [225, 0]
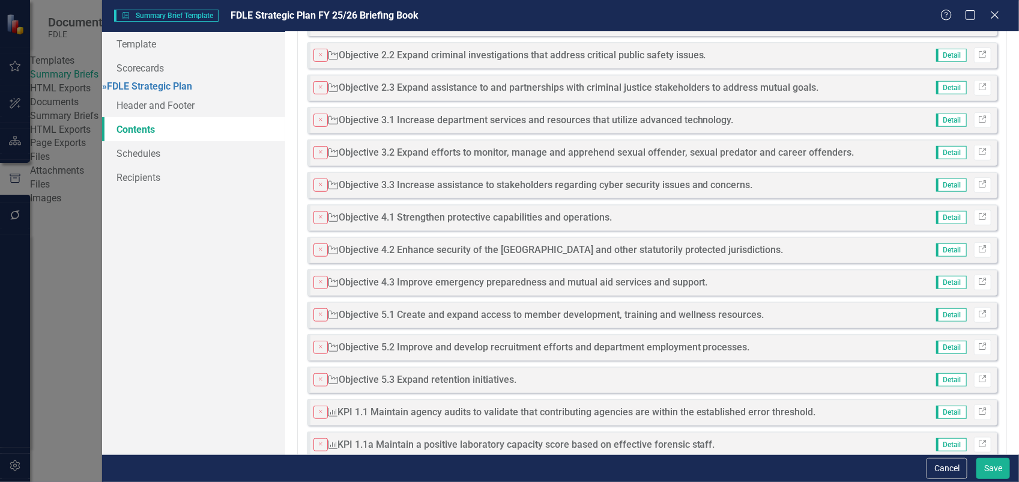
drag, startPoint x: 396, startPoint y: 404, endPoint x: 521, endPoint y: 214, distance: 226.8
click at [521, 227] on fieldset "FDLE Strategic Plan Close Scorecard FDLE Strategic Plan Summary Link Close Scor…" at bounding box center [652, 357] width 710 height 1058
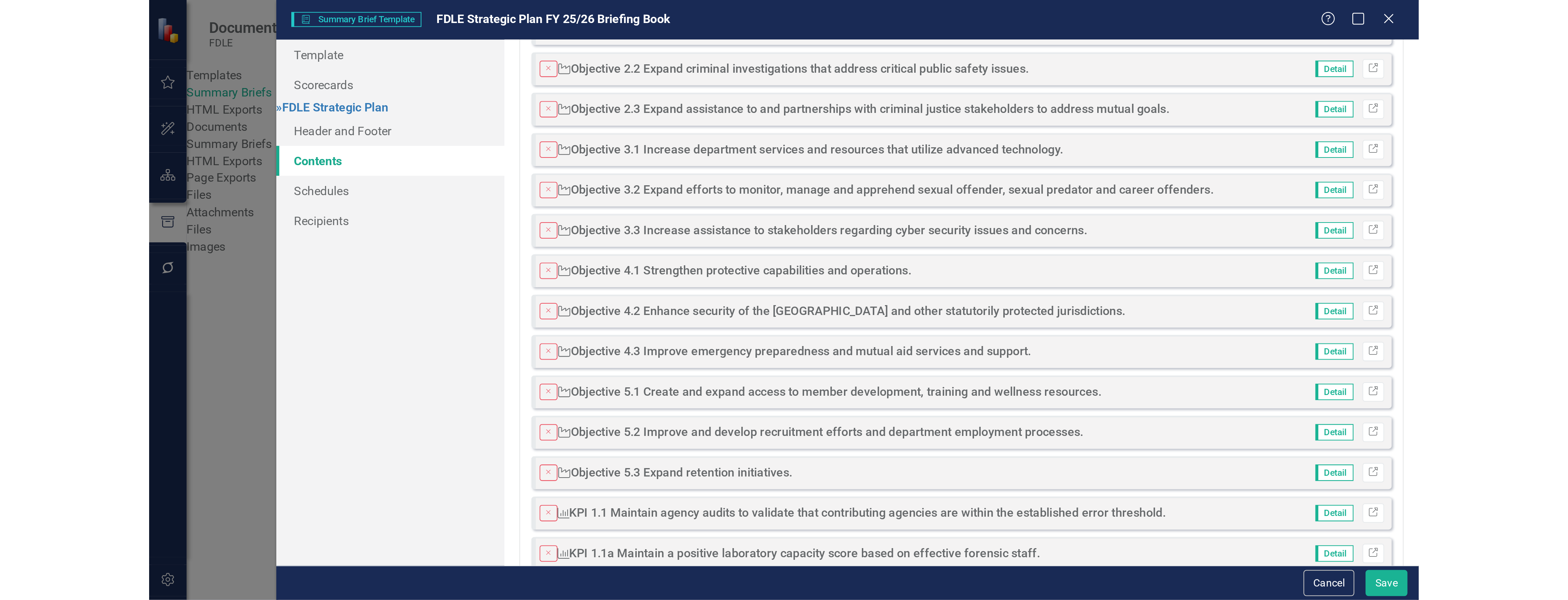
scroll to position [0, 0]
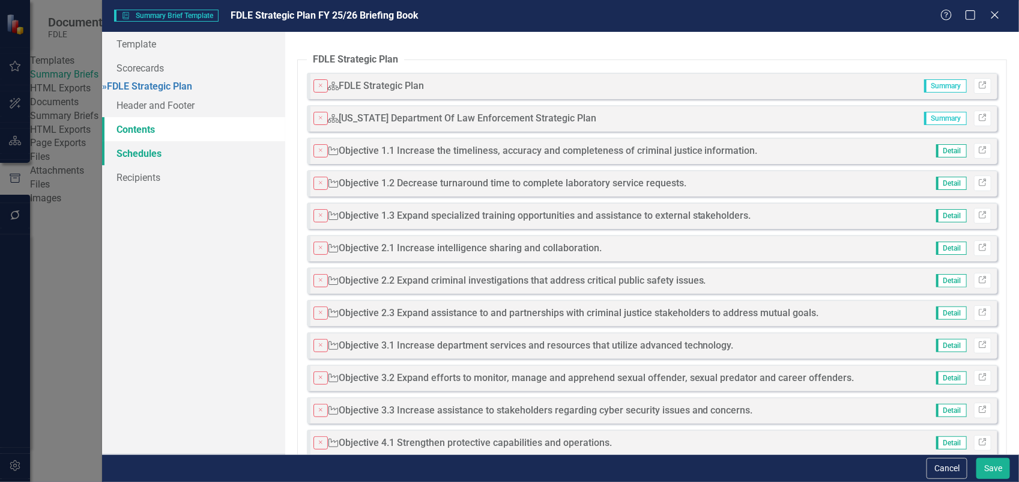
click at [244, 165] on link "Schedules" at bounding box center [193, 153] width 183 height 24
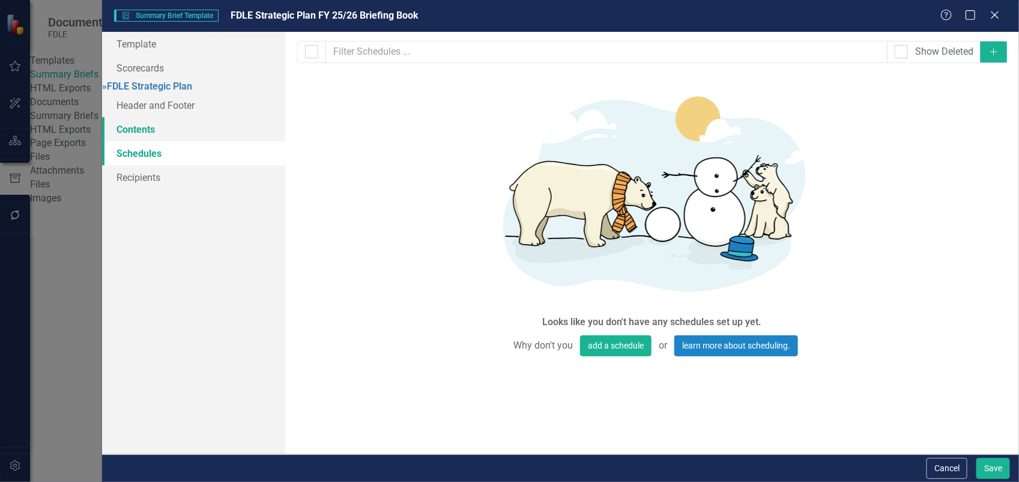
click at [242, 128] on link "Contents" at bounding box center [193, 129] width 183 height 24
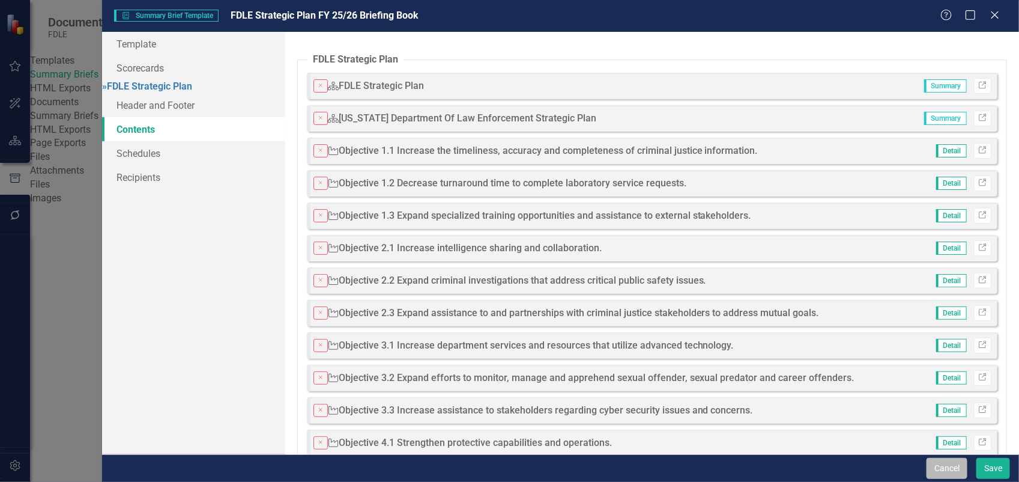
click at [950, 458] on button "Cancel" at bounding box center [947, 468] width 41 height 21
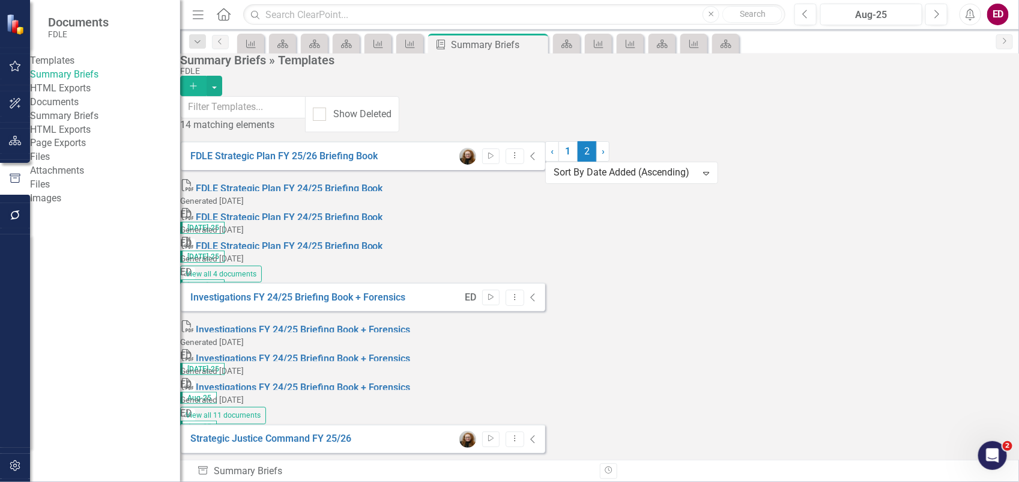
click at [16, 69] on icon "button" at bounding box center [15, 66] width 13 height 10
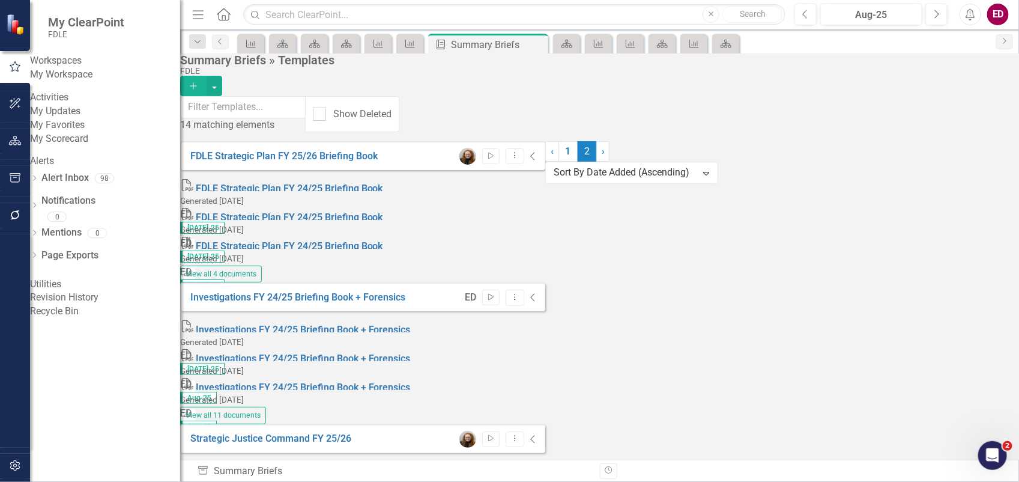
click at [103, 82] on link "My Workspace" at bounding box center [105, 75] width 150 height 14
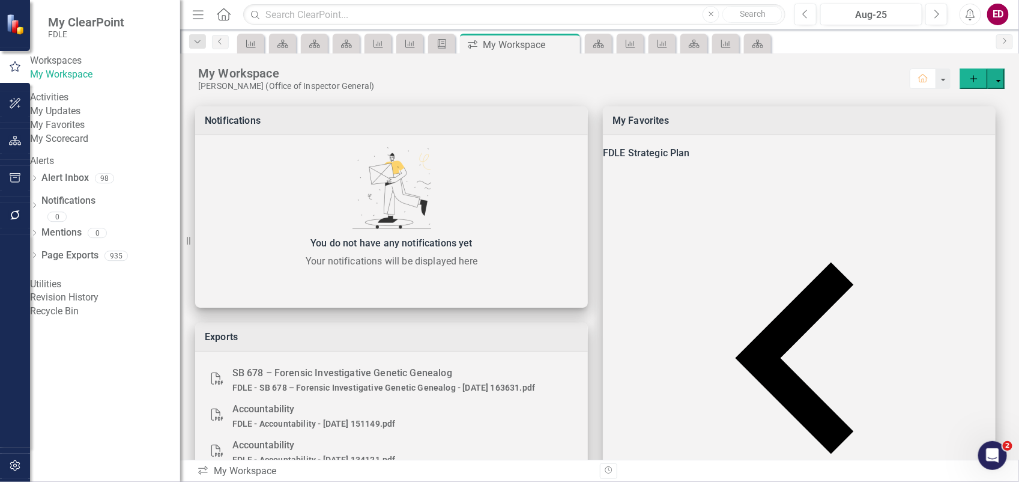
click at [999, 17] on div "ED" at bounding box center [998, 15] width 22 height 22
click at [999, 80] on link "Help Support Center" at bounding box center [960, 83] width 95 height 22
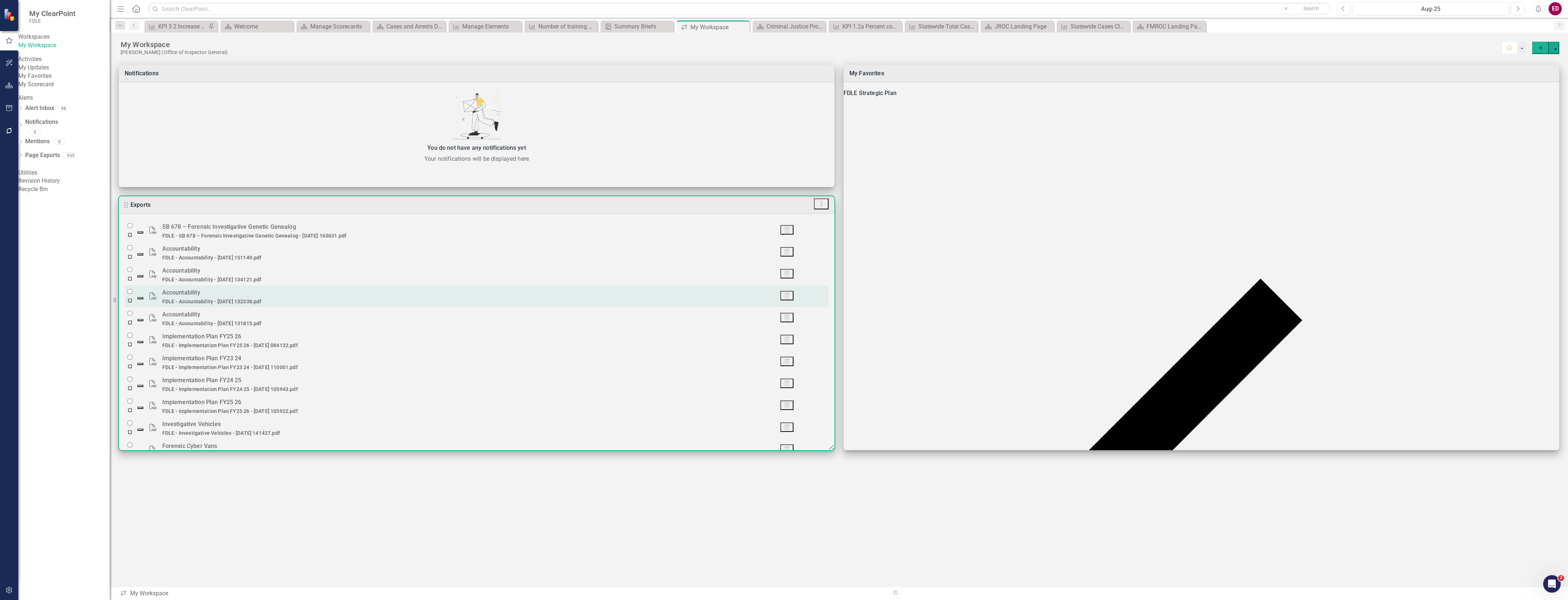
click at [620, 2] on button "ED" at bounding box center [1555, 9] width 13 height 13
